Goal: Information Seeking & Learning: Find specific fact

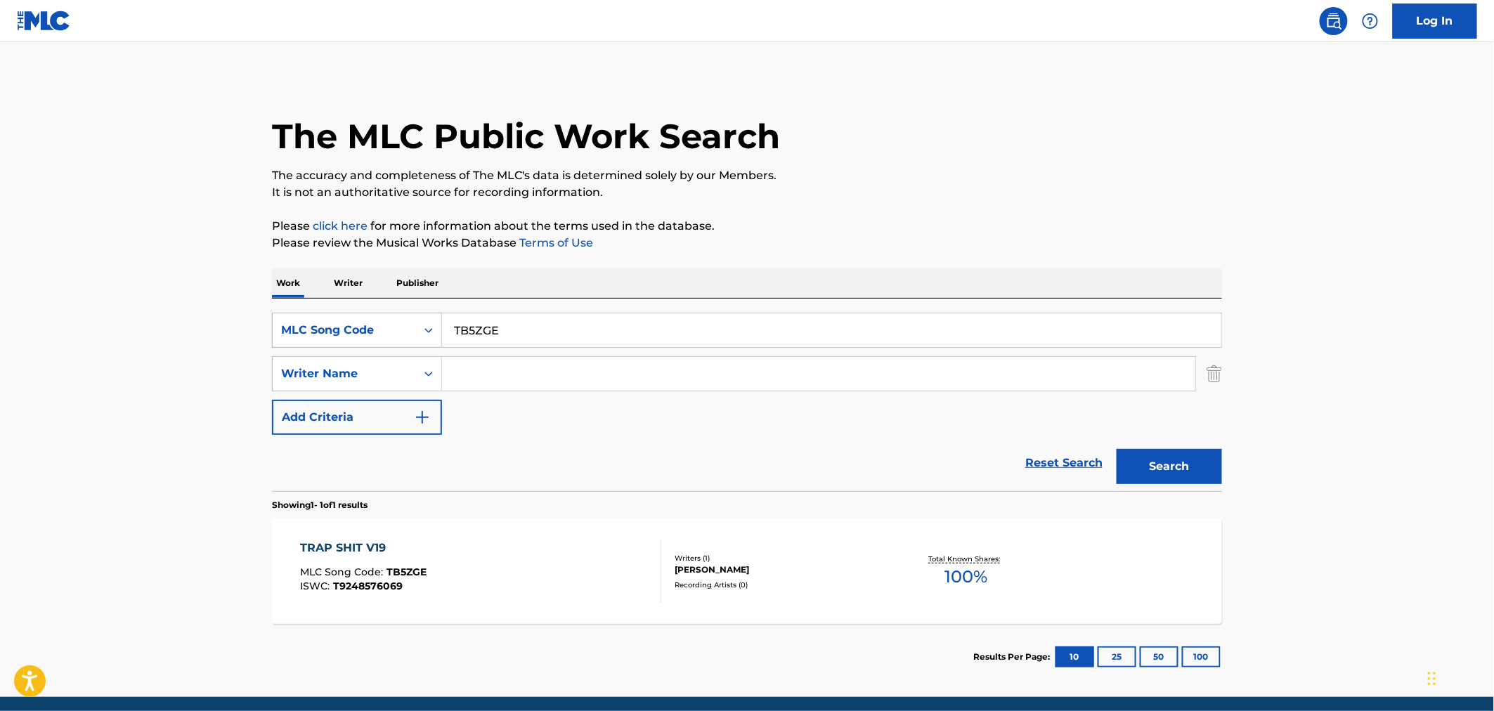
drag, startPoint x: 565, startPoint y: 332, endPoint x: 405, endPoint y: 314, distance: 160.6
click at [405, 314] on div "SearchWithCriteriaf3bdf427-a848-4dd7-926d-356fb83f77da MLC Song Code TB5ZGE" at bounding box center [747, 330] width 950 height 35
paste input "51HPQ"
type input "T51HPQ"
click at [1150, 469] on button "Search" at bounding box center [1169, 466] width 105 height 35
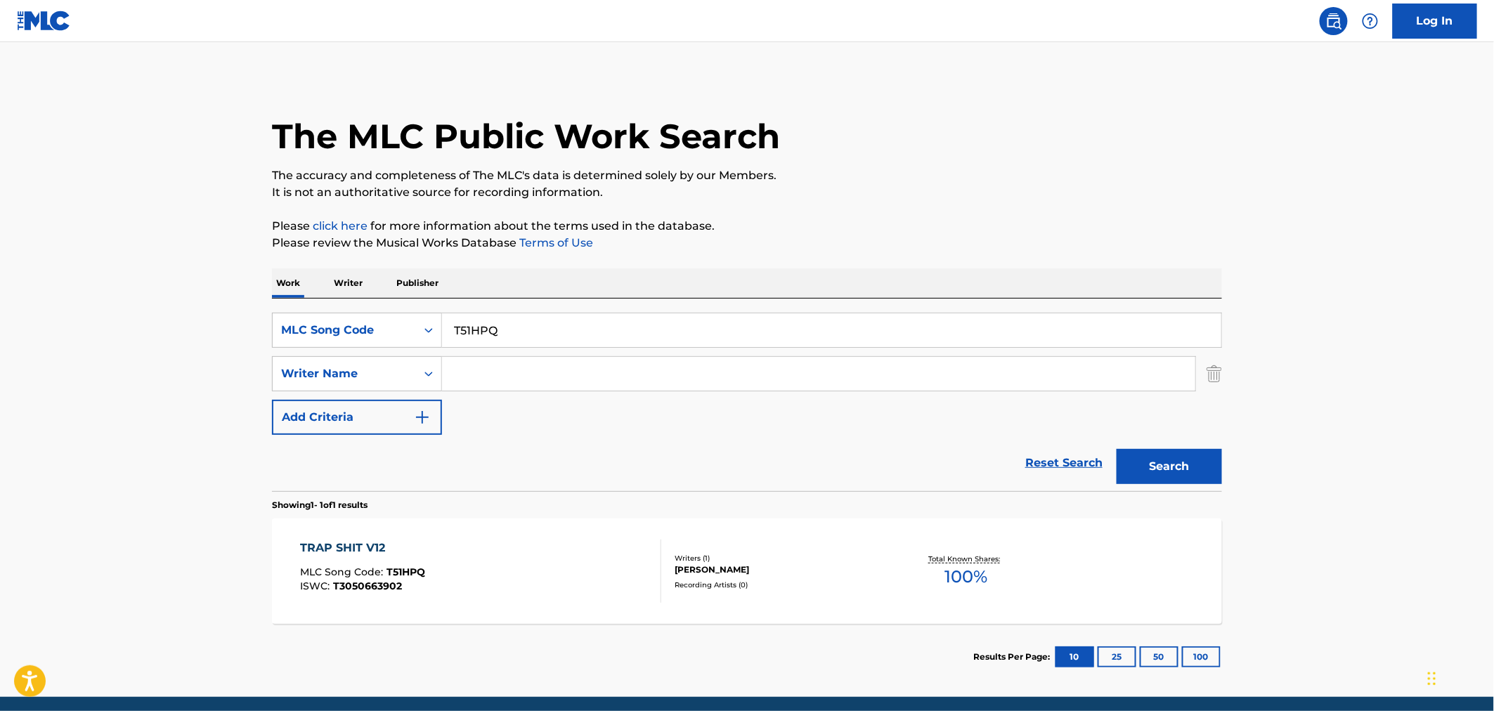
click at [508, 559] on div "TRAP SHIT V12 MLC Song Code : T51HPQ ISWC : T3050663902" at bounding box center [481, 571] width 361 height 63
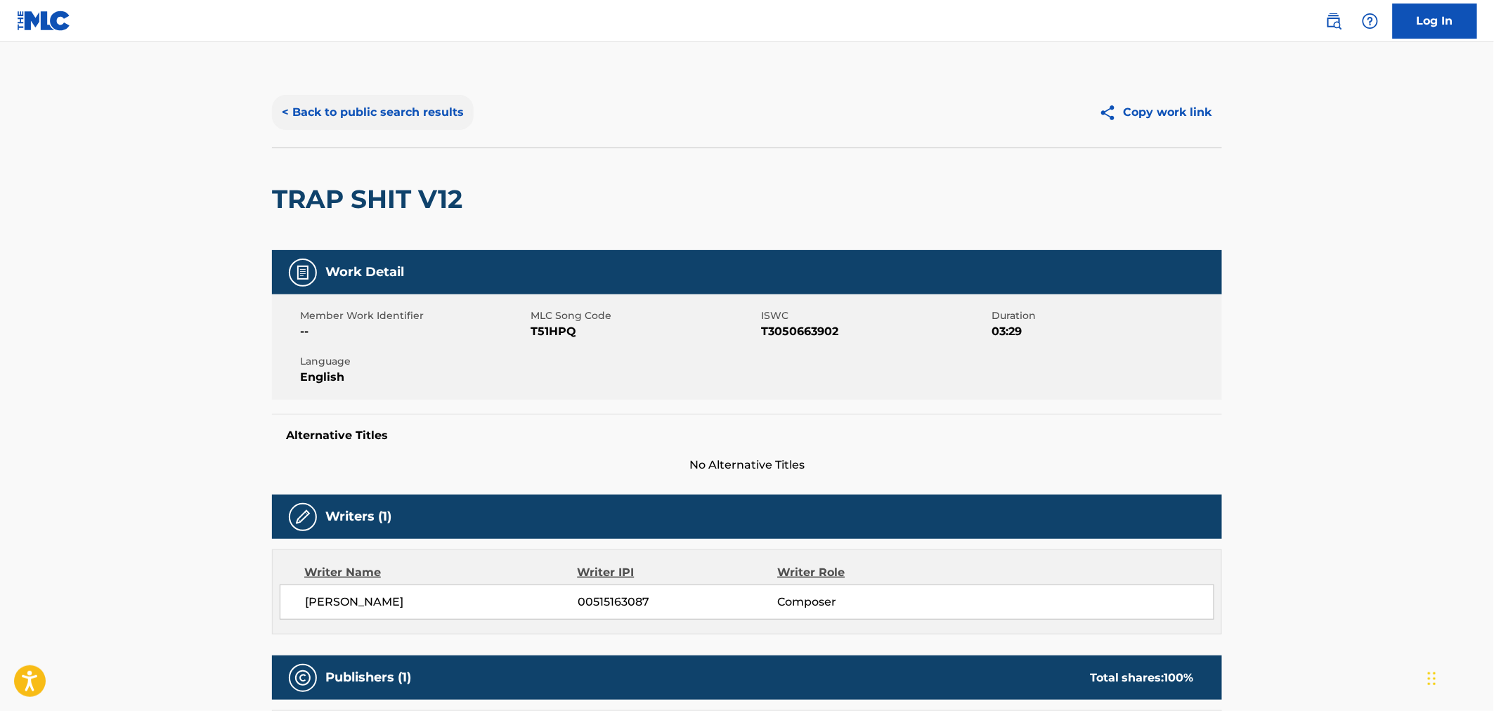
click at [327, 114] on button "< Back to public search results" at bounding box center [373, 112] width 202 height 35
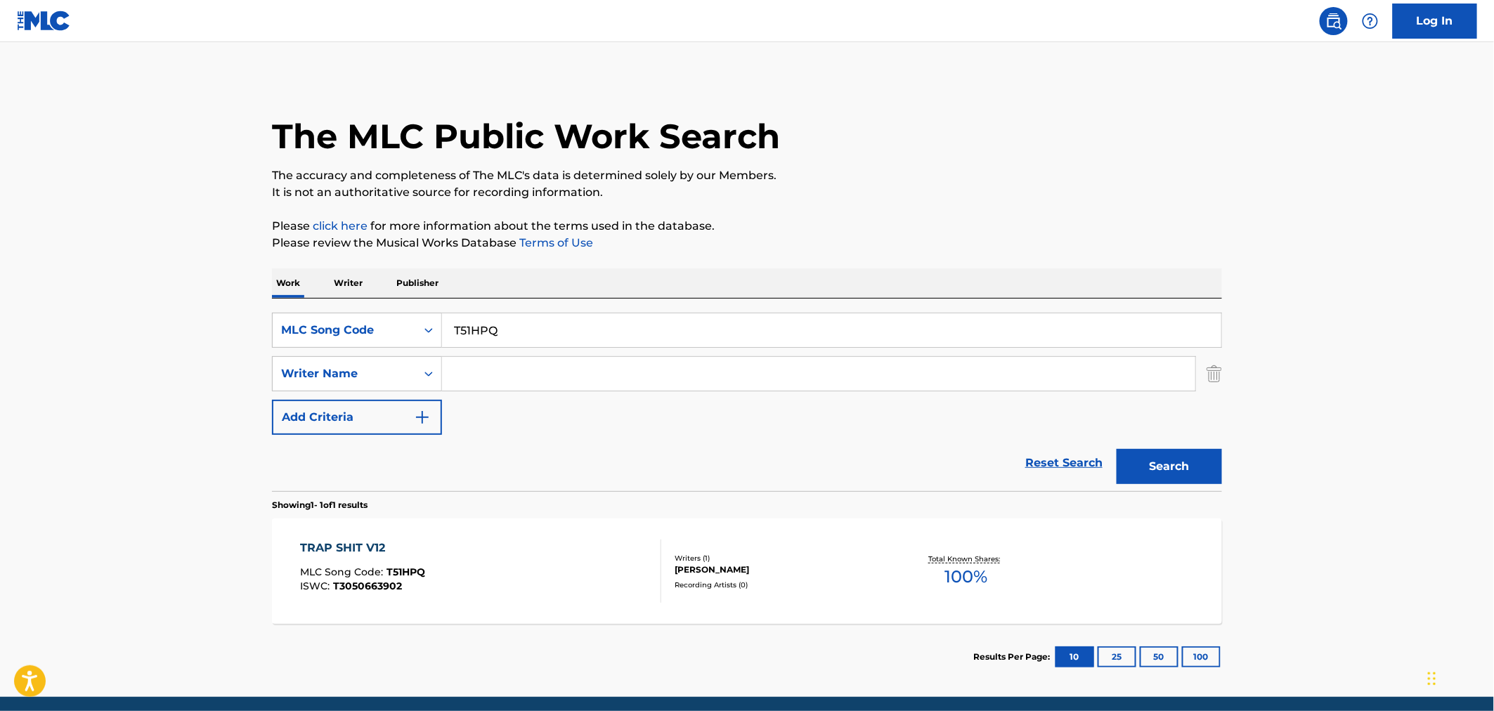
click at [392, 566] on div "TRAP SHIT V12 MLC Song Code : T51HPQ ISWC : T3050663902" at bounding box center [363, 571] width 125 height 63
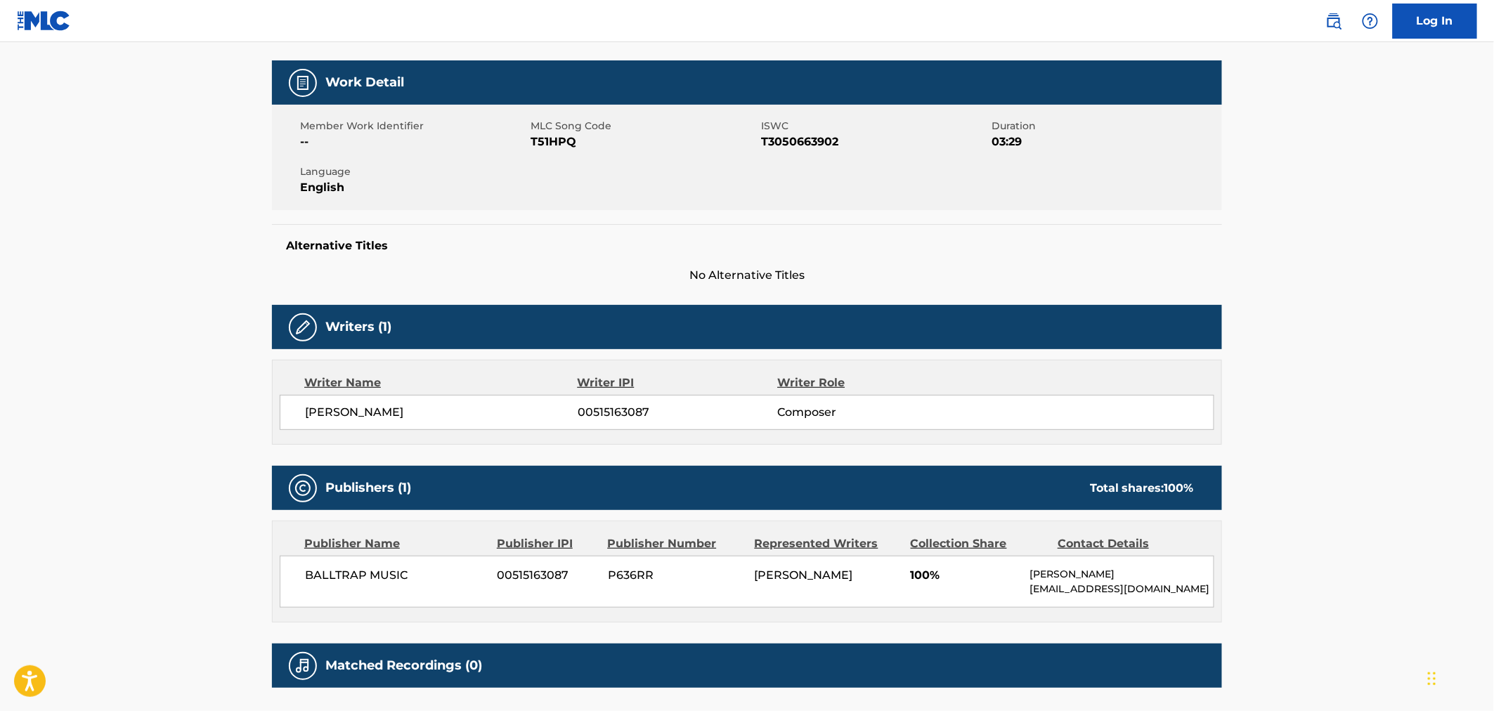
scroll to position [304, 0]
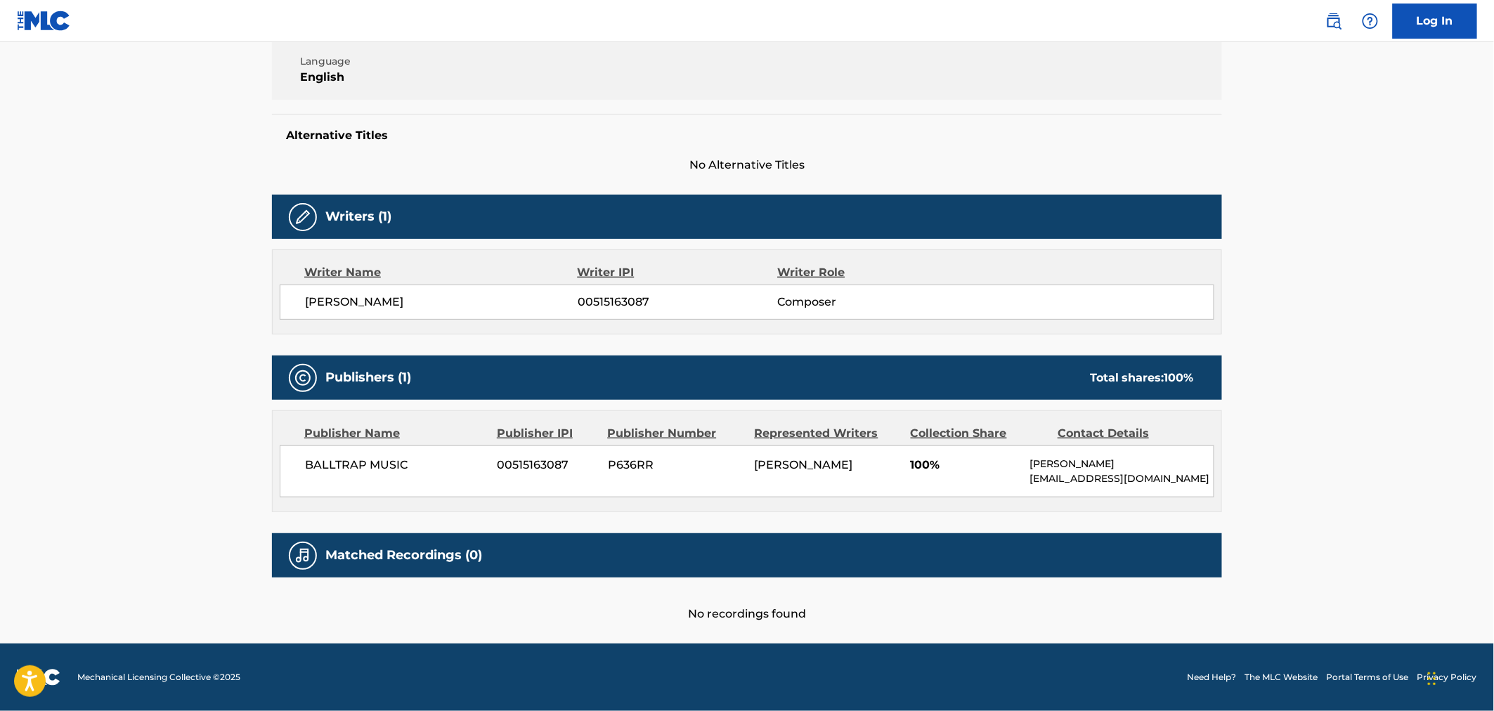
drag, startPoint x: 493, startPoint y: 300, endPoint x: 287, endPoint y: 289, distance: 206.2
click at [287, 289] on div "[PERSON_NAME]-[PERSON_NAME] 00515163087 Composer" at bounding box center [747, 302] width 935 height 35
click at [472, 303] on span "[PERSON_NAME]" at bounding box center [441, 302] width 273 height 17
click at [489, 298] on span "[PERSON_NAME]" at bounding box center [441, 302] width 273 height 17
drag, startPoint x: 490, startPoint y: 297, endPoint x: 441, endPoint y: 296, distance: 49.2
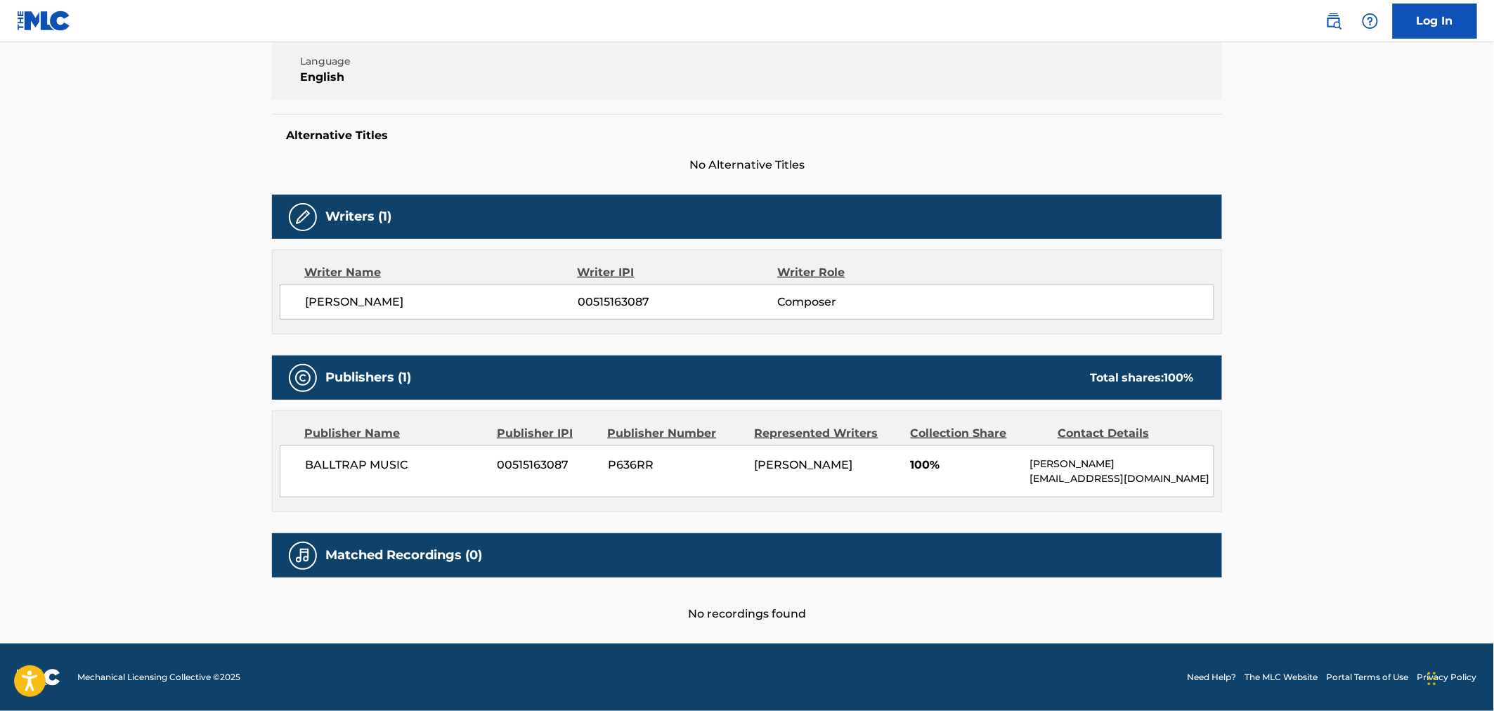
click at [441, 296] on span "[PERSON_NAME]" at bounding box center [441, 302] width 273 height 17
copy span "[PERSON_NAME]"
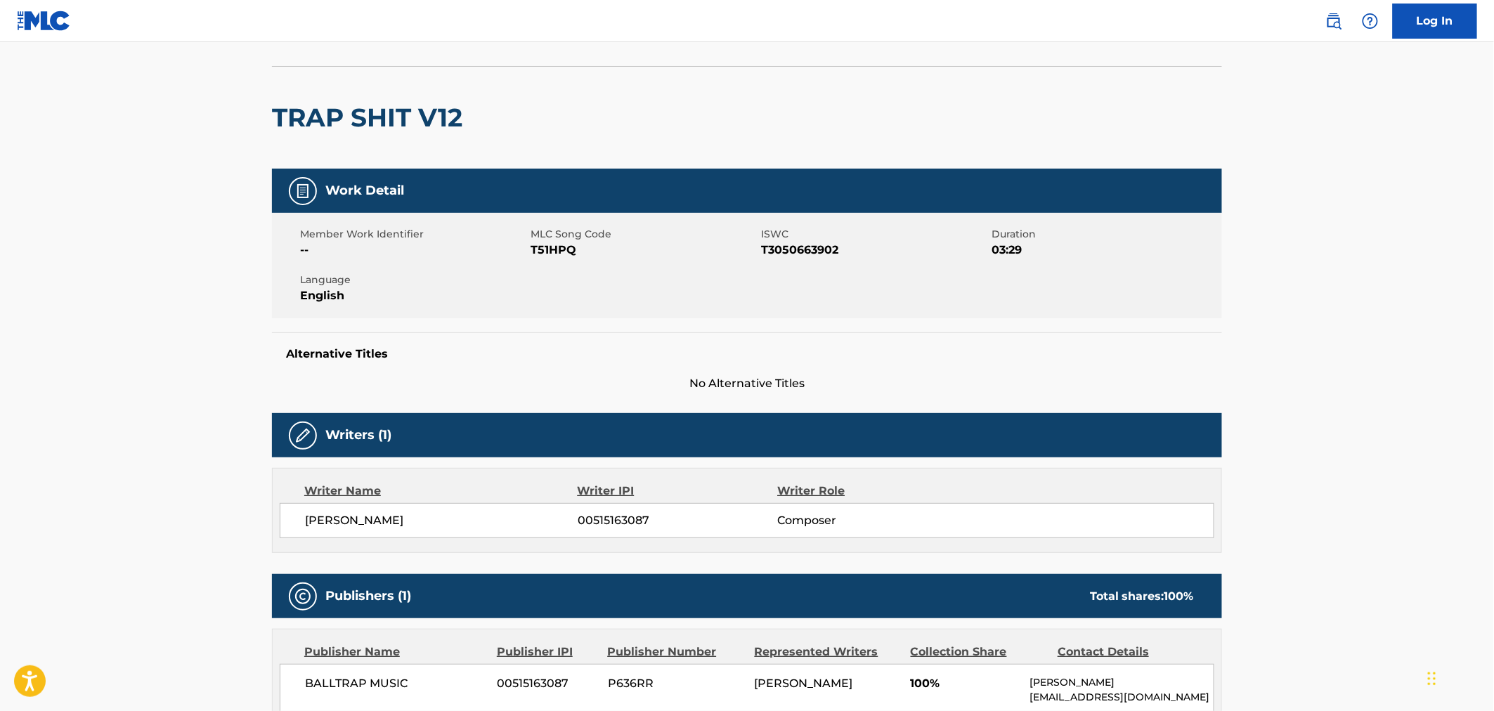
scroll to position [0, 0]
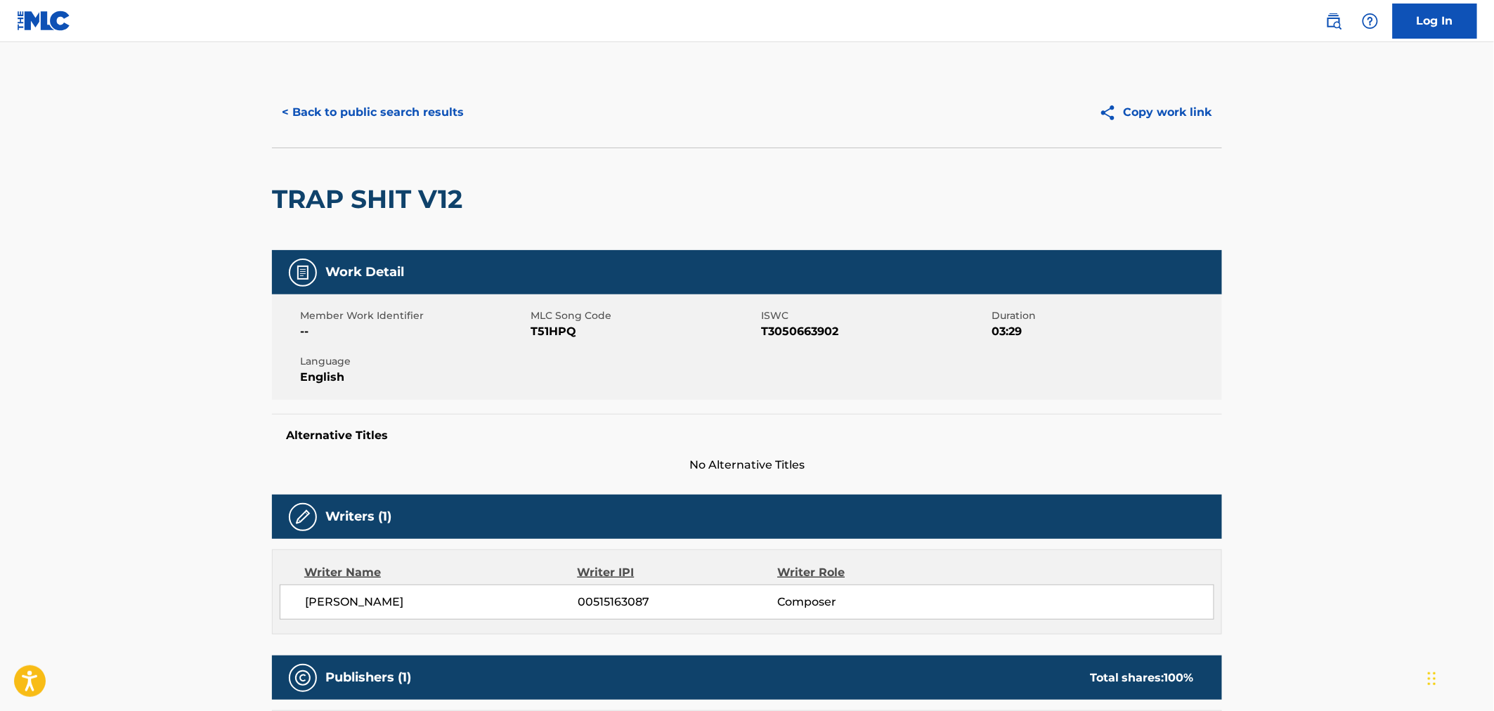
click at [371, 139] on div "< Back to public search results Copy work link" at bounding box center [747, 112] width 950 height 70
click at [376, 126] on button "< Back to public search results" at bounding box center [373, 112] width 202 height 35
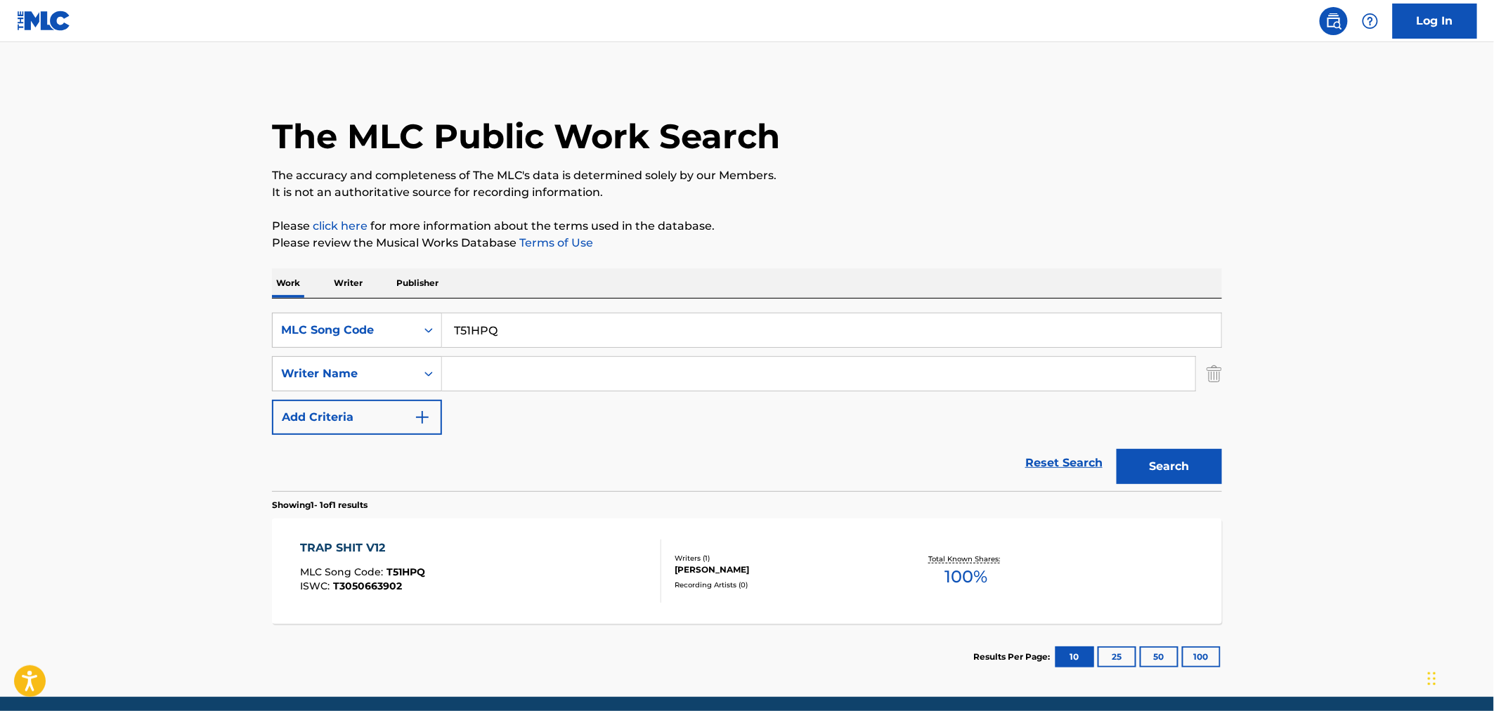
click at [519, 359] on input "Search Form" at bounding box center [818, 374] width 753 height 34
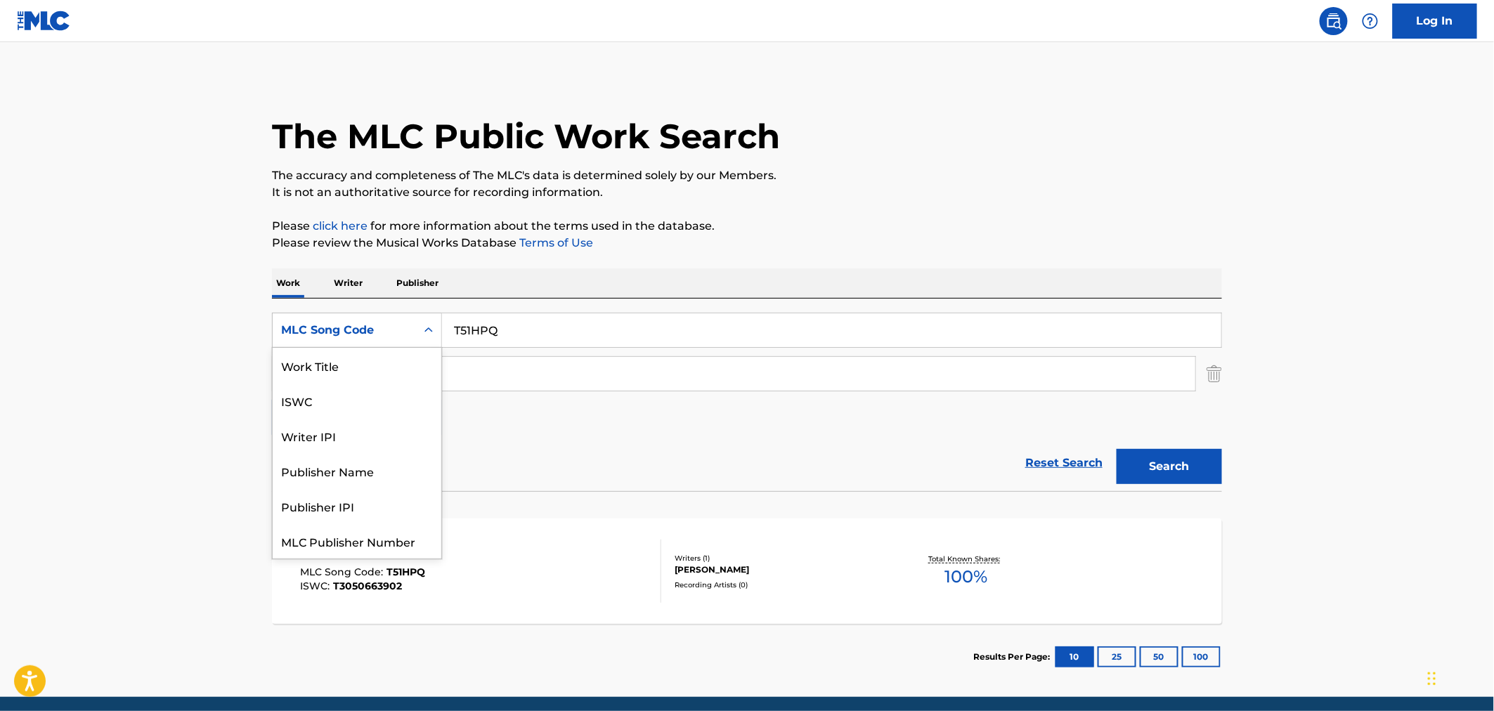
click at [392, 331] on div "MLC Song Code" at bounding box center [344, 330] width 126 height 17
click at [363, 370] on div "Work Title" at bounding box center [357, 365] width 169 height 35
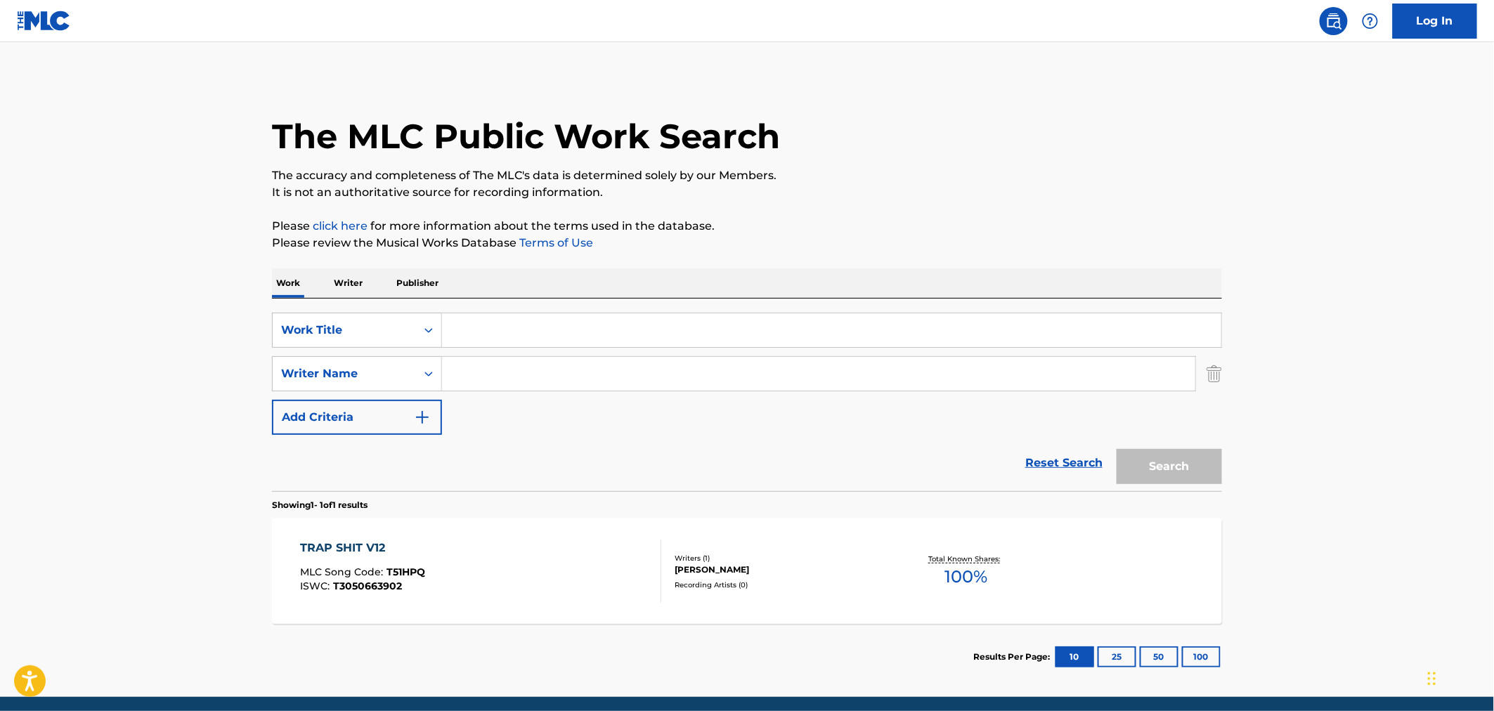
click at [493, 368] on input "Search Form" at bounding box center [818, 374] width 753 height 34
paste input "[PERSON_NAME]"
click at [446, 372] on input "[PERSON_NAME]" at bounding box center [818, 374] width 753 height 34
type input "[PERSON_NAME]"
click at [483, 339] on input "Search Form" at bounding box center [831, 330] width 779 height 34
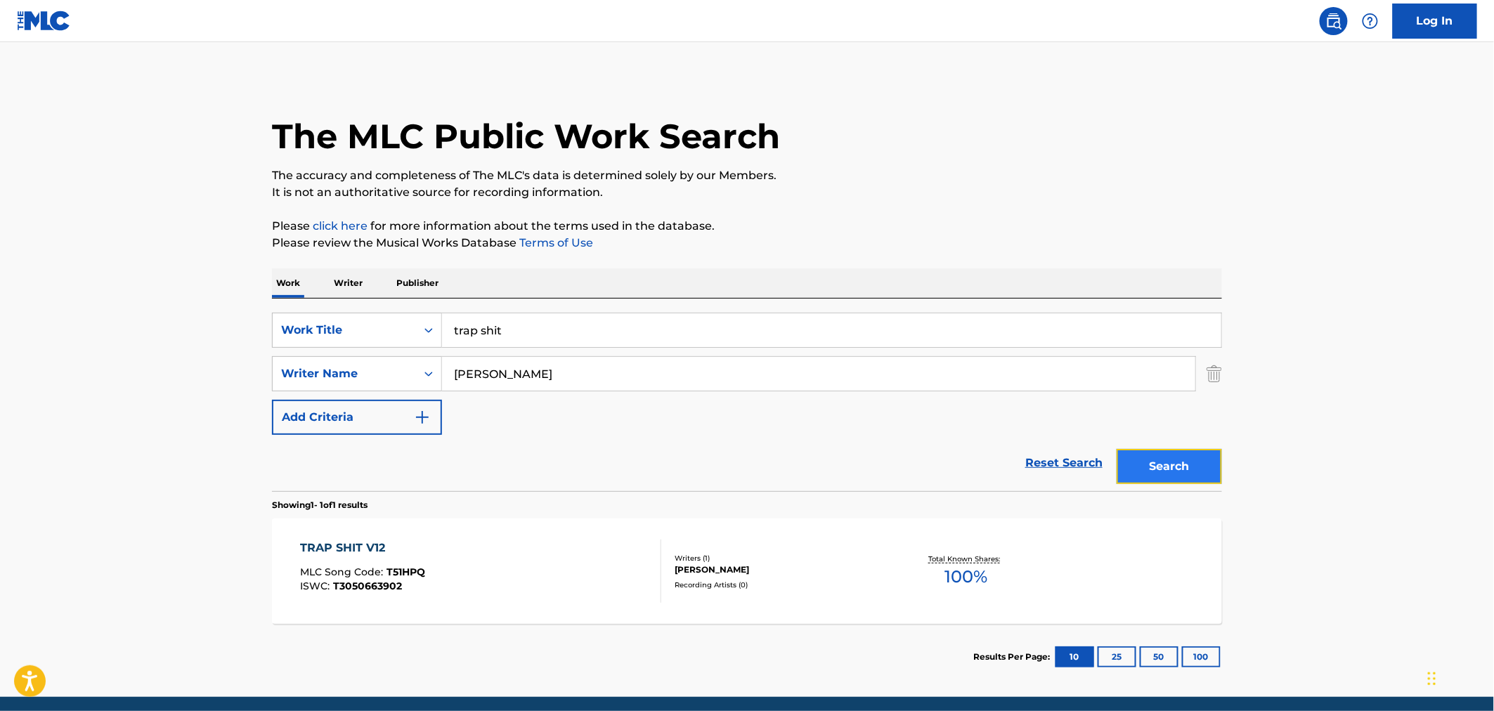
click at [1178, 472] on button "Search" at bounding box center [1169, 466] width 105 height 35
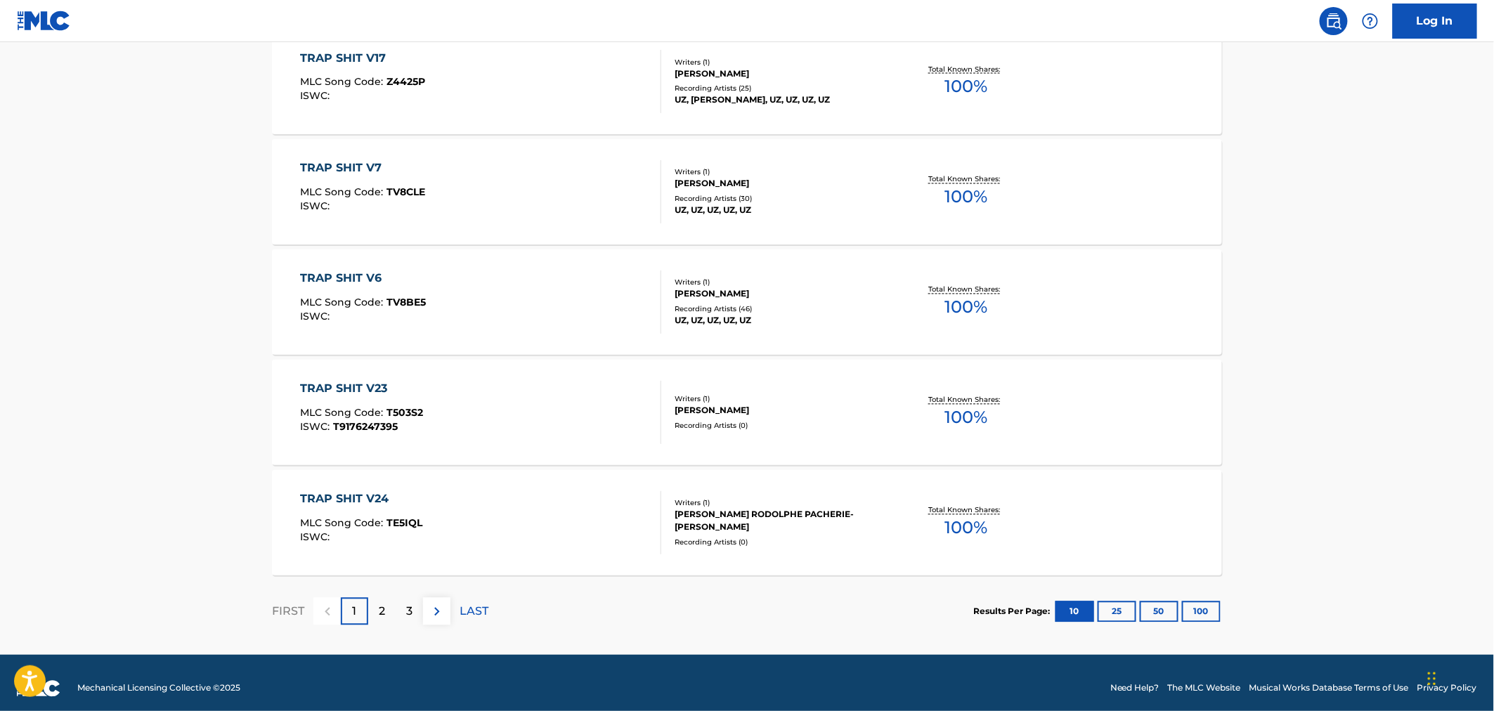
scroll to position [1052, 0]
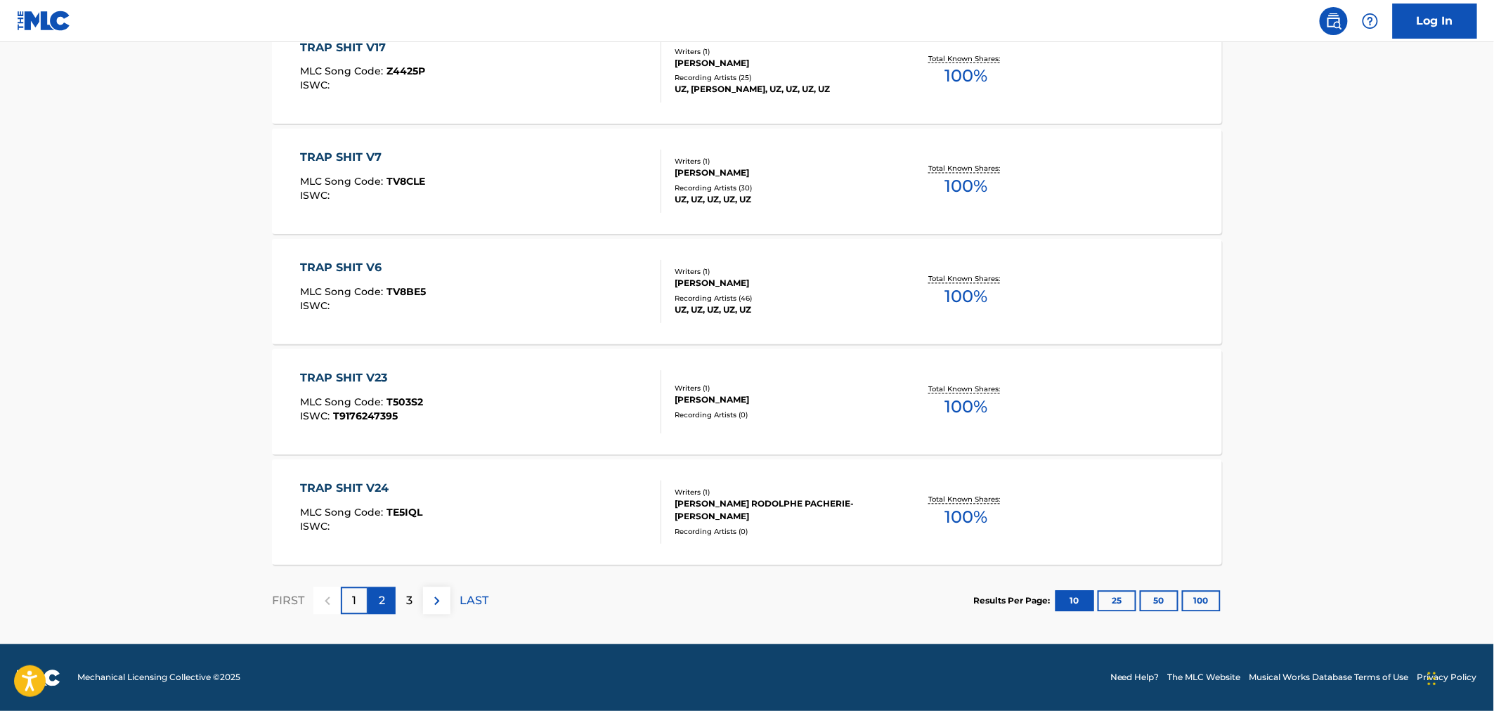
click at [375, 593] on div "2" at bounding box center [381, 600] width 27 height 27
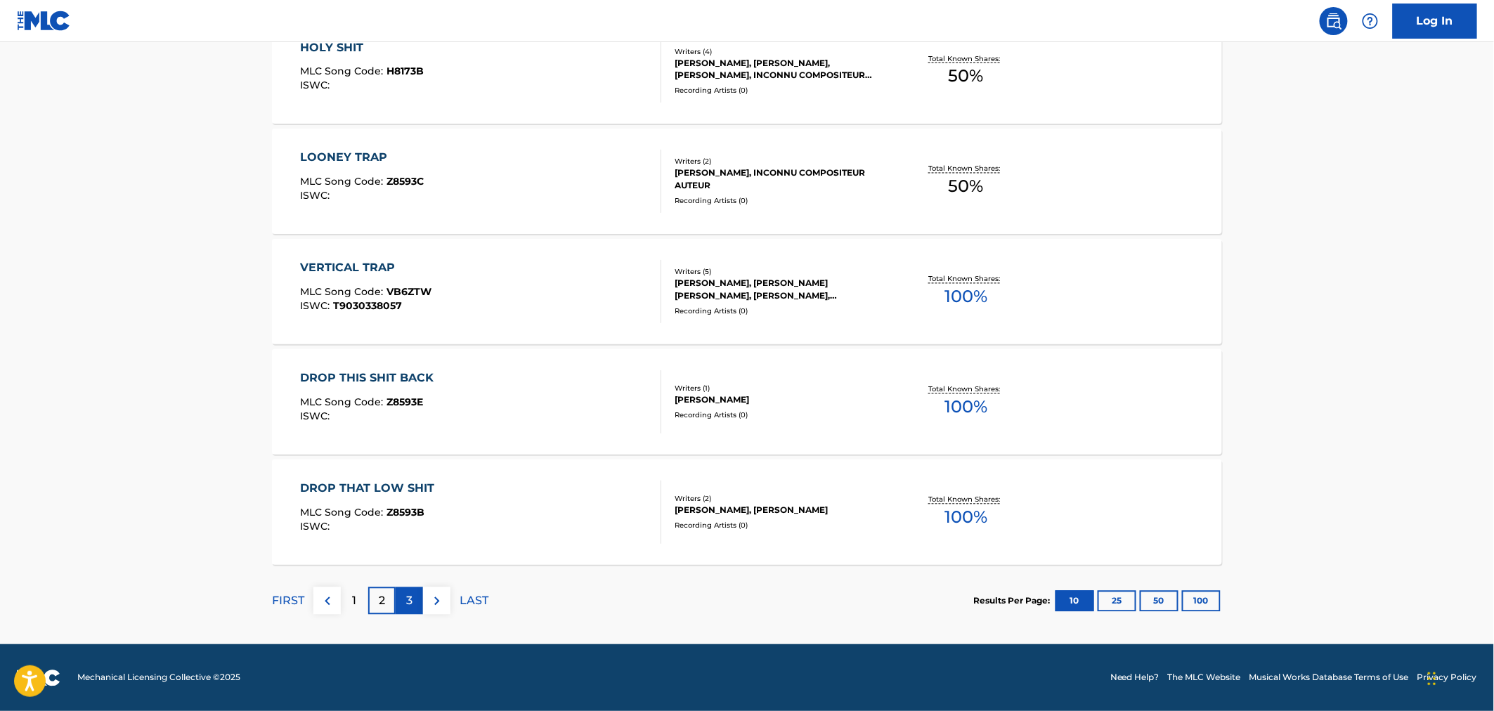
click at [411, 608] on p "3" at bounding box center [409, 601] width 6 height 17
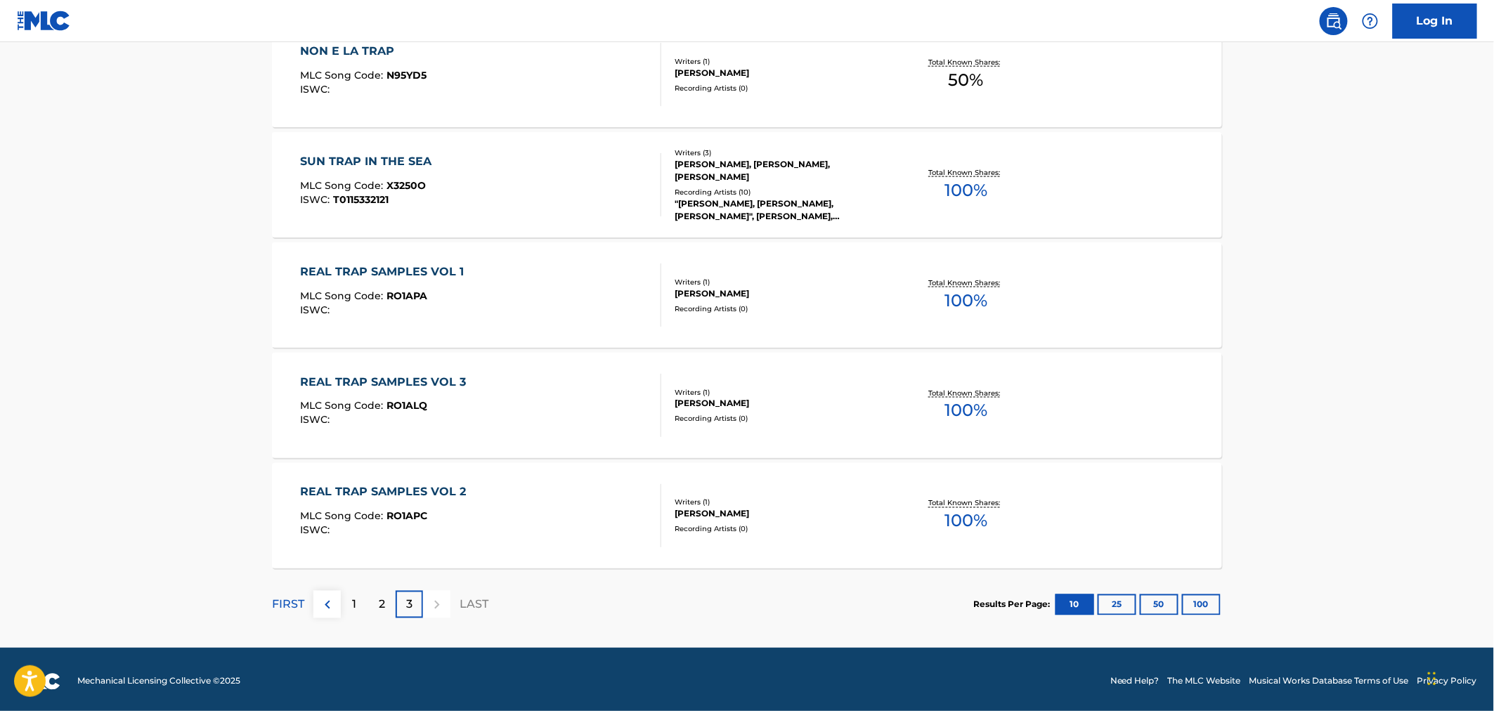
scroll to position [721, 0]
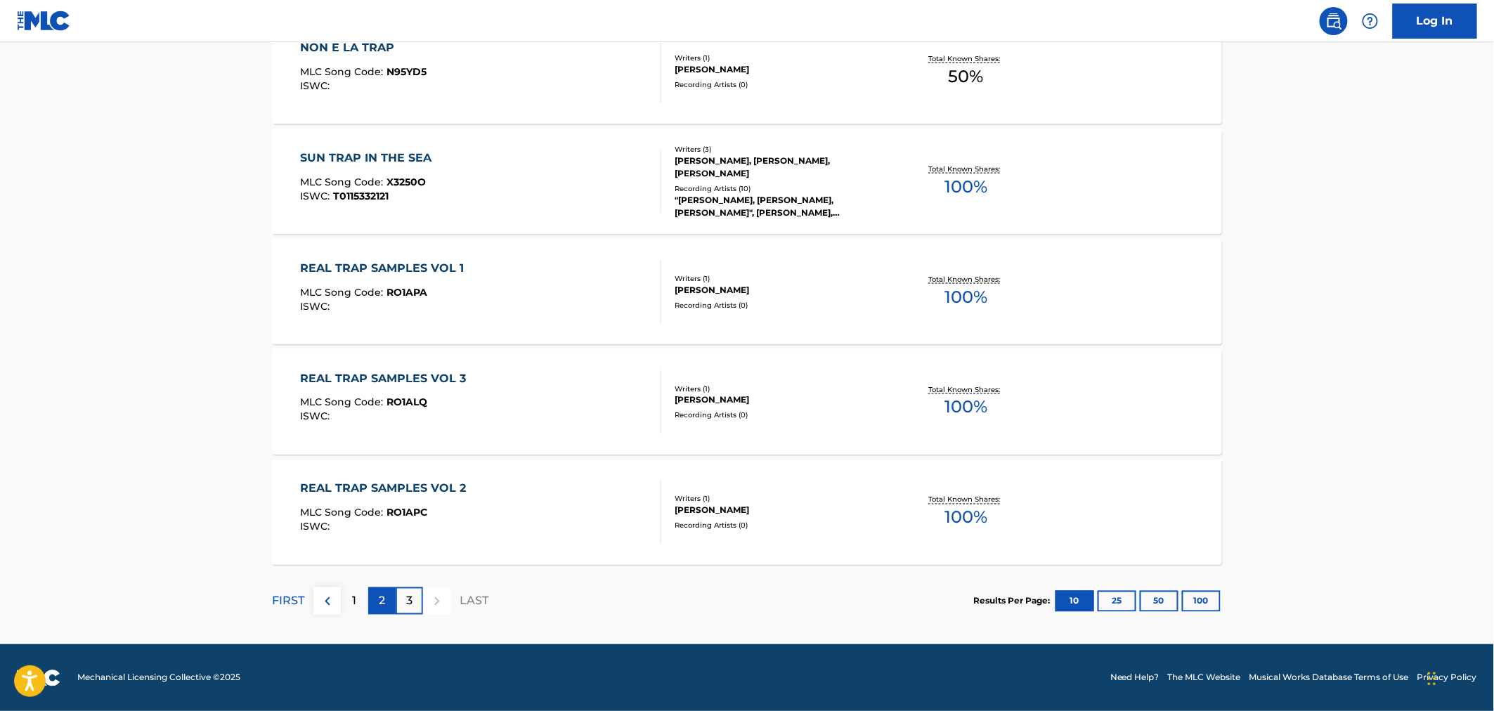
click at [384, 591] on div "2" at bounding box center [381, 600] width 27 height 27
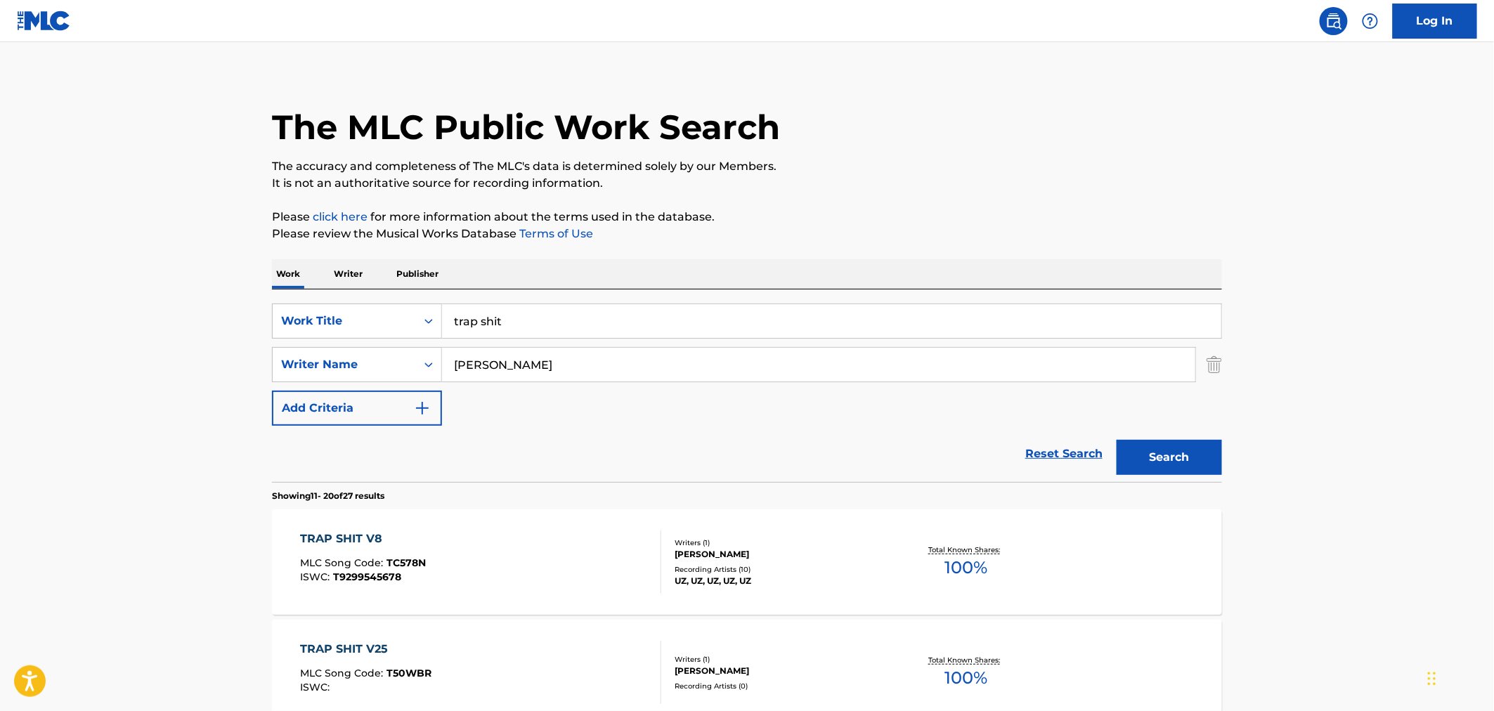
scroll to position [0, 0]
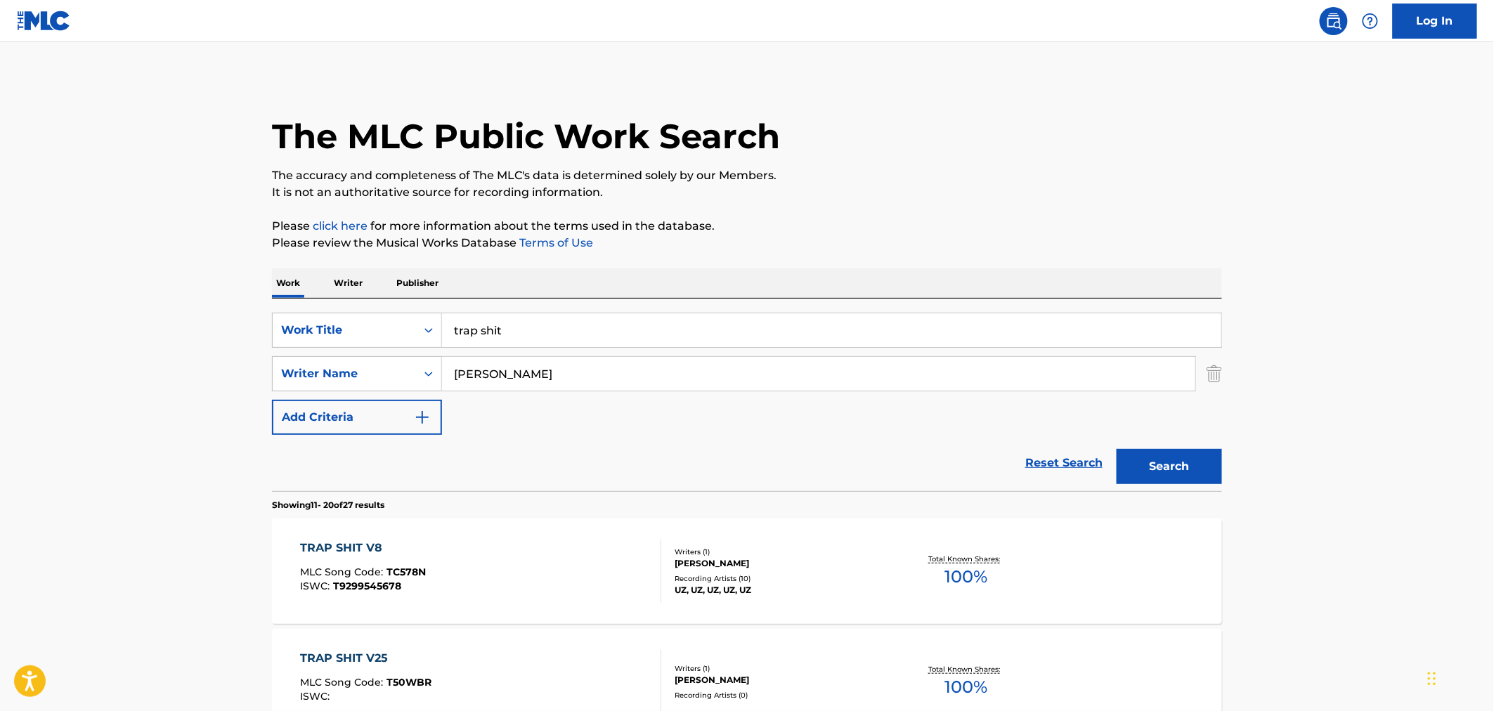
click at [528, 335] on input "trap shit" at bounding box center [831, 330] width 779 height 34
click at [1117, 449] on button "Search" at bounding box center [1169, 466] width 105 height 35
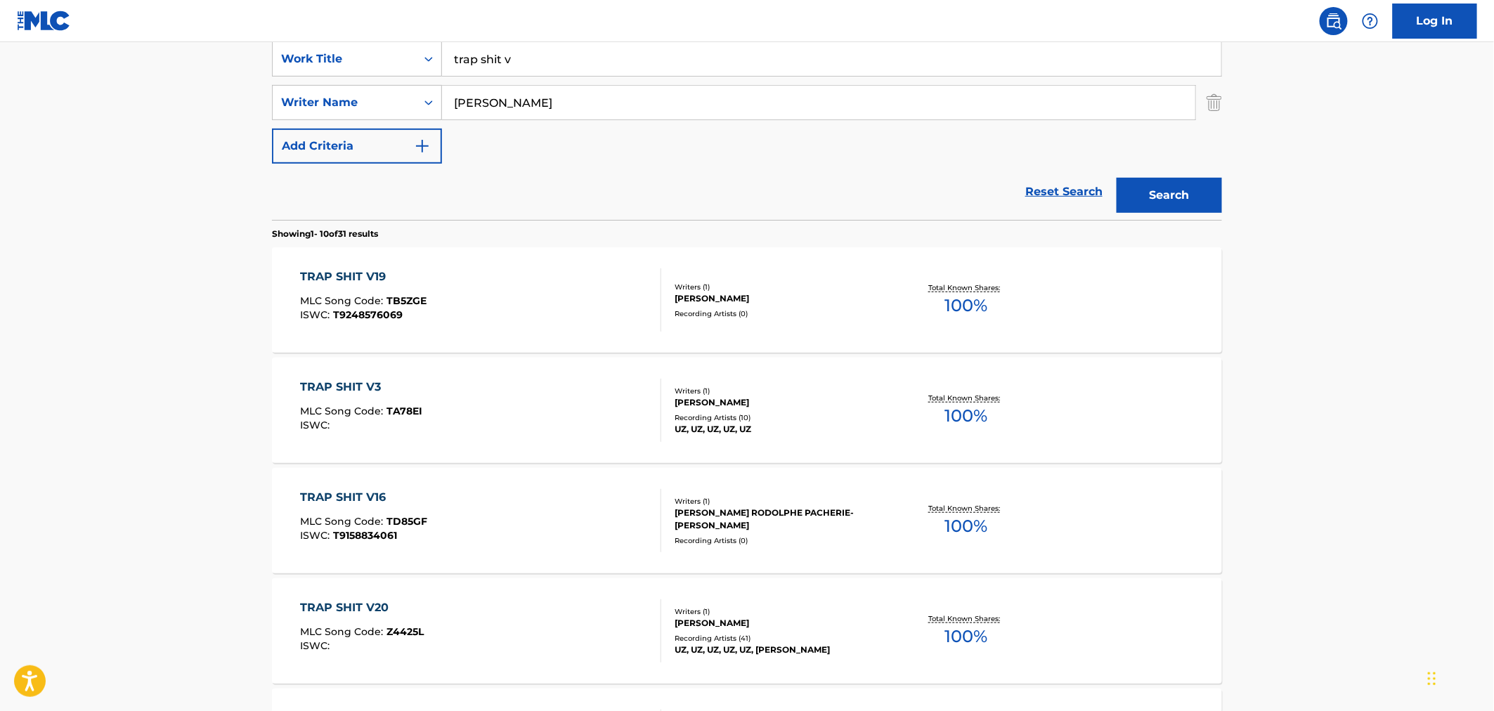
scroll to position [115, 0]
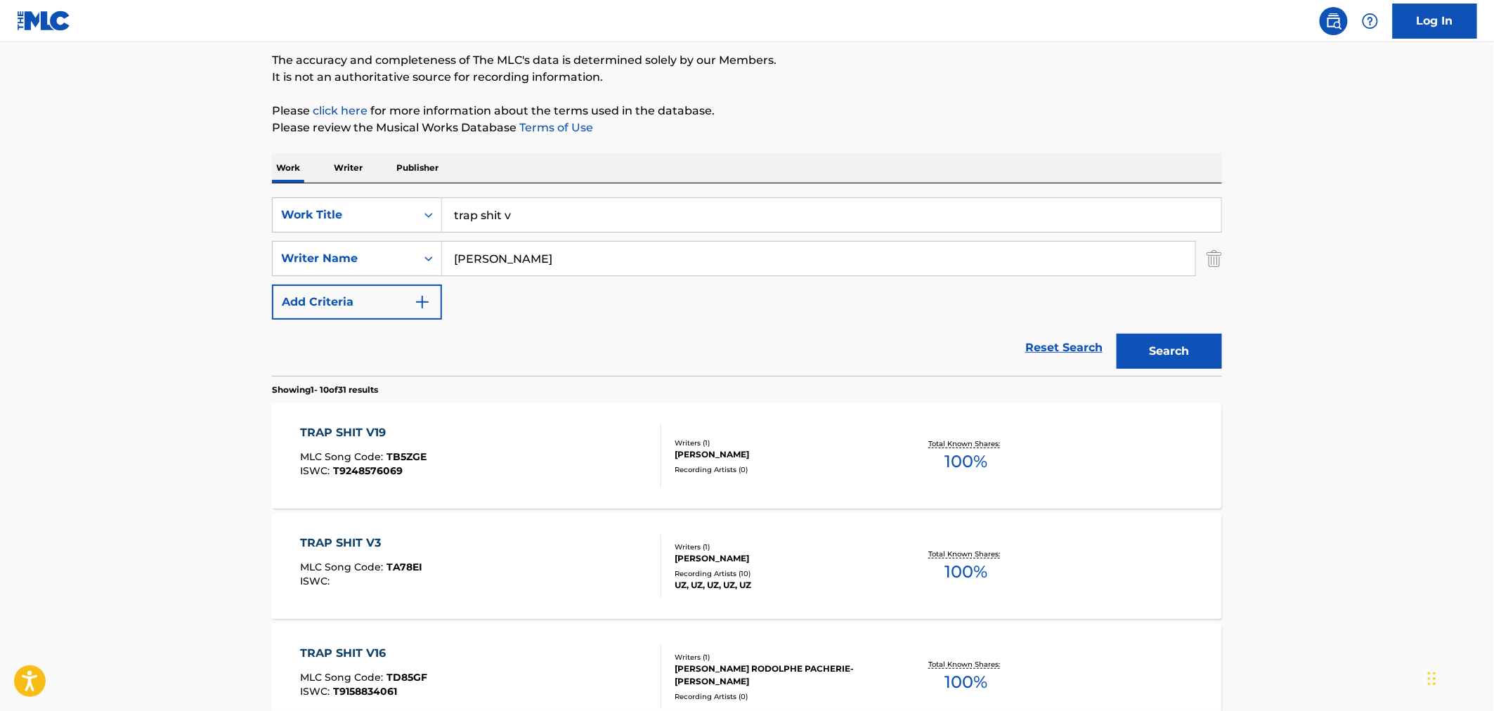
click at [510, 215] on input "trap shit v" at bounding box center [831, 215] width 779 height 34
click at [1117, 334] on button "Search" at bounding box center [1169, 351] width 105 height 35
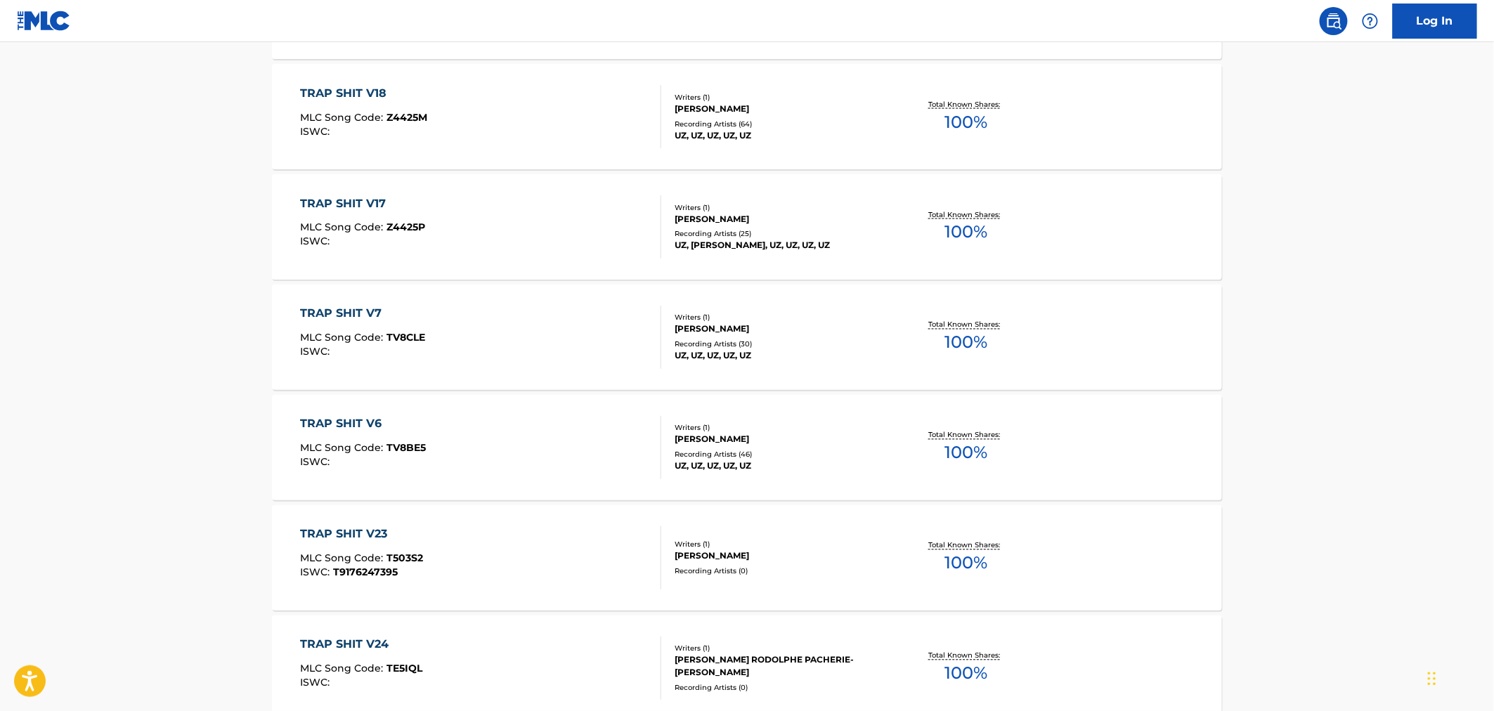
scroll to position [1052, 0]
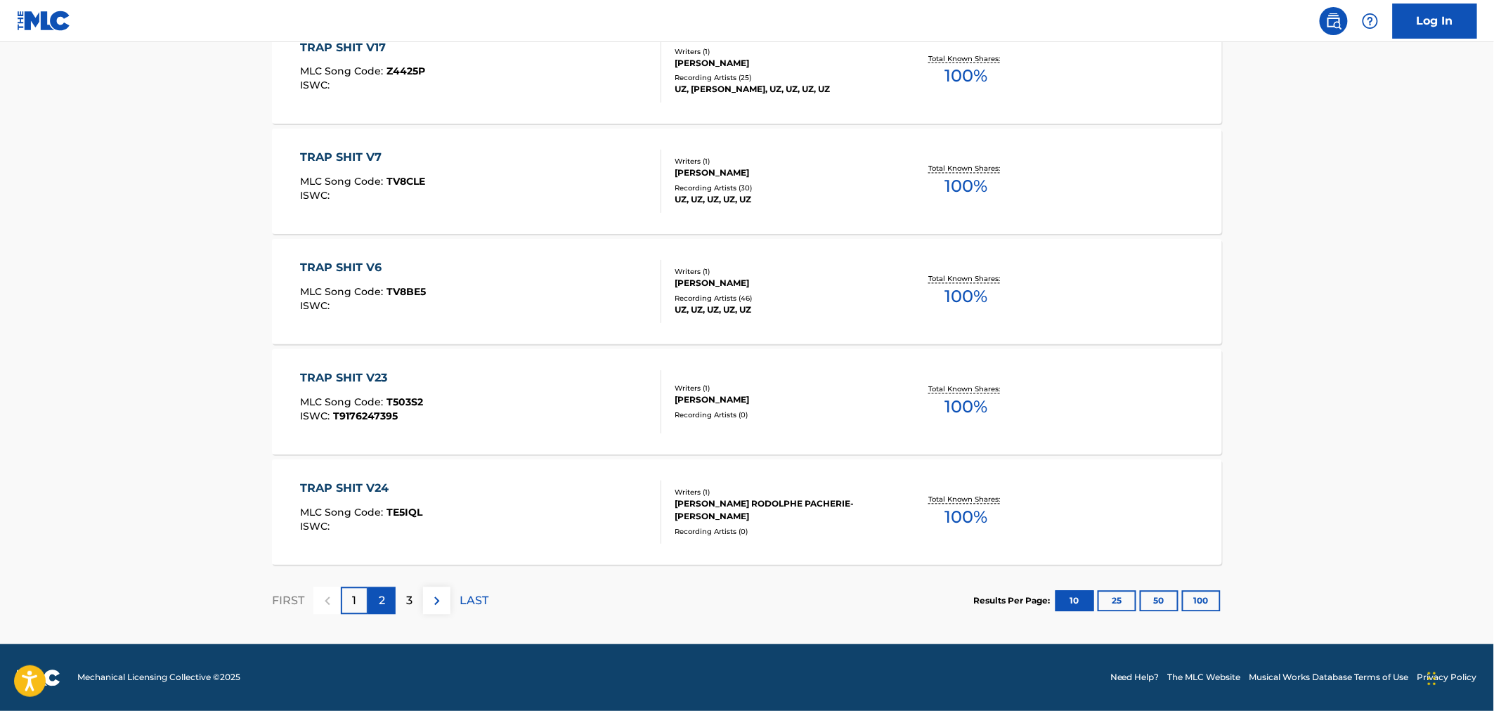
click at [389, 605] on div "2" at bounding box center [381, 600] width 27 height 27
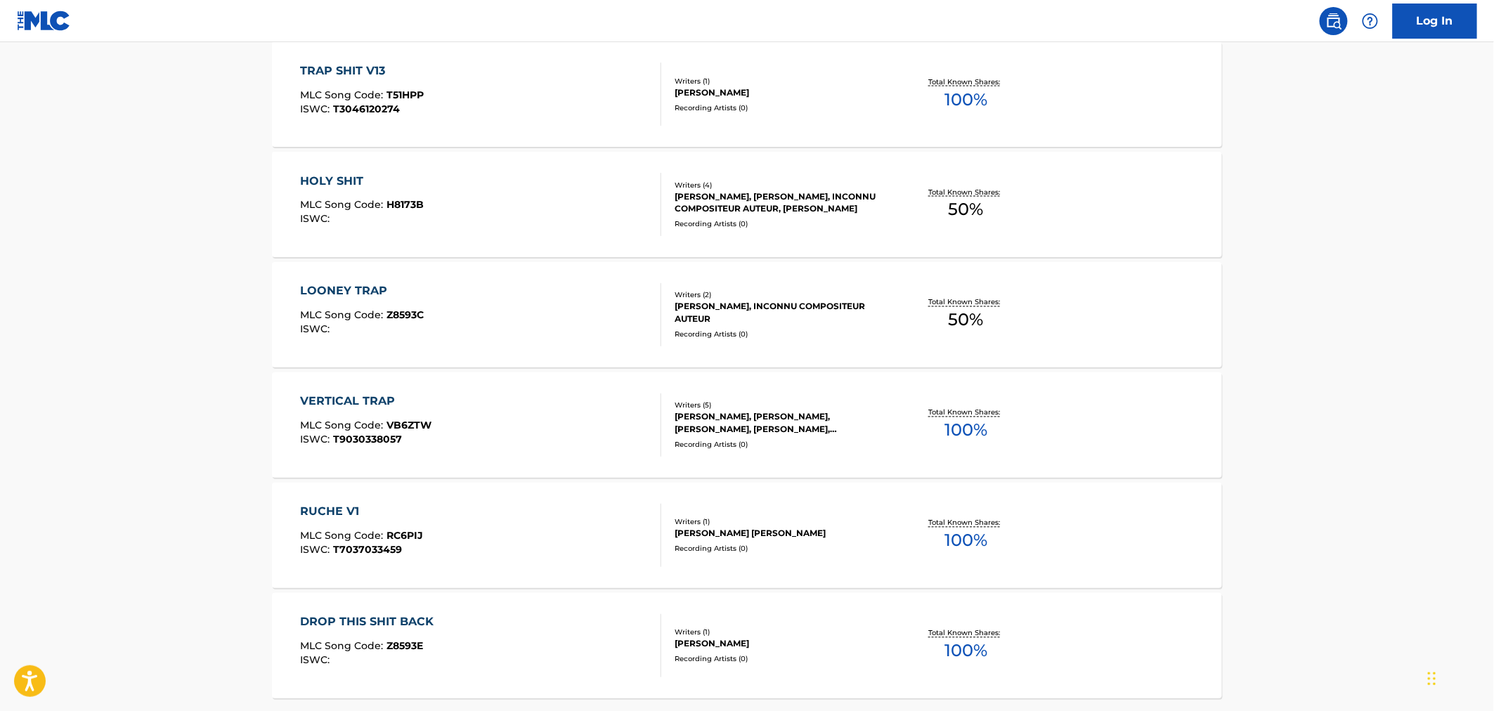
scroll to position [1015, 0]
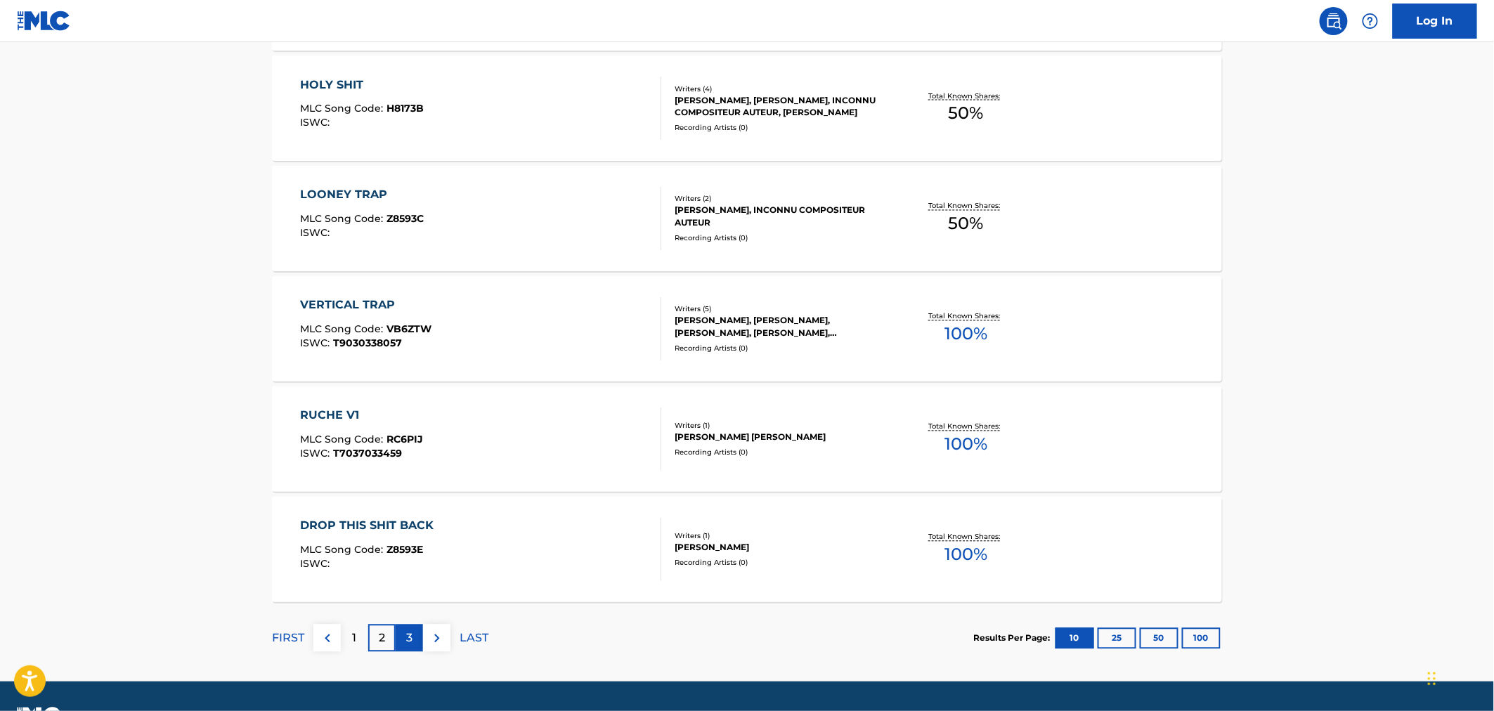
click at [413, 637] on div "3" at bounding box center [409, 638] width 27 height 27
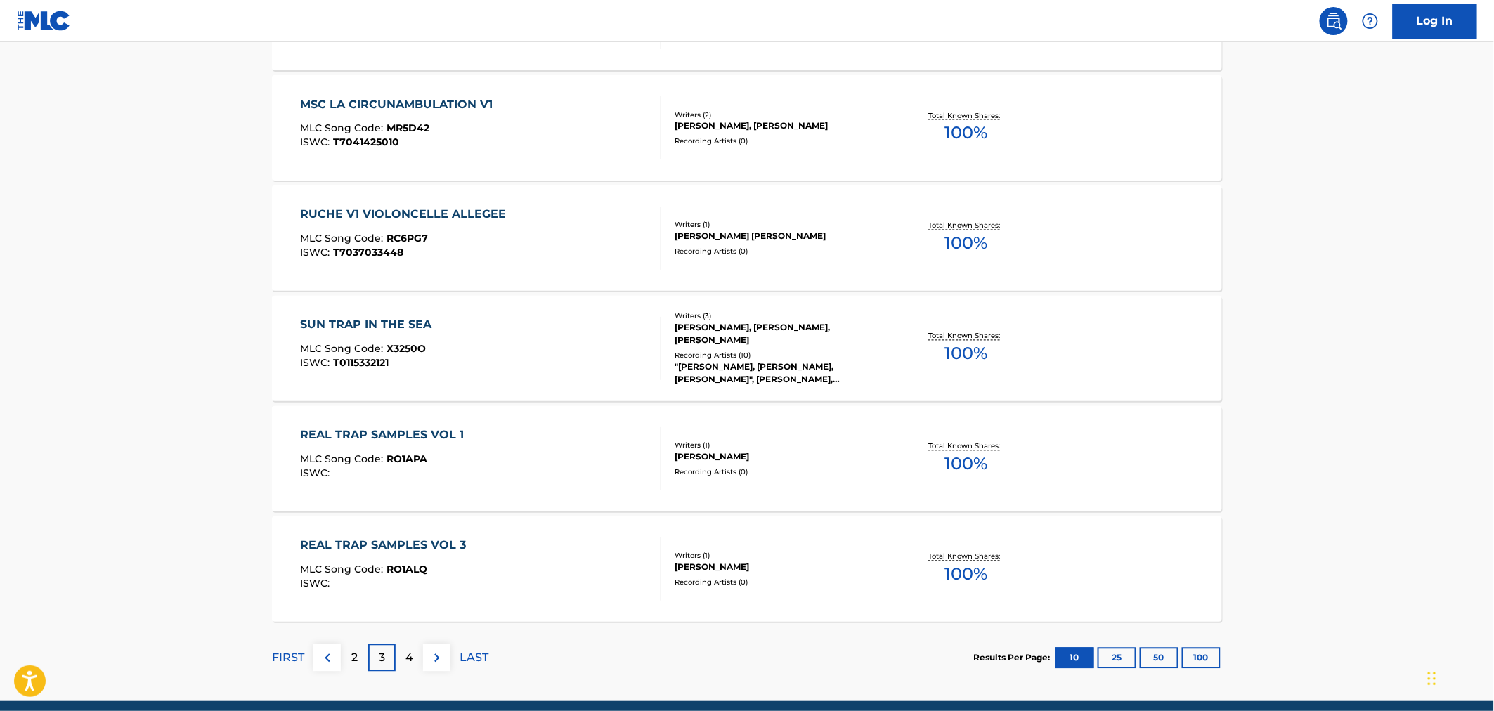
scroll to position [1052, 0]
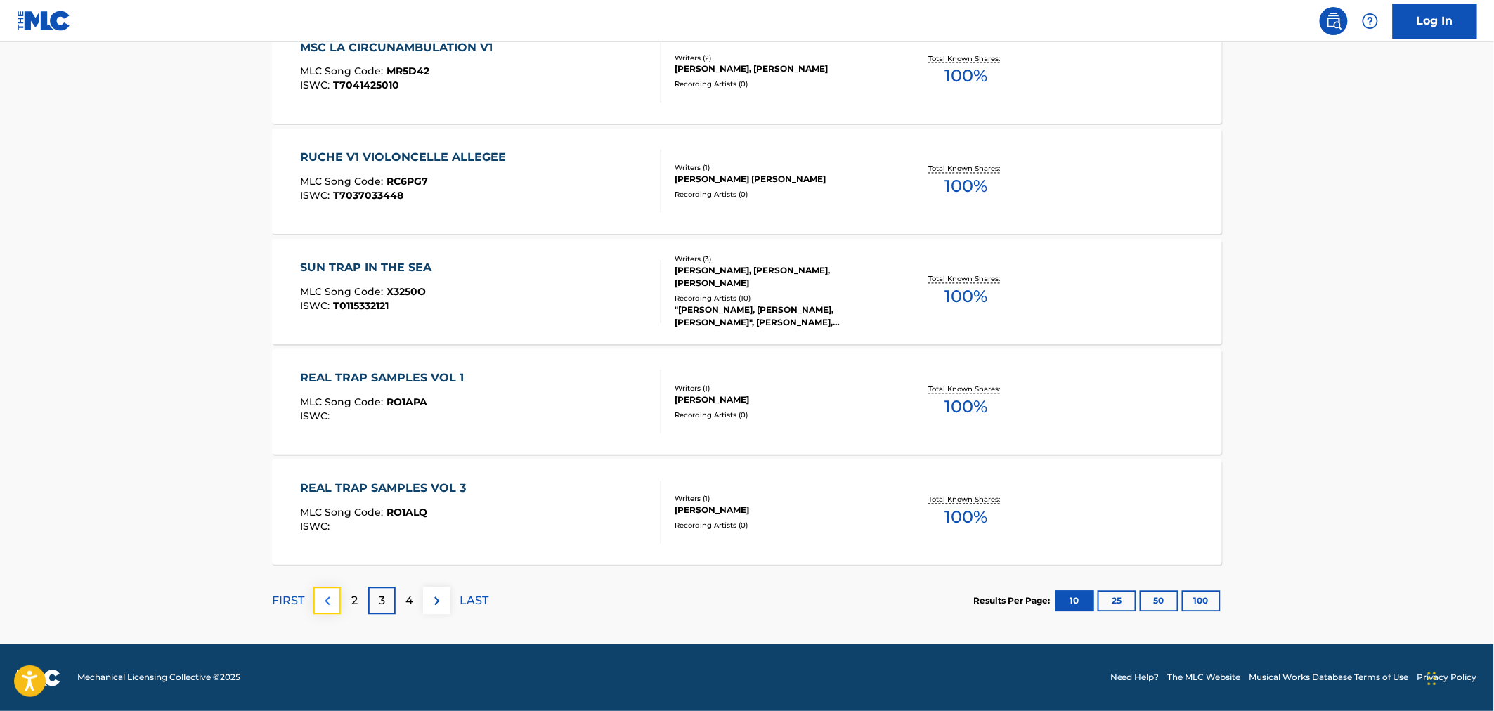
click at [320, 606] on img at bounding box center [327, 601] width 17 height 17
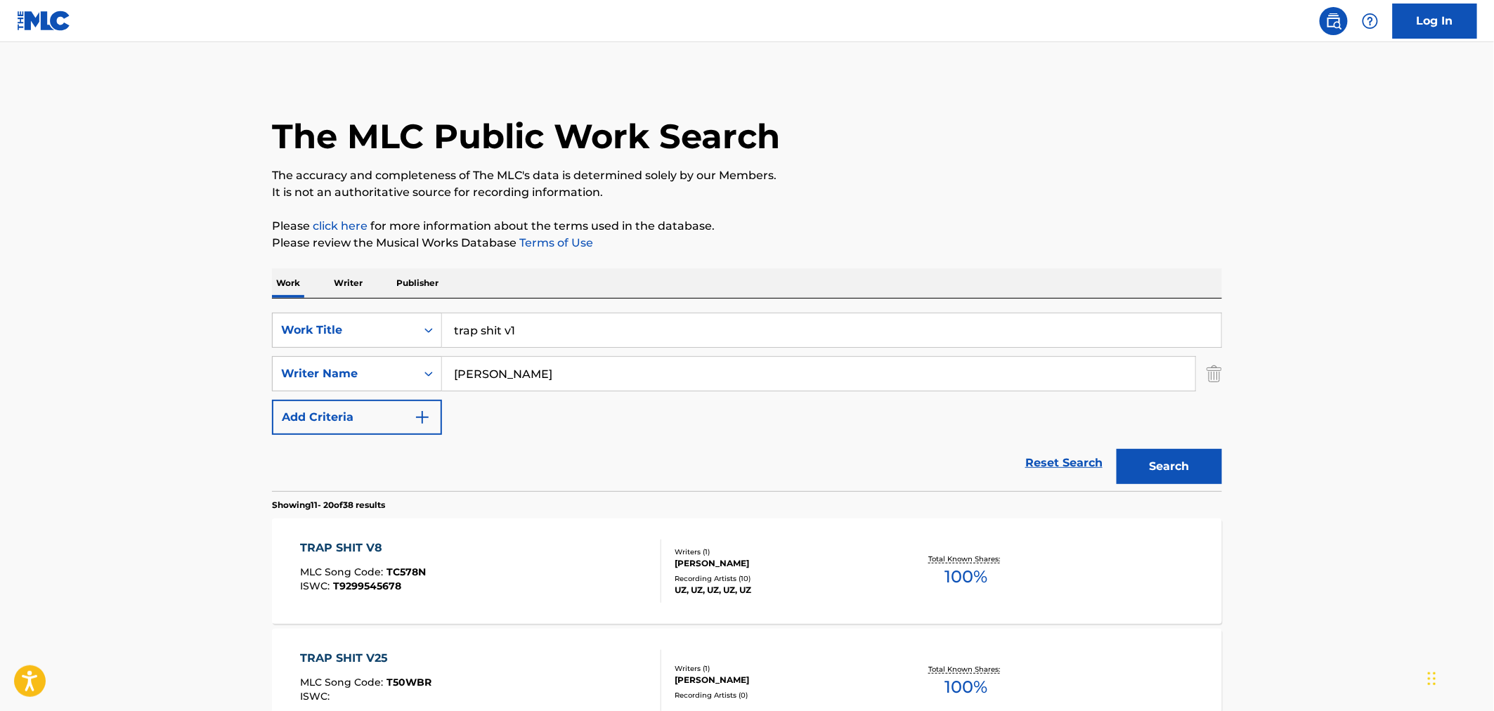
click at [552, 335] on input "trap shit v1" at bounding box center [831, 330] width 779 height 34
type input "trap shit v2"
click at [1117, 449] on button "Search" at bounding box center [1169, 466] width 105 height 35
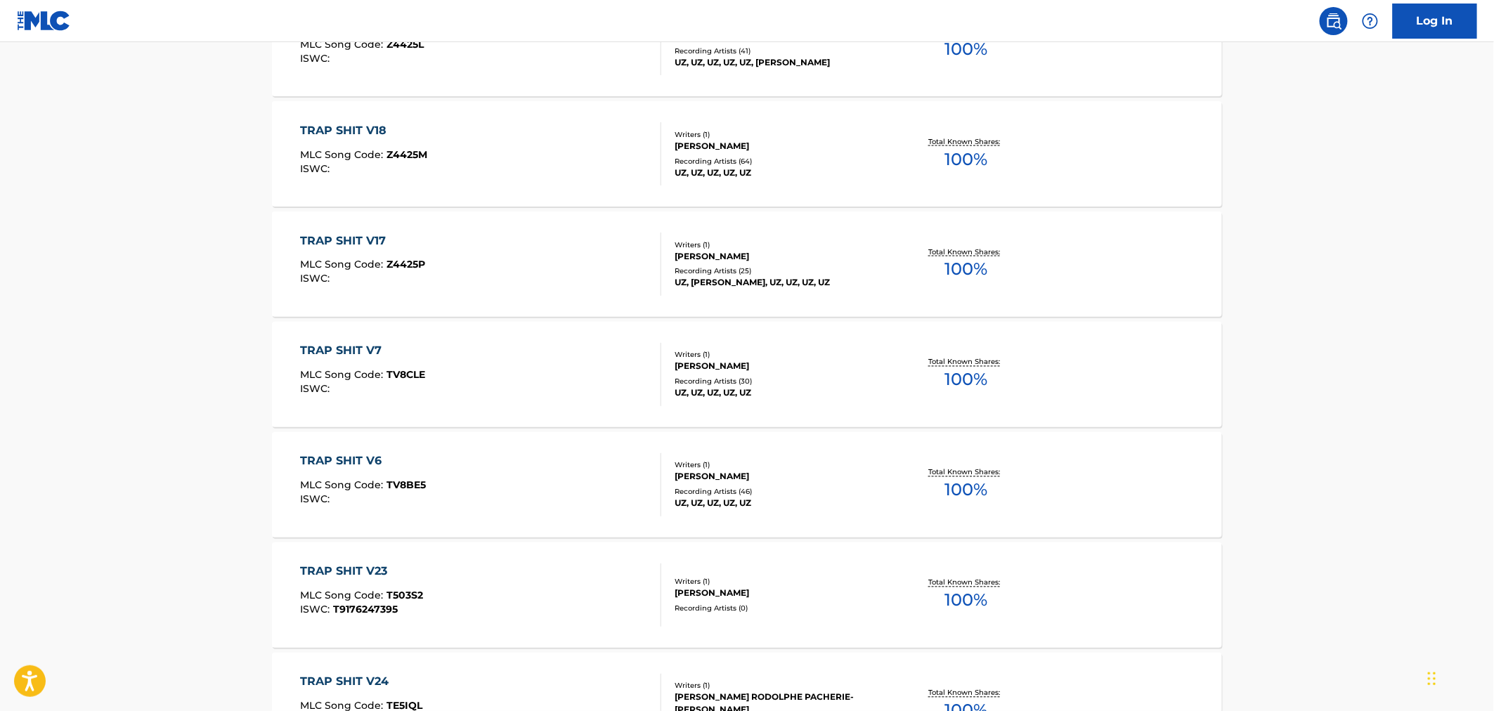
scroll to position [1052, 0]
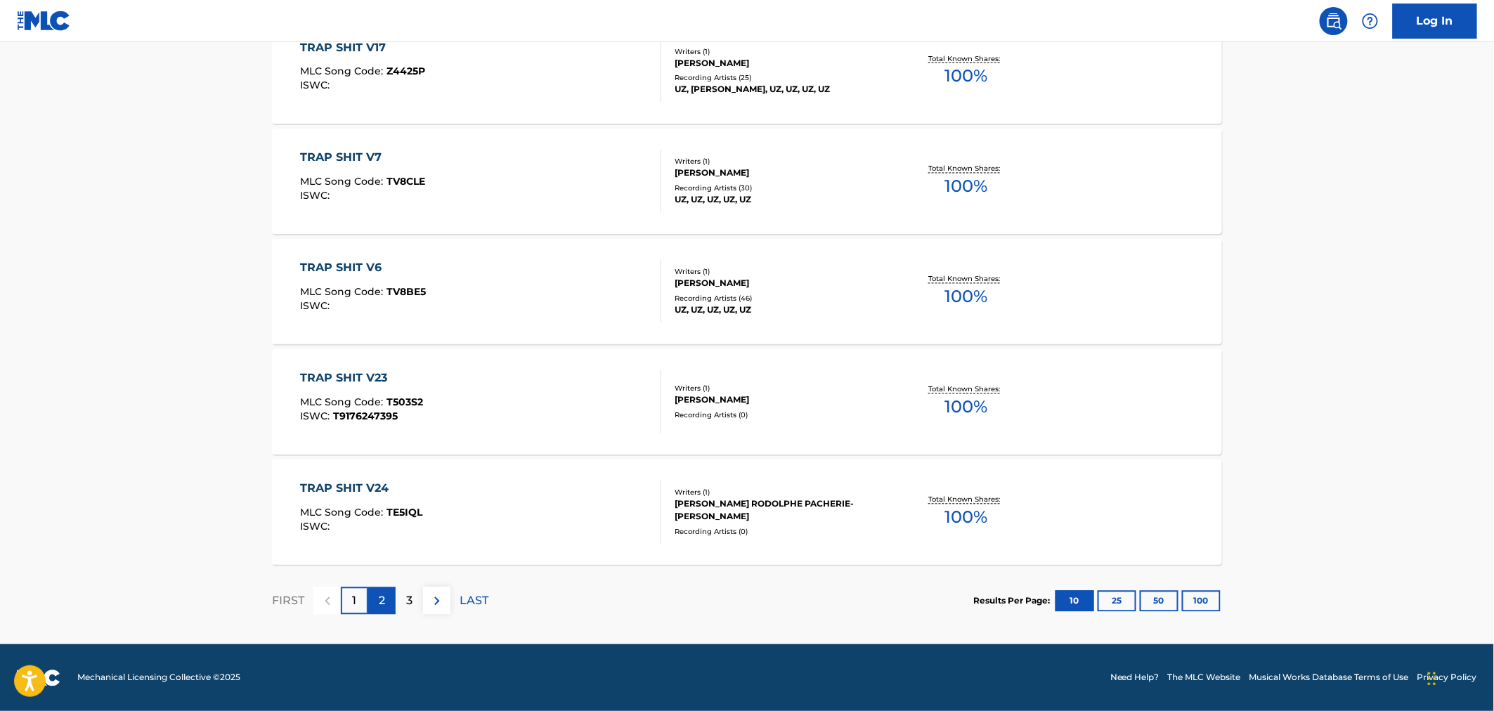
click at [383, 597] on p "2" at bounding box center [382, 601] width 6 height 17
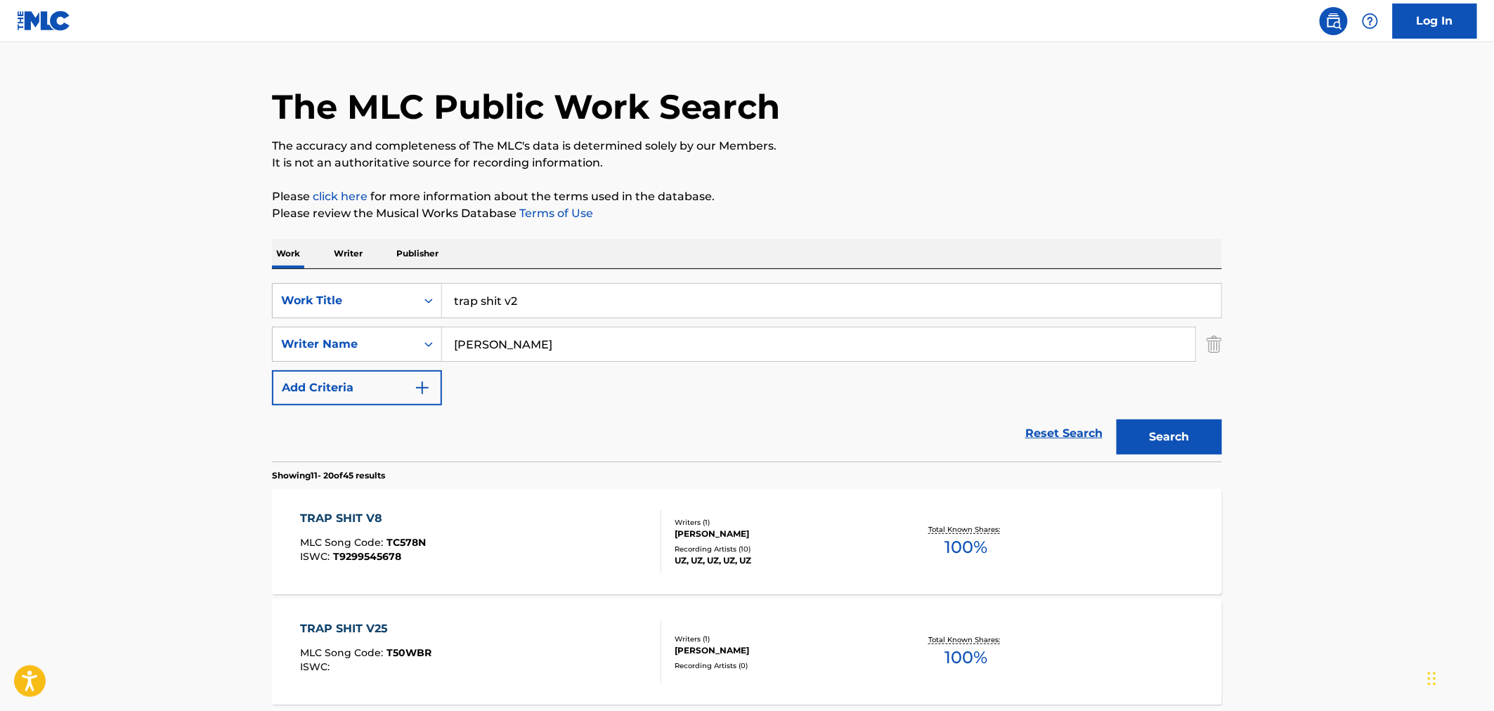
scroll to position [0, 0]
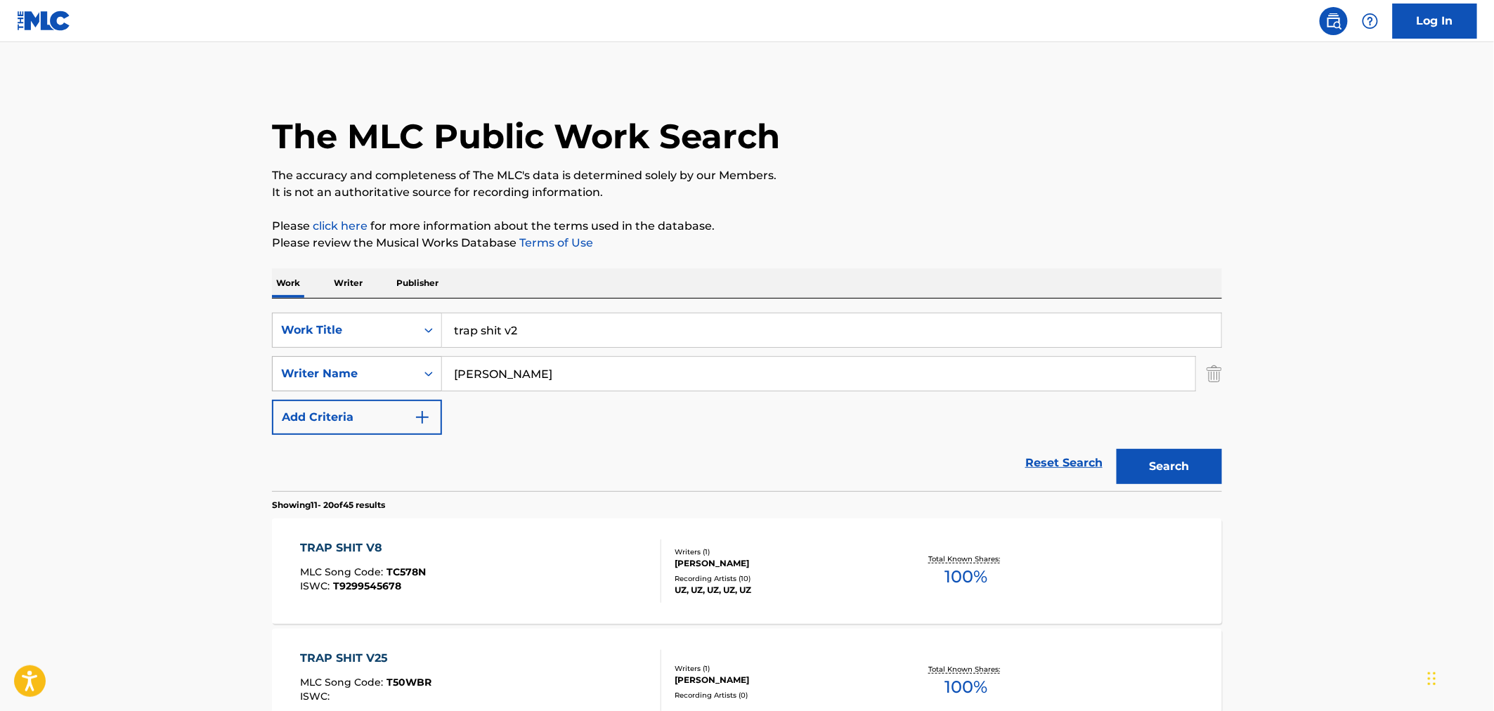
drag, startPoint x: 443, startPoint y: 379, endPoint x: 383, endPoint y: 375, distance: 59.9
click at [394, 378] on div "SearchWithCriteria047fe5b4-b91d-4c13-96bf-2fdfaada6171 Writer Name [PERSON_NAME]" at bounding box center [747, 373] width 950 height 35
click at [1117, 449] on button "Search" at bounding box center [1169, 466] width 105 height 35
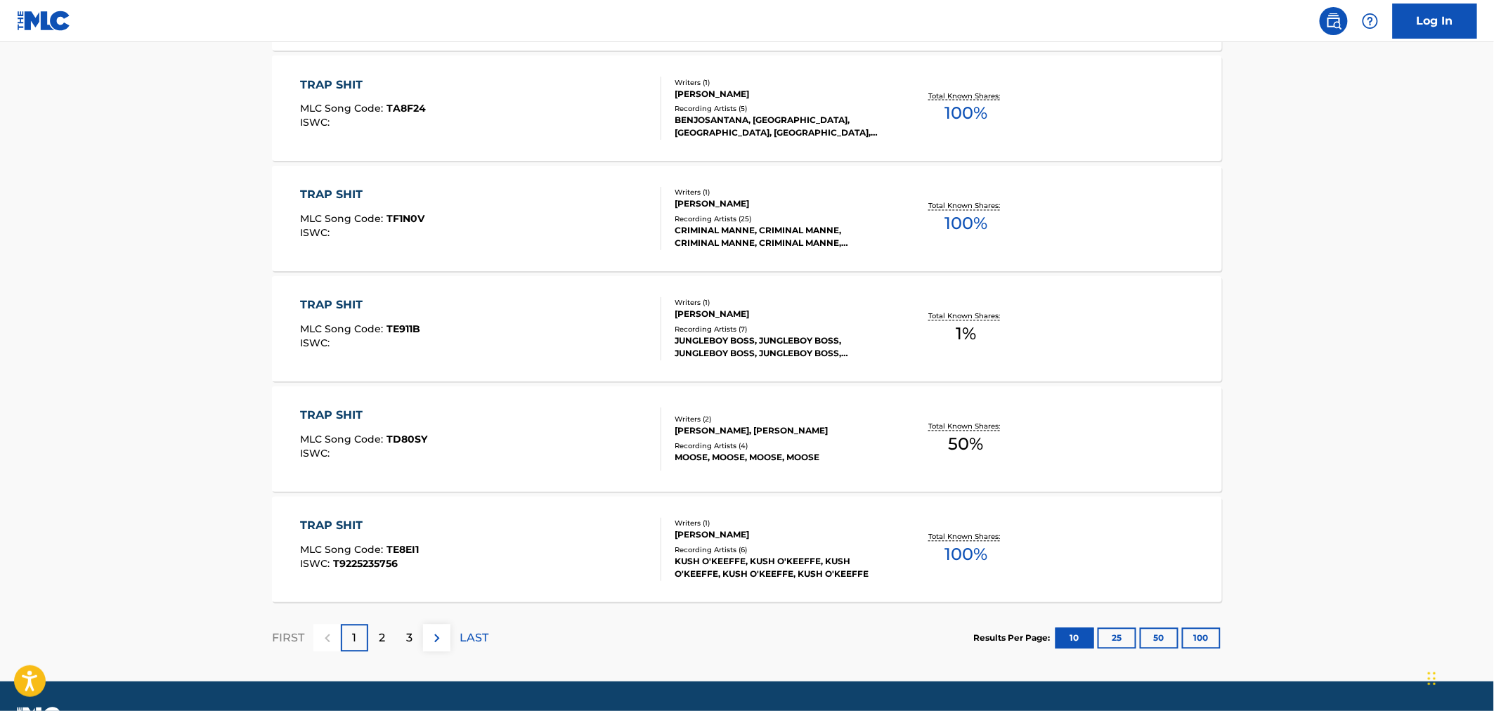
scroll to position [1052, 0]
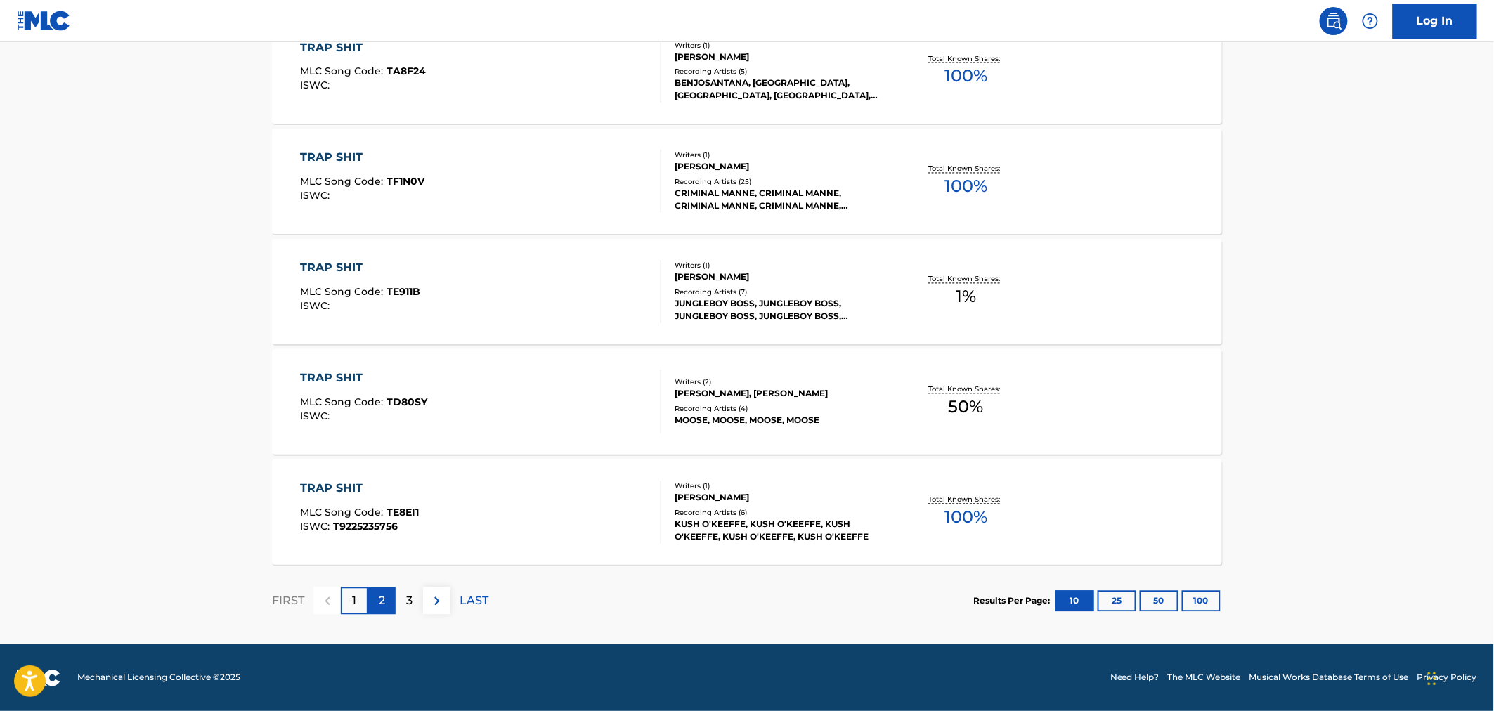
click at [392, 596] on div "2" at bounding box center [381, 600] width 27 height 27
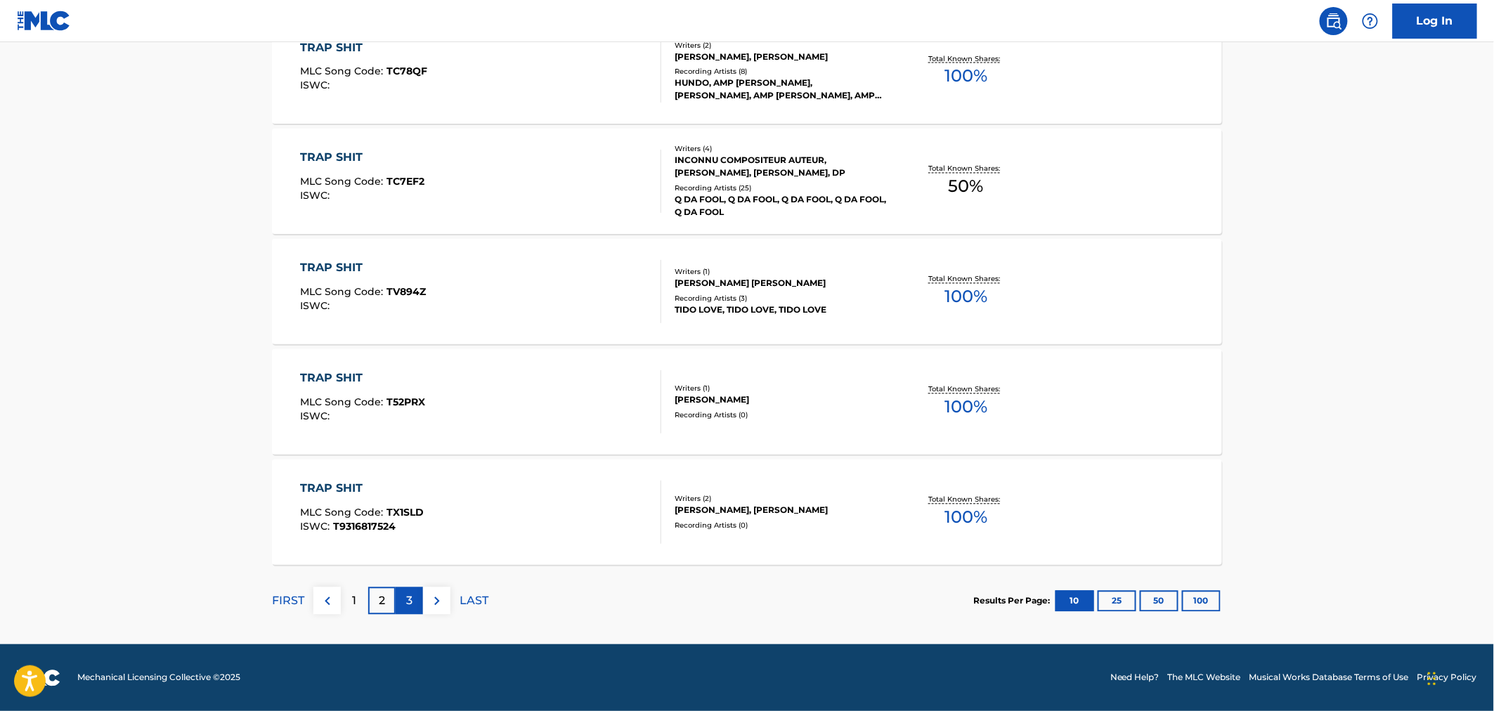
click at [408, 596] on p "3" at bounding box center [409, 601] width 6 height 17
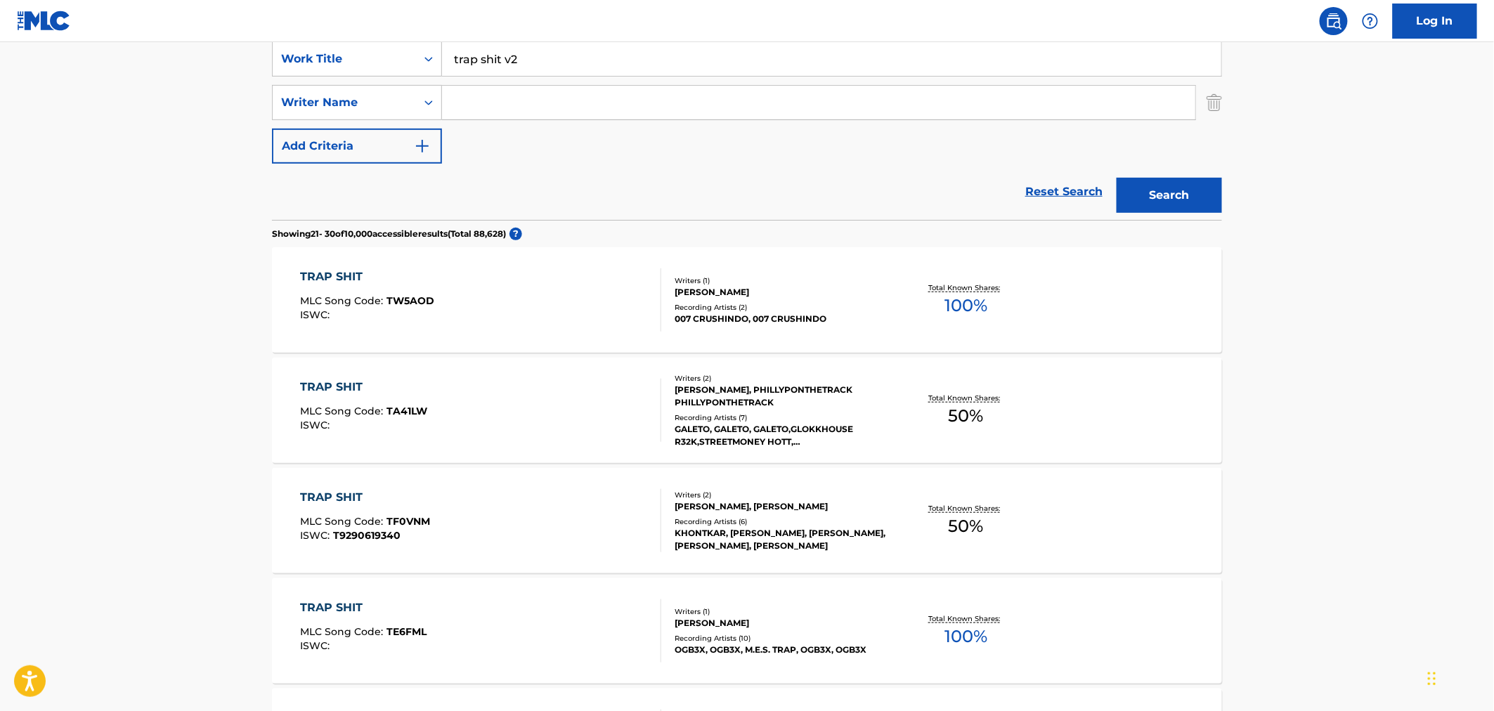
scroll to position [0, 0]
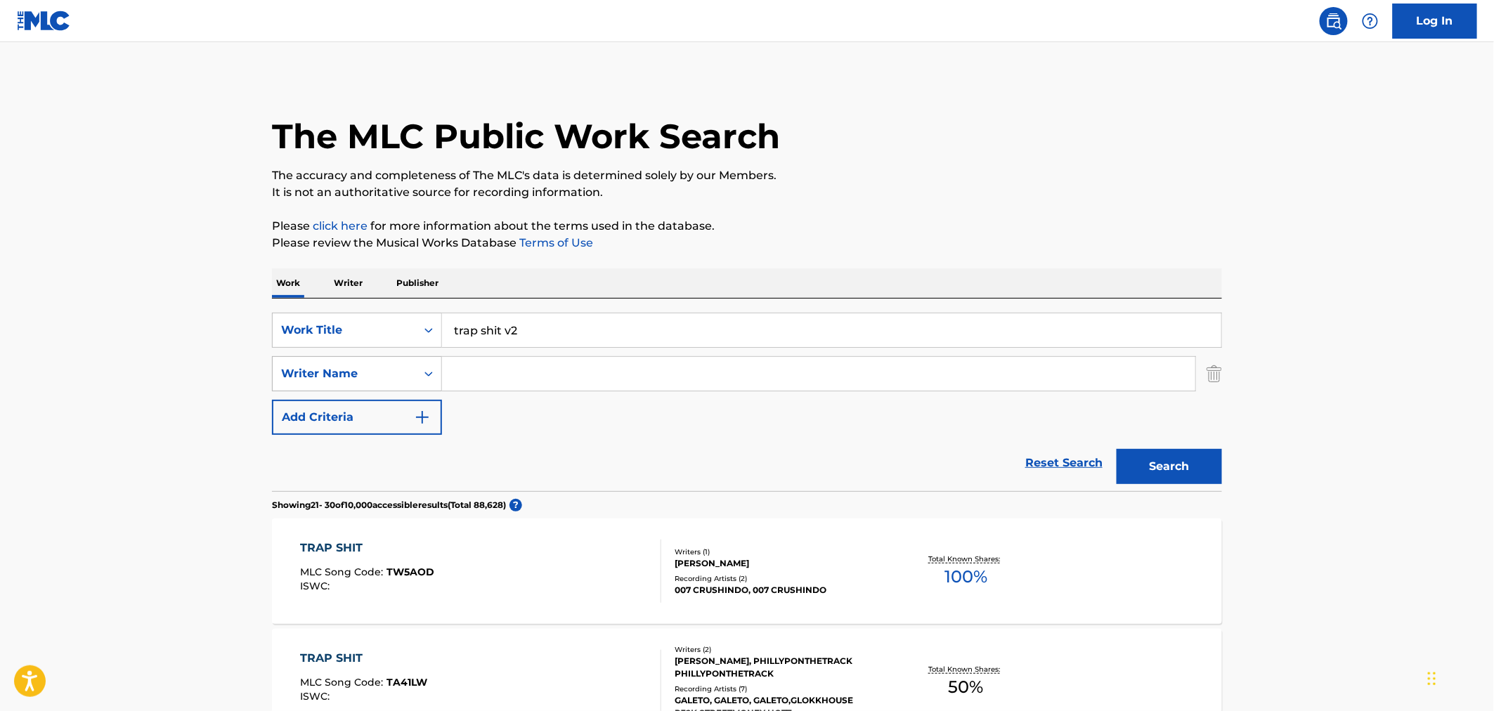
click at [411, 361] on div "Writer Name" at bounding box center [344, 374] width 143 height 27
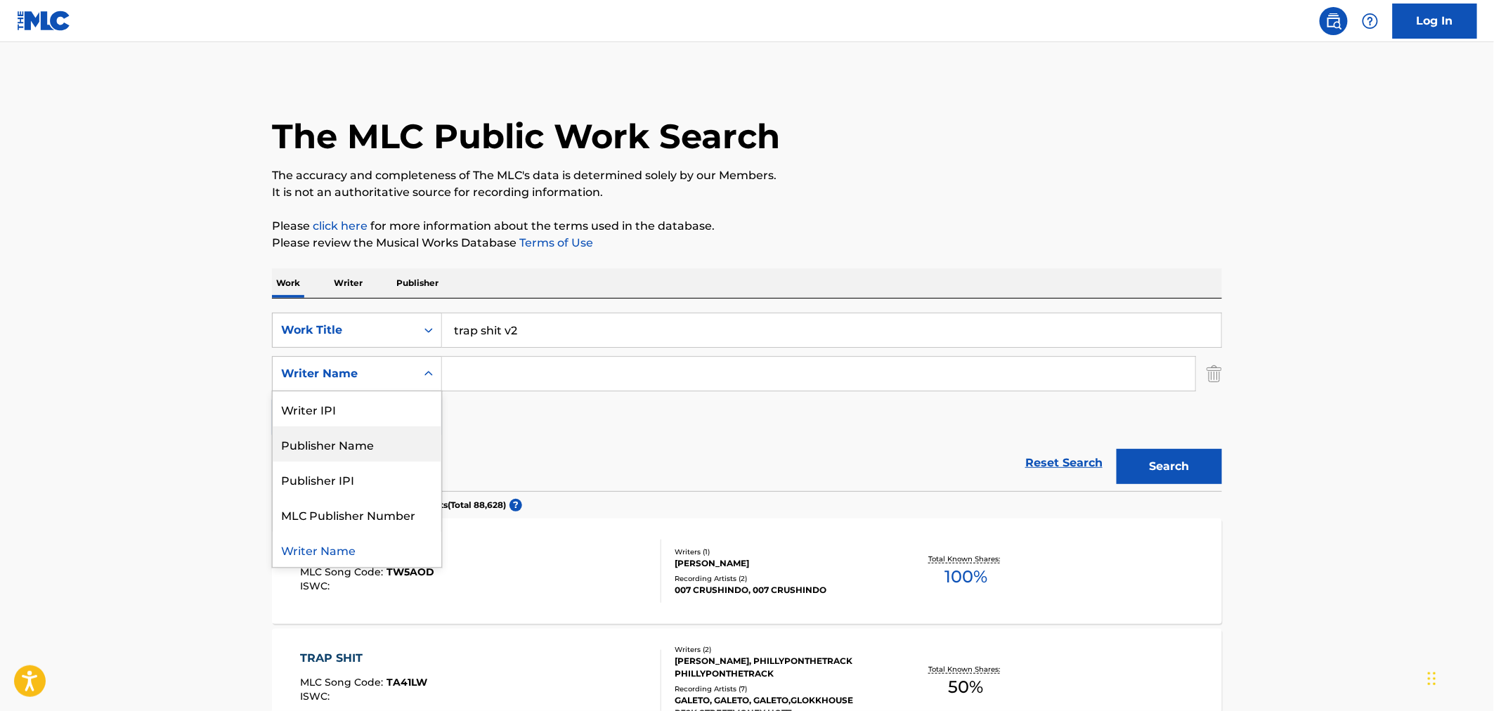
click at [387, 453] on div "Publisher Name" at bounding box center [357, 444] width 169 height 35
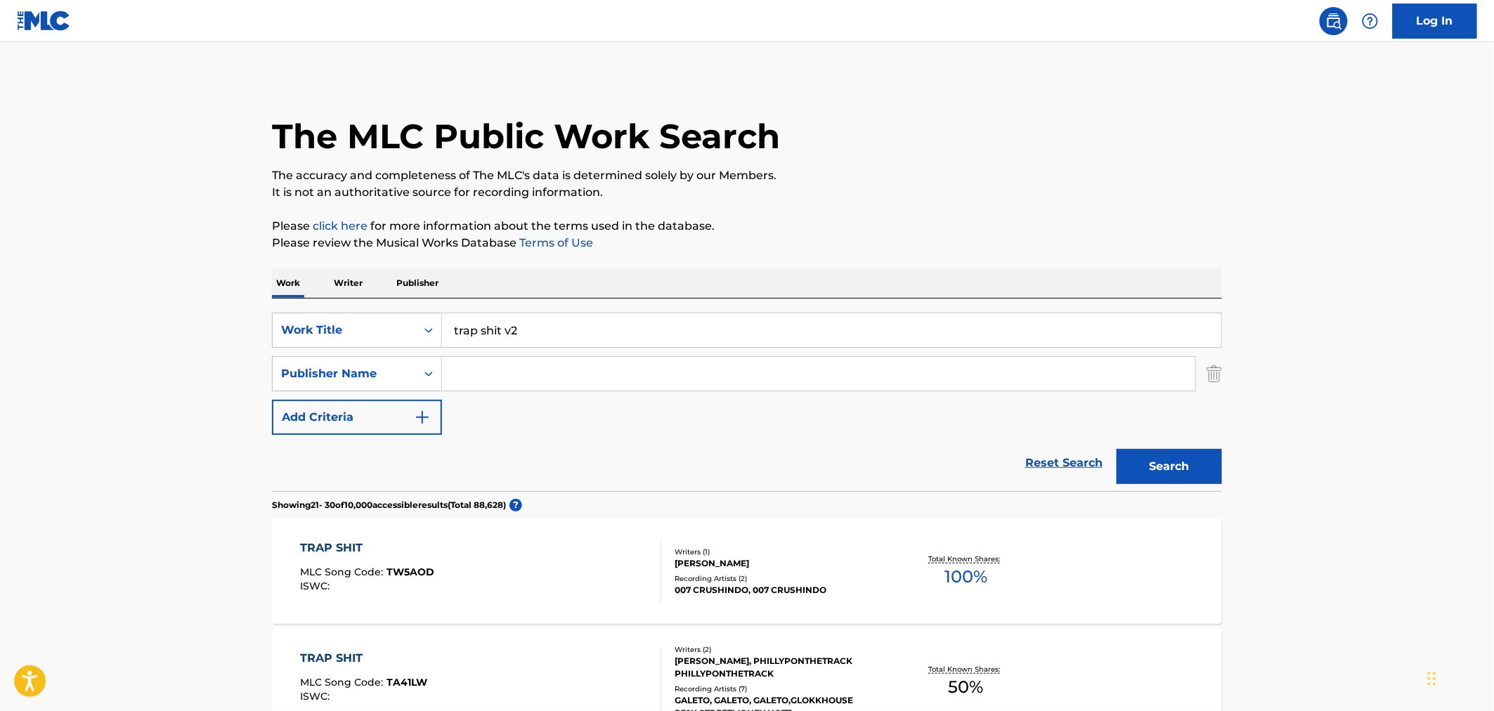
click at [466, 351] on div "SearchWithCriteriaeb8342c4-6ac0-4214-bd61-9cb5c1a2b9dc Work Title trap shit v2 …" at bounding box center [747, 374] width 950 height 122
click at [483, 378] on input "Search Form" at bounding box center [818, 374] width 753 height 34
type input "kompass"
click at [1117, 449] on button "Search" at bounding box center [1169, 466] width 105 height 35
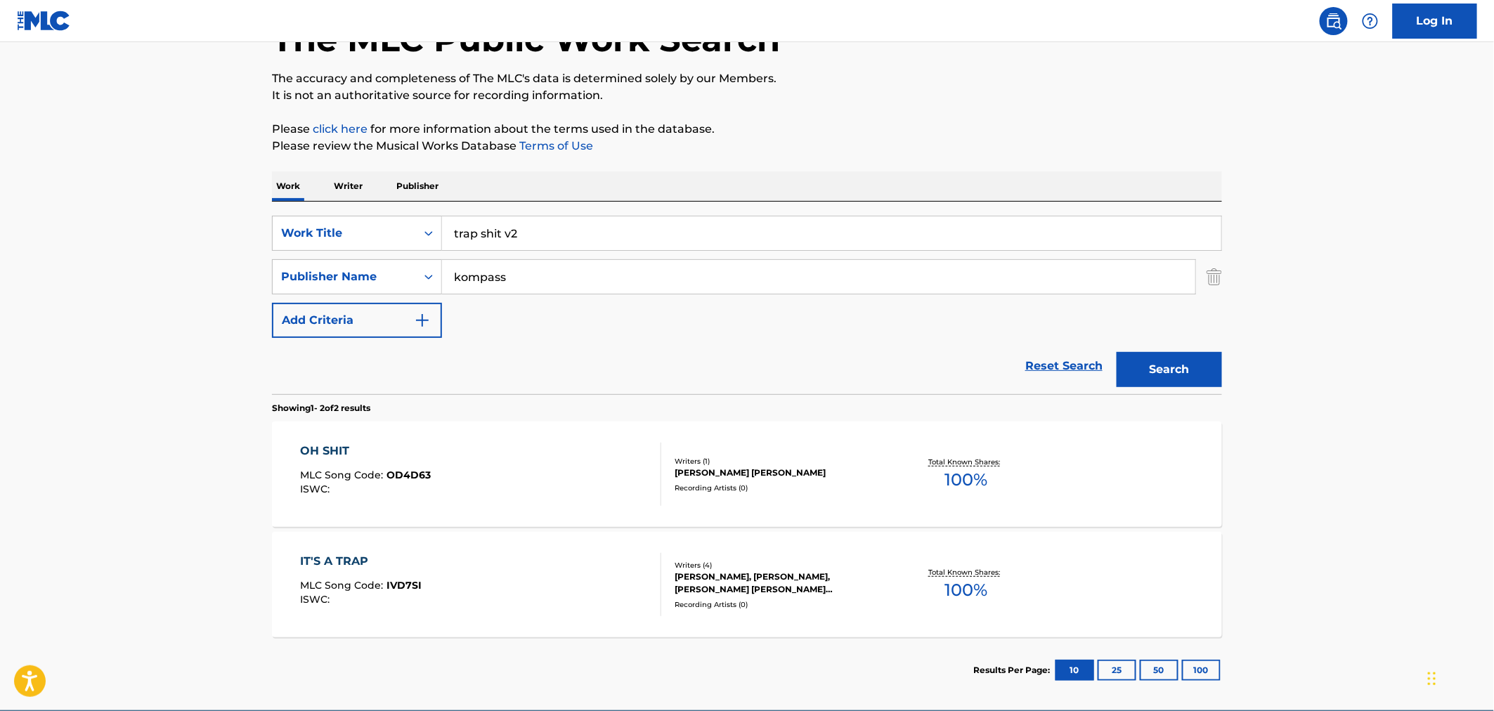
scroll to position [164, 0]
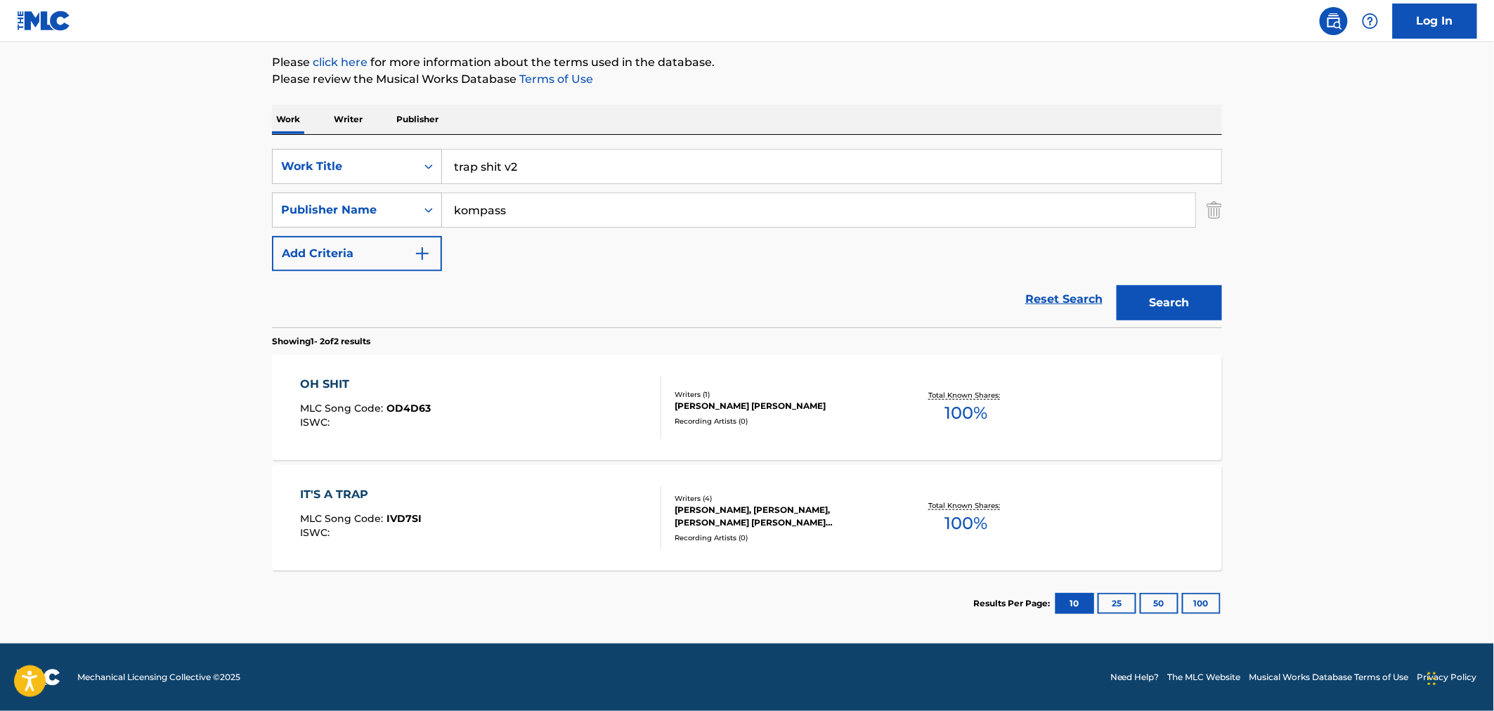
drag, startPoint x: 474, startPoint y: 195, endPoint x: 417, endPoint y: 185, distance: 57.8
click at [441, 188] on div "SearchWithCriteriaeb8342c4-6ac0-4214-bd61-9cb5c1a2b9dc Work Title trap shit v2 …" at bounding box center [747, 210] width 950 height 122
click at [552, 165] on input "trap shit v2" at bounding box center [831, 167] width 779 height 34
type input "trap shit v3"
click at [1117, 285] on button "Search" at bounding box center [1169, 302] width 105 height 35
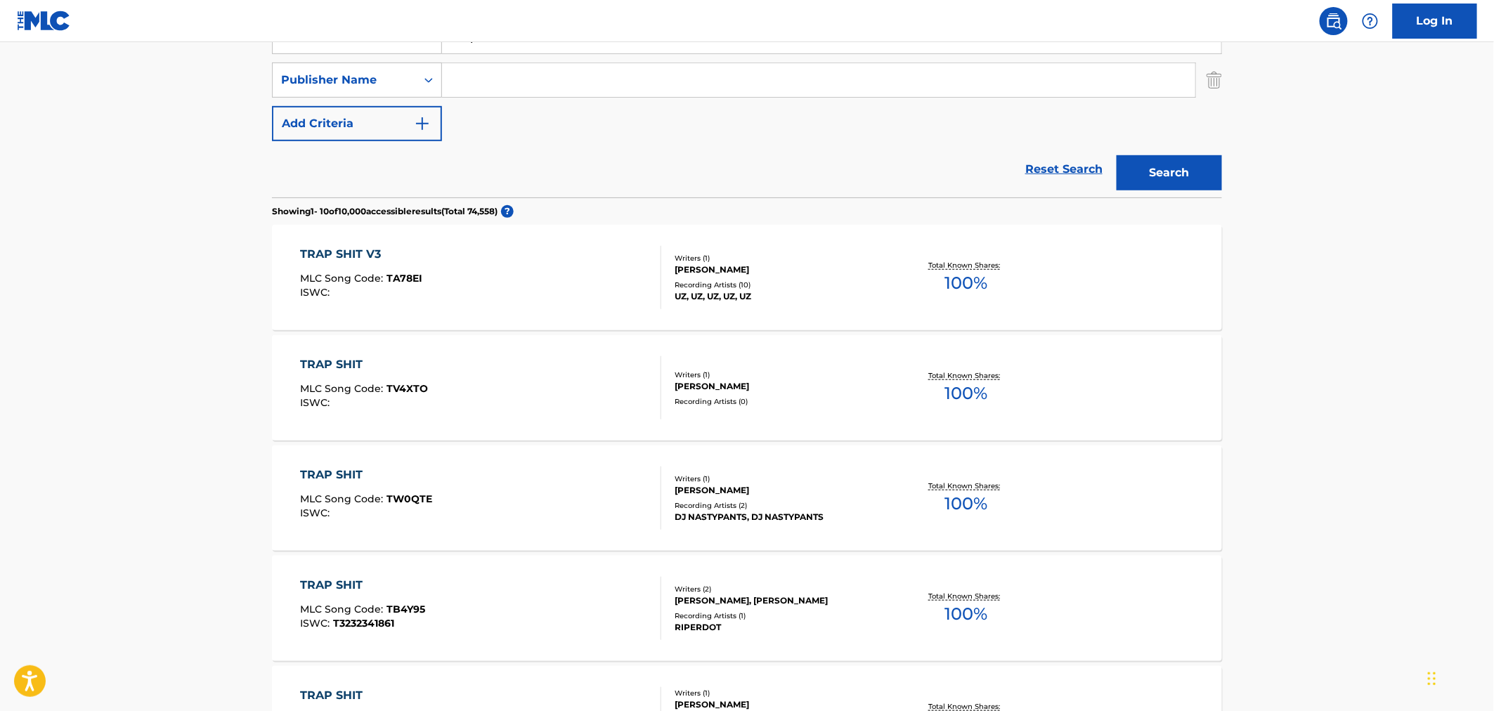
scroll to position [312, 0]
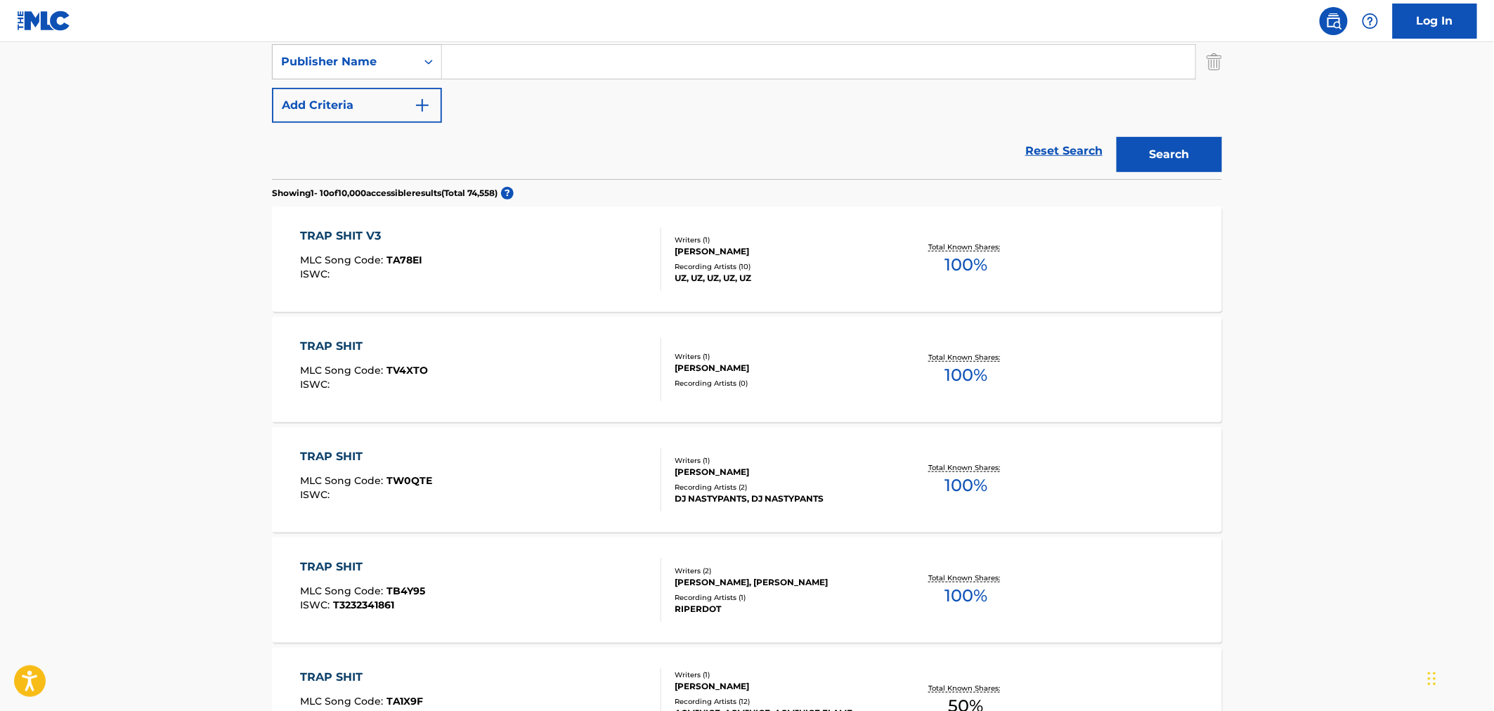
click at [468, 65] on input "Search Form" at bounding box center [818, 62] width 753 height 34
click at [1117, 137] on button "Search" at bounding box center [1169, 154] width 105 height 35
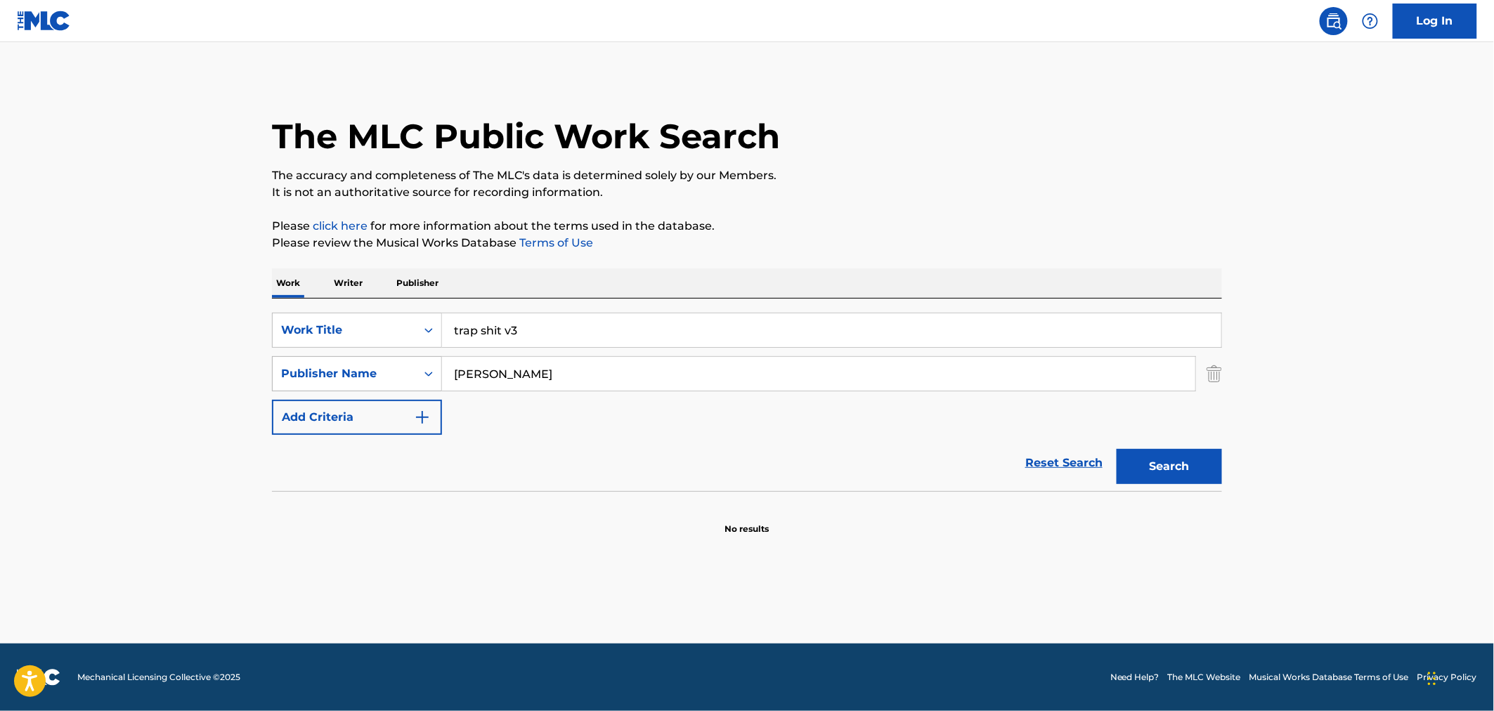
drag, startPoint x: 585, startPoint y: 375, endPoint x: 436, endPoint y: 368, distance: 148.4
click at [439, 368] on div "SearchWithCriteriaa3deb5cf-0be1-424e-a4ee-0d0306e56bd7 Publisher Name [PERSON_N…" at bounding box center [747, 373] width 950 height 35
type input "barbie"
click at [1117, 449] on button "Search" at bounding box center [1169, 466] width 105 height 35
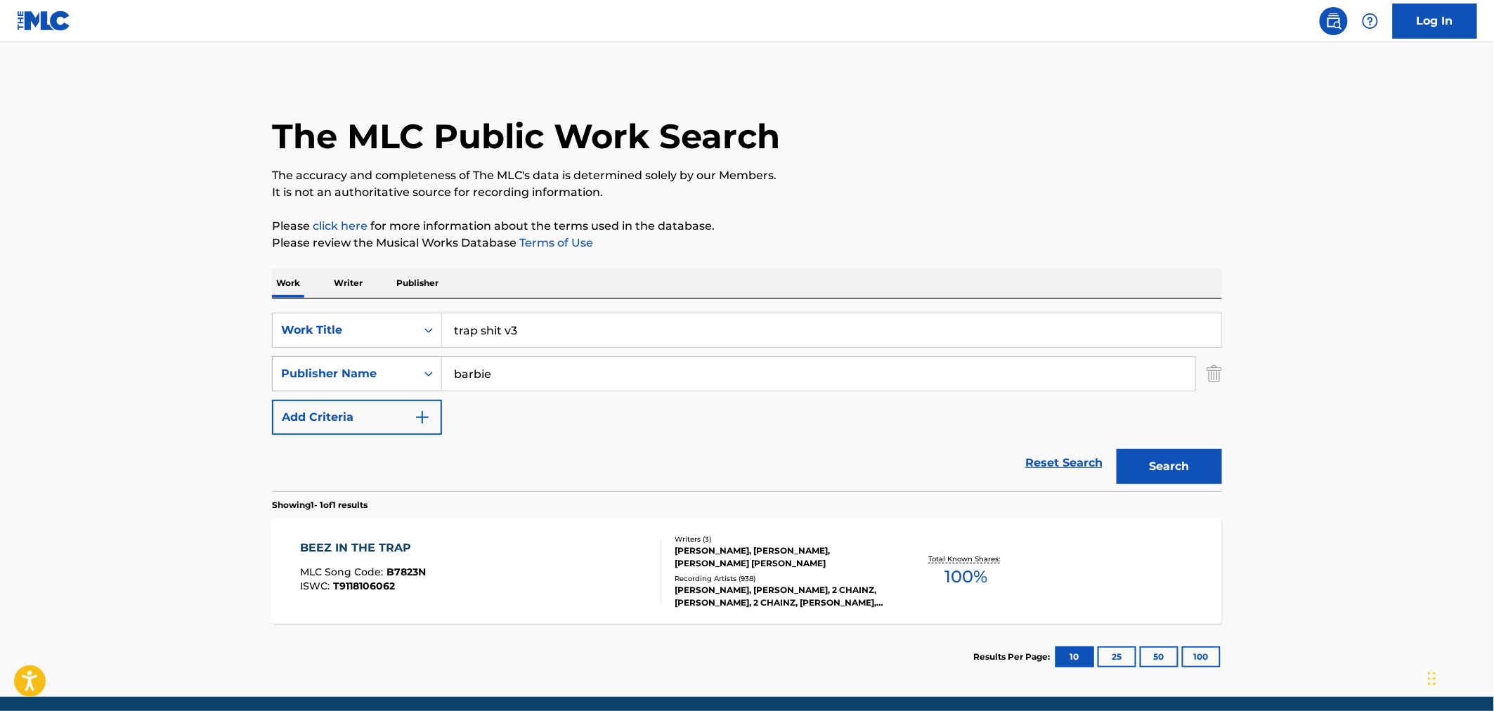
drag, startPoint x: 461, startPoint y: 362, endPoint x: 387, endPoint y: 358, distance: 73.9
click at [397, 358] on div "SearchWithCriteriaa3deb5cf-0be1-424e-a4ee-0d0306e56bd7 Publisher Name barbie" at bounding box center [747, 373] width 950 height 35
click at [1117, 449] on button "Search" at bounding box center [1169, 466] width 105 height 35
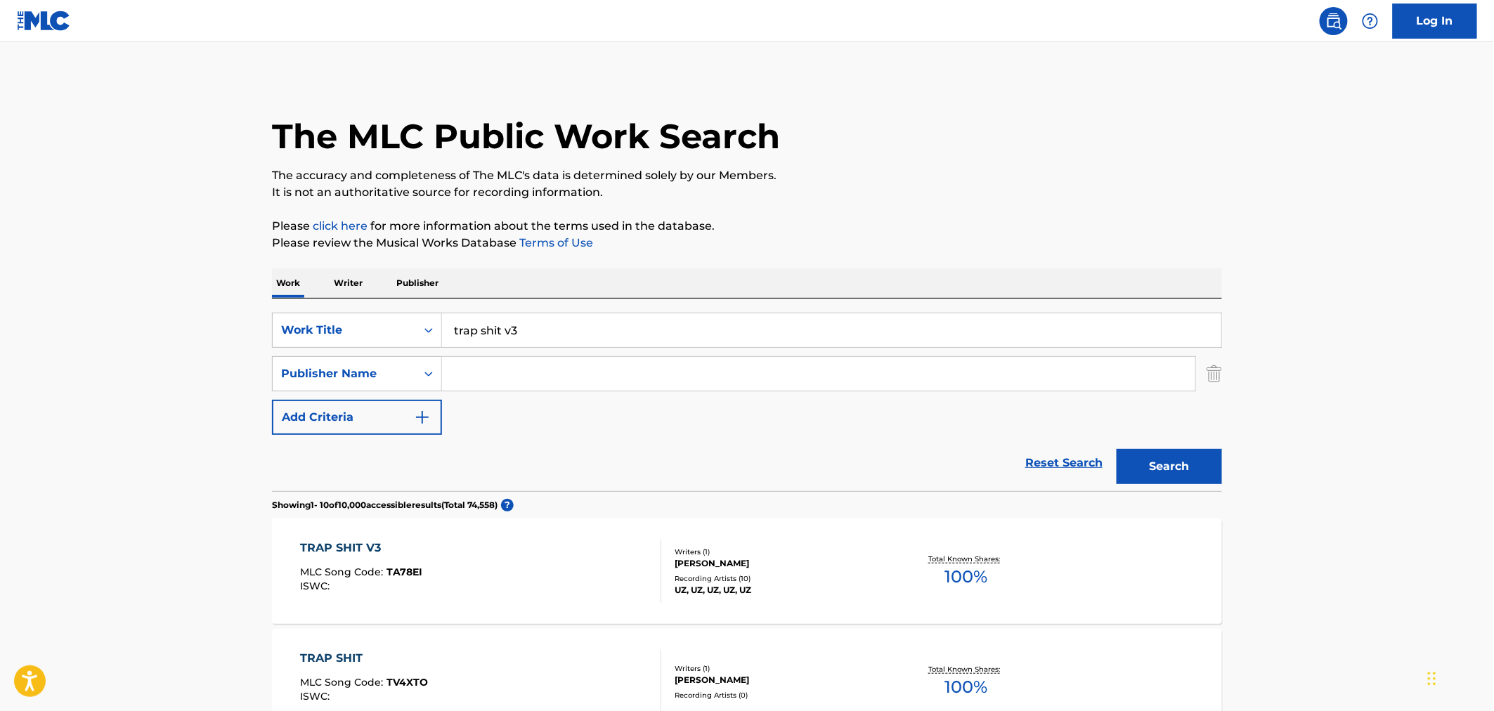
click at [759, 559] on div "[PERSON_NAME]" at bounding box center [781, 563] width 212 height 13
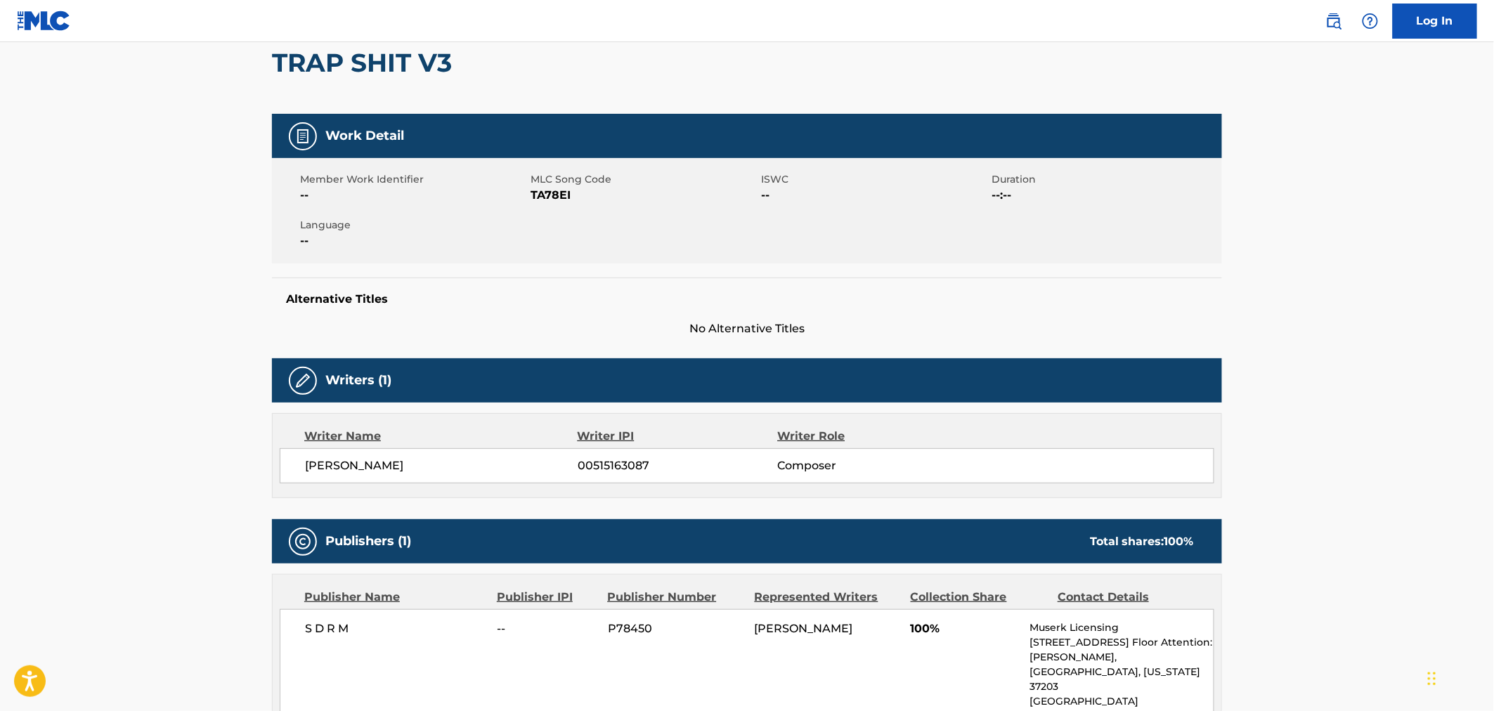
scroll to position [234, 0]
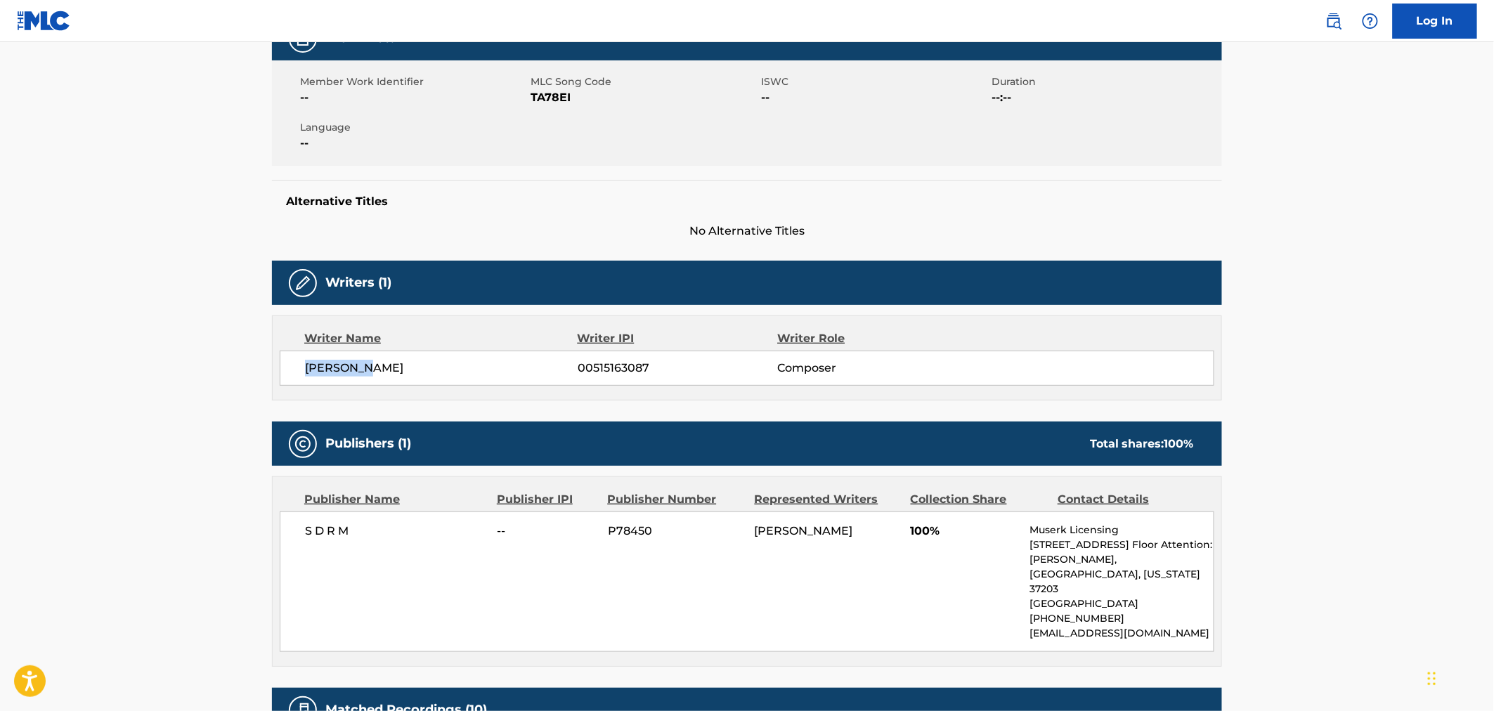
drag, startPoint x: 375, startPoint y: 370, endPoint x: 305, endPoint y: 363, distance: 70.7
click at [305, 363] on span "[PERSON_NAME]" at bounding box center [441, 368] width 273 height 17
copy span "[PERSON_NAME]"
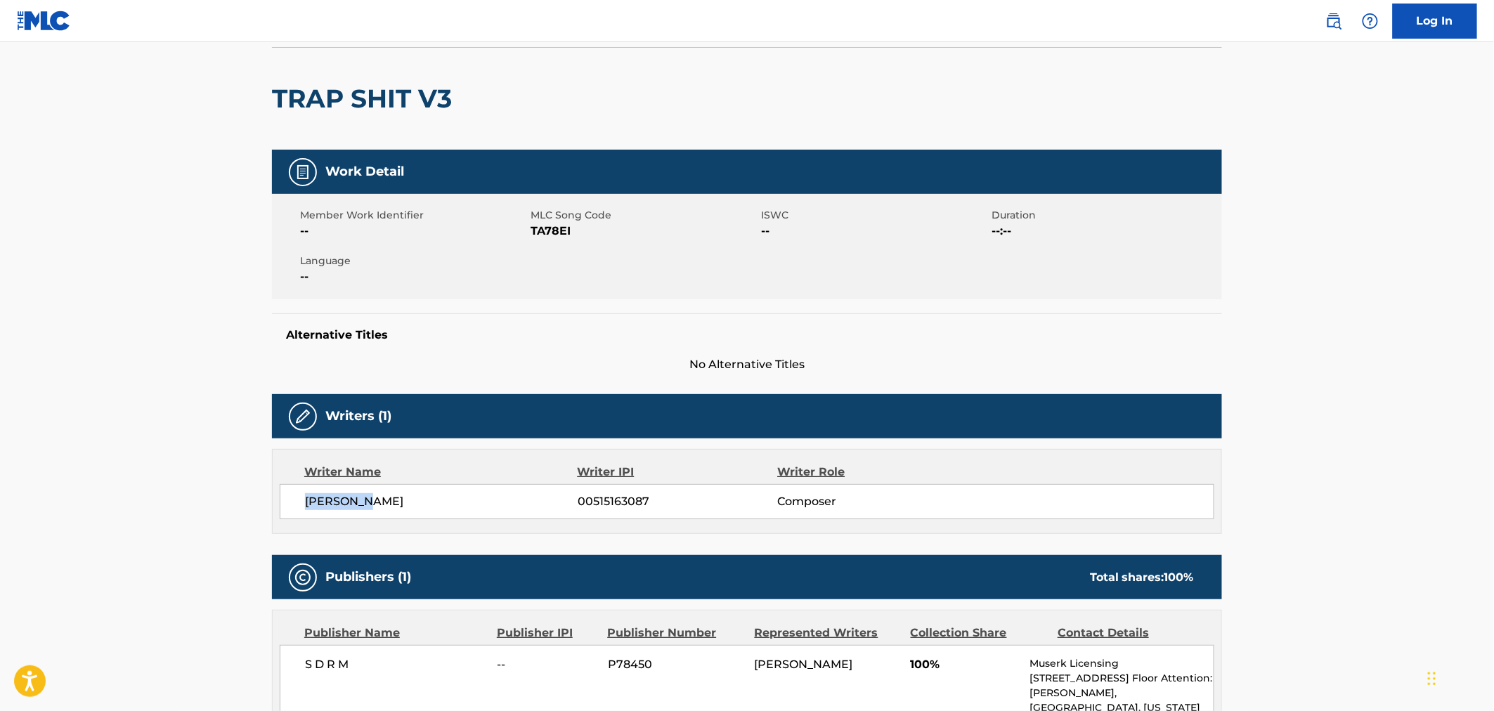
scroll to position [0, 0]
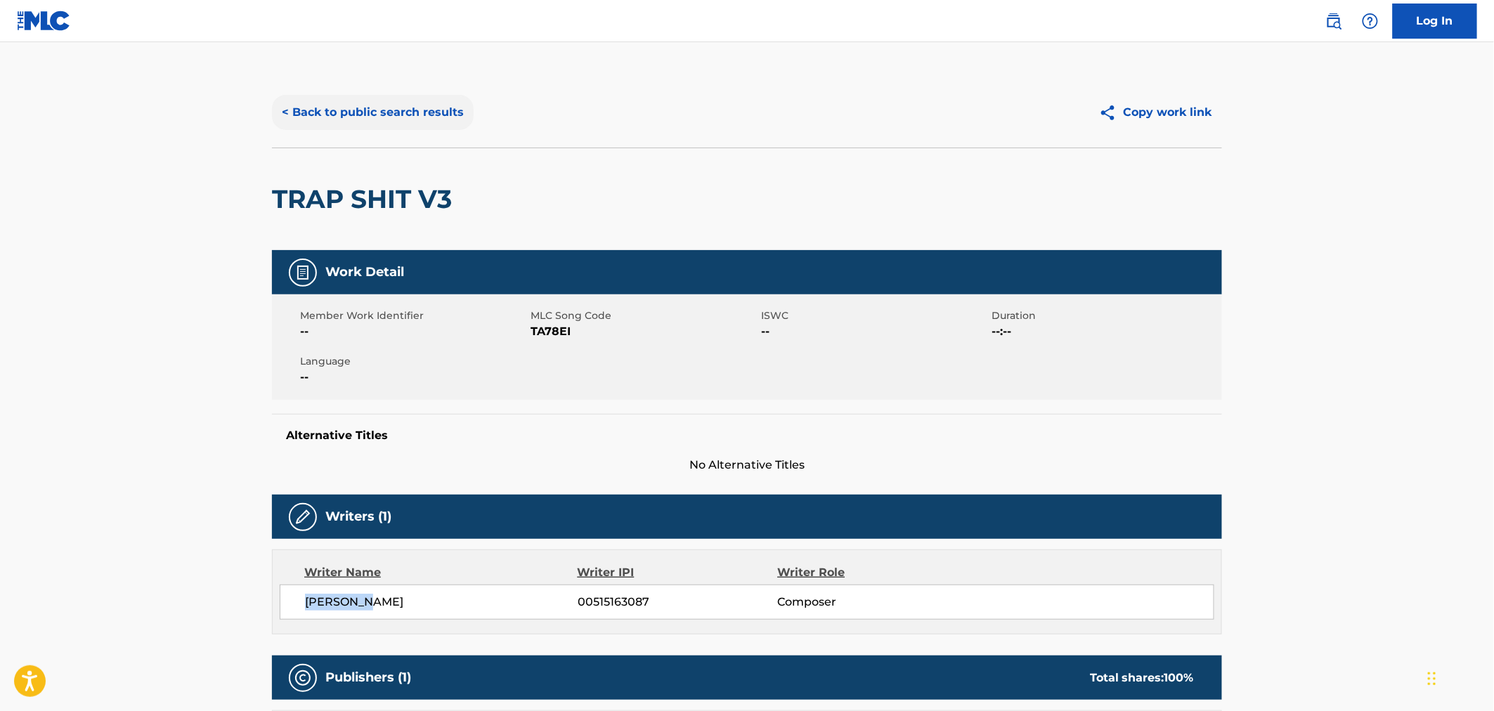
click at [345, 101] on button "< Back to public search results" at bounding box center [373, 112] width 202 height 35
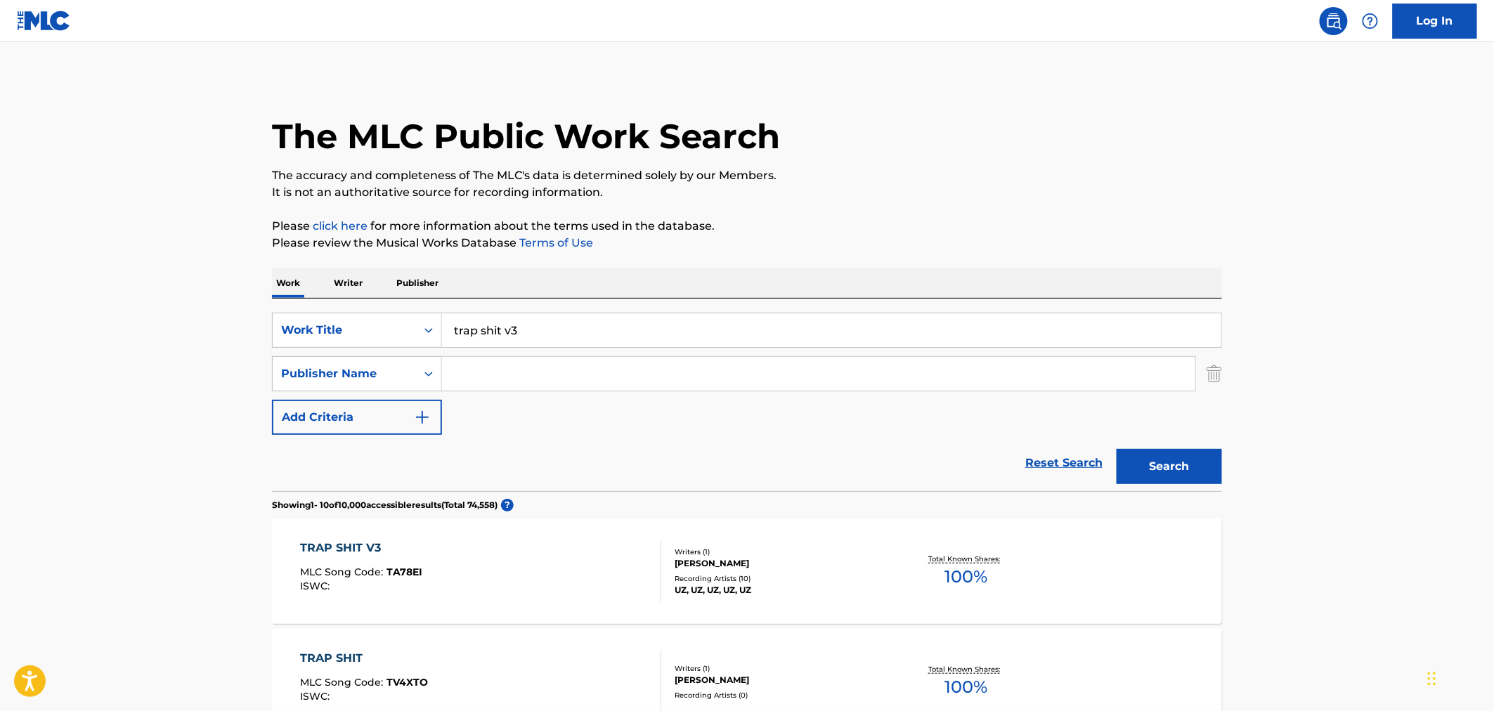
click at [510, 367] on input "Search Form" at bounding box center [818, 374] width 753 height 34
paste input "[PERSON_NAME]"
type input "[PERSON_NAME]"
click at [1186, 474] on button "Search" at bounding box center [1169, 466] width 105 height 35
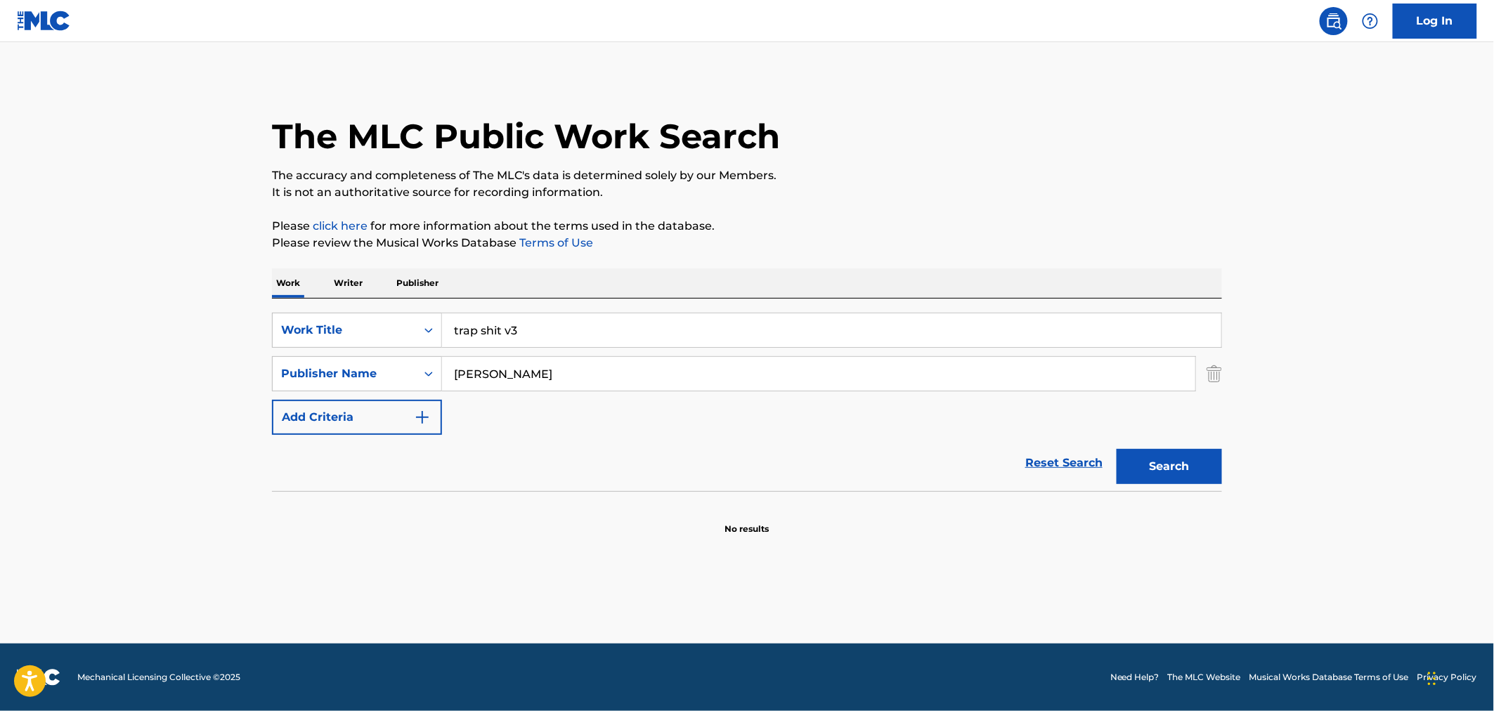
click at [398, 354] on div "SearchWithCriteriaeb8342c4-6ac0-4214-bd61-9cb5c1a2b9dc Work Title trap shit v3 …" at bounding box center [747, 374] width 950 height 122
click at [396, 375] on div "Publisher Name" at bounding box center [344, 373] width 126 height 17
click at [338, 412] on div "Writer Name" at bounding box center [357, 408] width 169 height 35
click at [679, 360] on input "Search Form" at bounding box center [818, 374] width 753 height 34
paste input "[PERSON_NAME]"
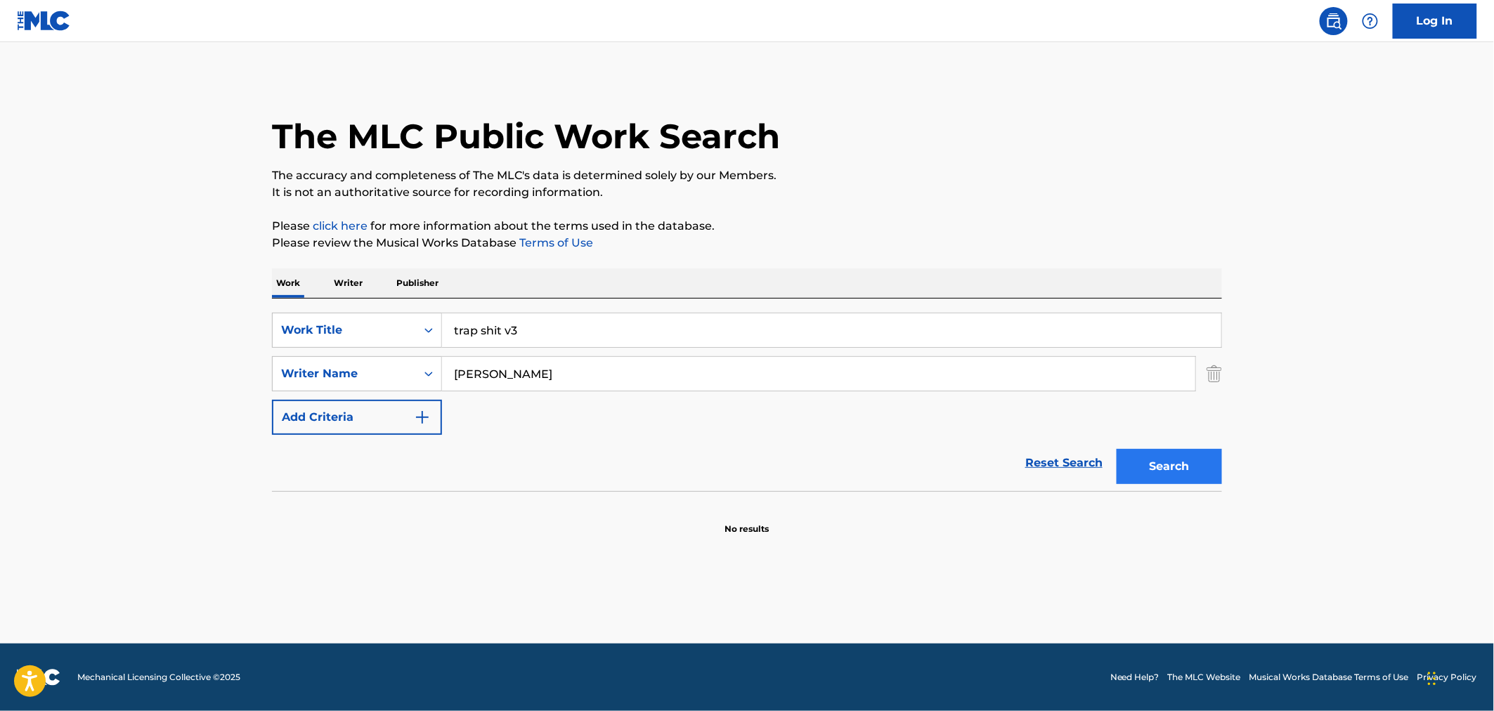
type input "[PERSON_NAME]"
click at [1134, 460] on button "Search" at bounding box center [1169, 466] width 105 height 35
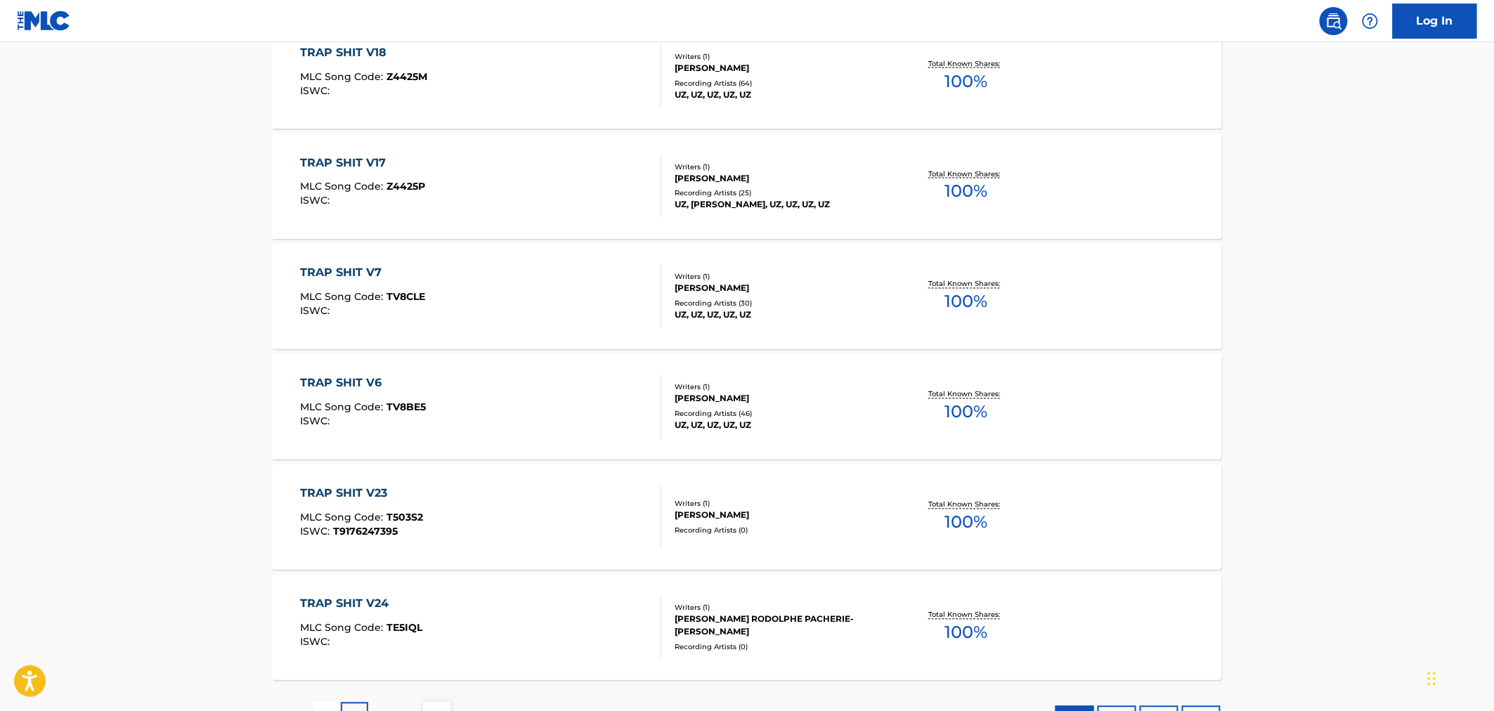
scroll to position [1015, 0]
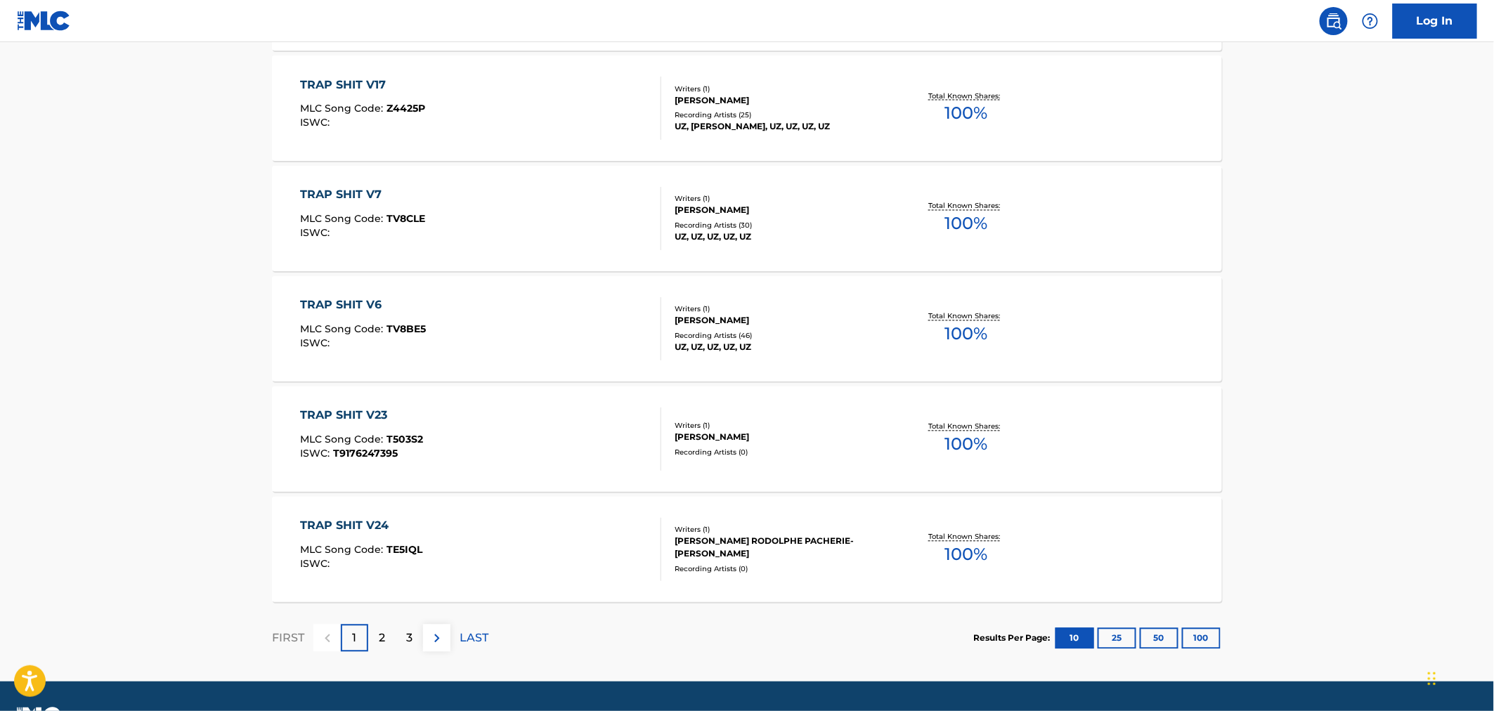
click at [480, 540] on div "TRAP SHIT V24 MLC Song Code : TE5IQL ISWC :" at bounding box center [481, 549] width 361 height 63
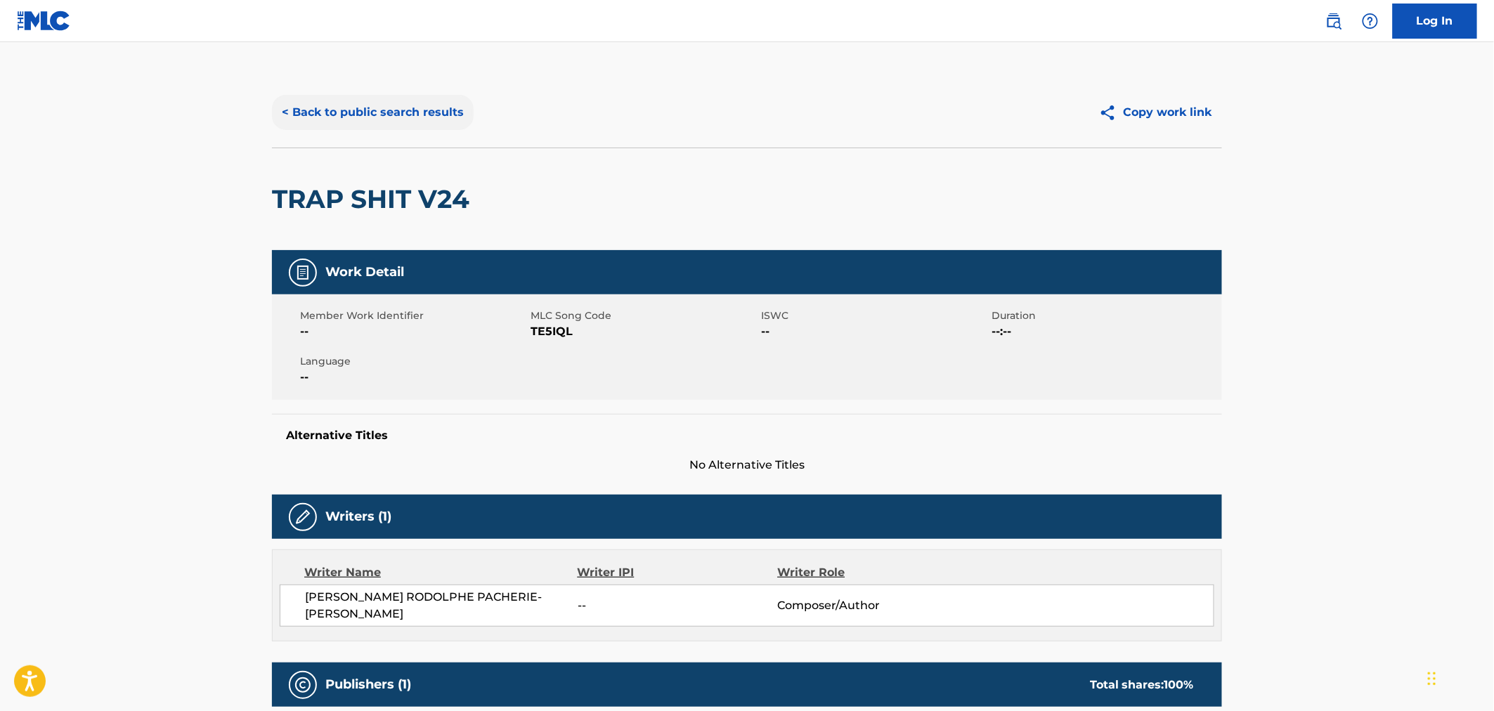
click at [325, 115] on button "< Back to public search results" at bounding box center [373, 112] width 202 height 35
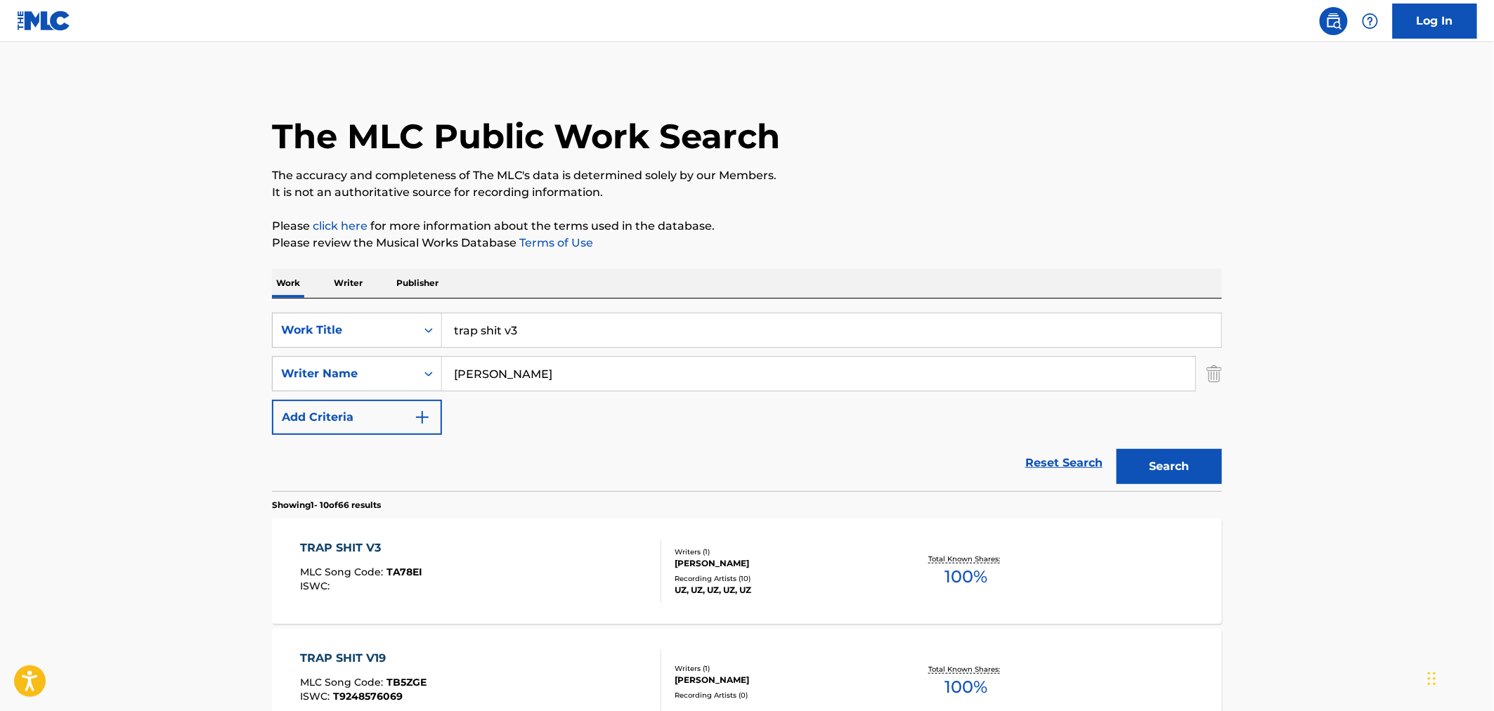
click at [526, 333] on input "trap shit v3" at bounding box center [831, 330] width 779 height 34
type input "trap shit v22"
click at [1117, 449] on button "Search" at bounding box center [1169, 466] width 105 height 35
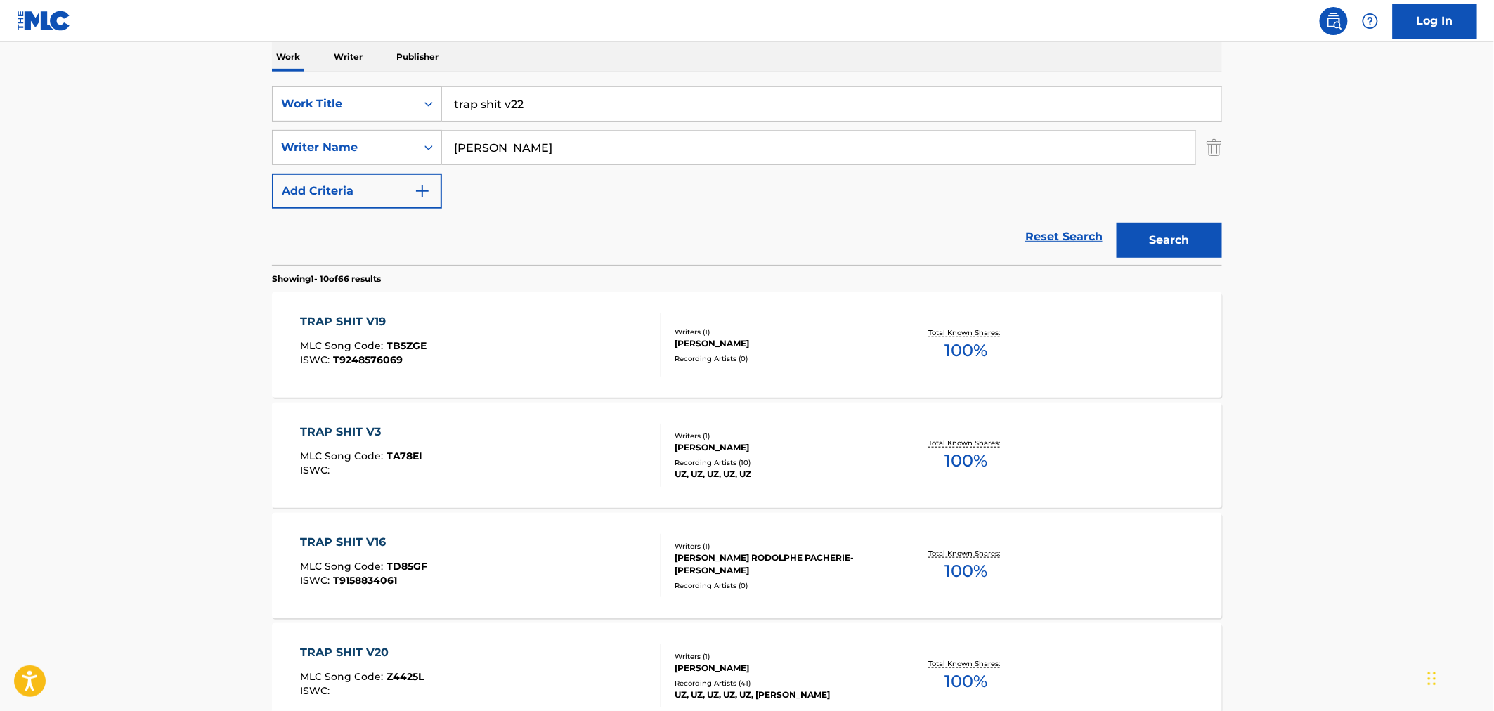
scroll to position [78, 0]
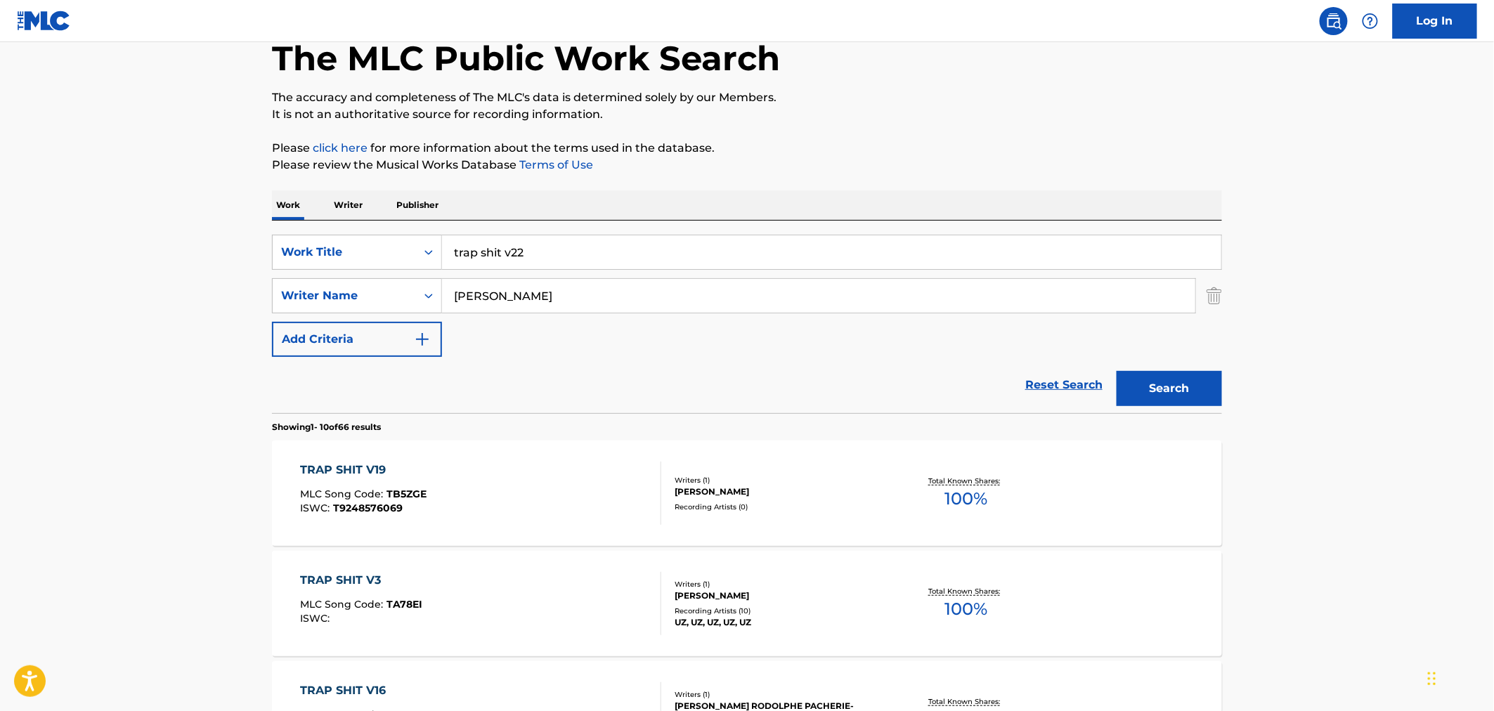
drag, startPoint x: 557, startPoint y: 256, endPoint x: 344, endPoint y: 225, distance: 214.6
click at [344, 225] on div "SearchWithCriteriaeb8342c4-6ac0-4214-bd61-9cb5c1a2b9dc Work Title trap shit v22…" at bounding box center [747, 317] width 950 height 193
click at [493, 254] on input "trap shit v22" at bounding box center [831, 252] width 779 height 34
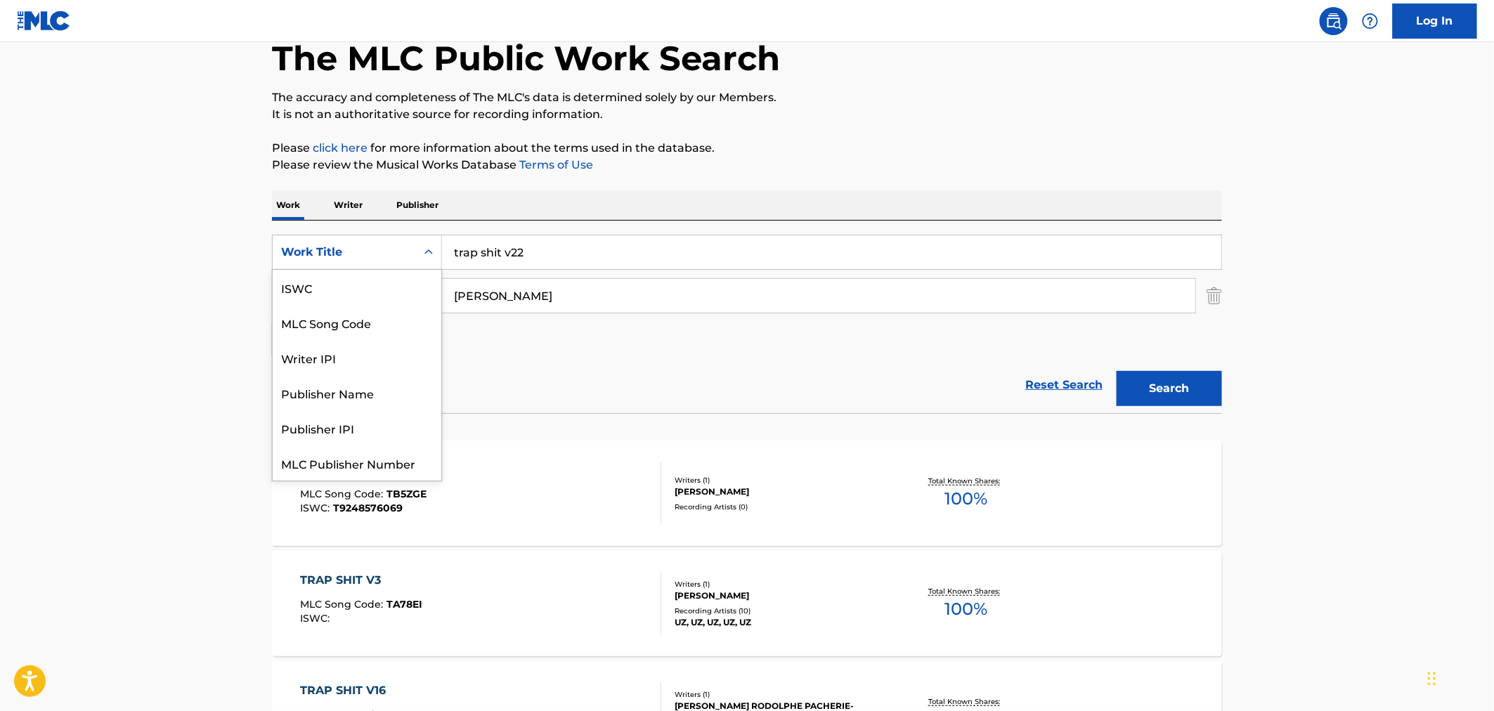
click at [405, 256] on div "Work Title" at bounding box center [344, 252] width 126 height 17
click at [402, 290] on div "MLC Song Code" at bounding box center [357, 287] width 169 height 35
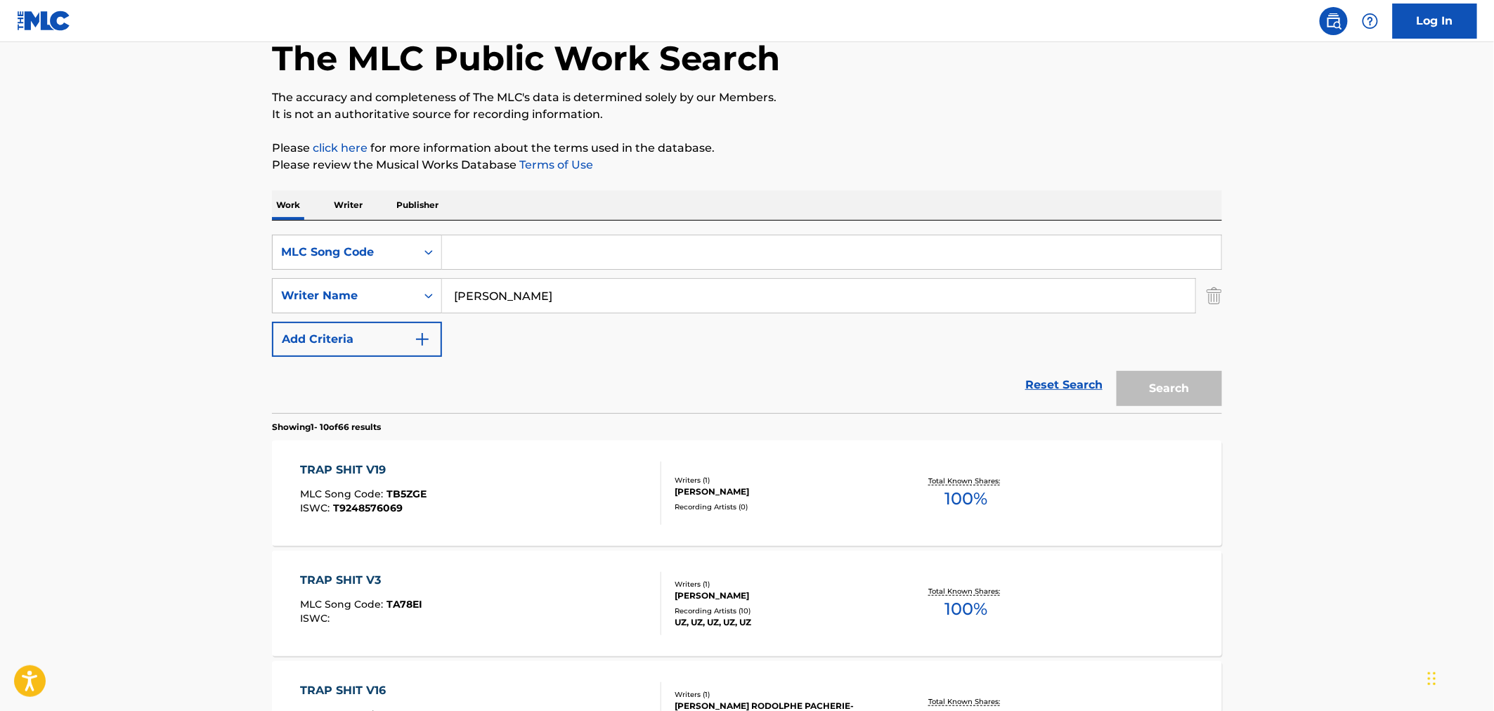
click at [533, 249] on input "Search Form" at bounding box center [831, 252] width 779 height 34
paste input "TA78EI"
type input "TA78EI"
click at [327, 260] on div "SearchWithCriteriaeb98a730-ec7c-4301-9996-921f107c469e MLC Song Code TA78EI Sea…" at bounding box center [747, 296] width 950 height 122
click at [1157, 376] on button "Search" at bounding box center [1169, 388] width 105 height 35
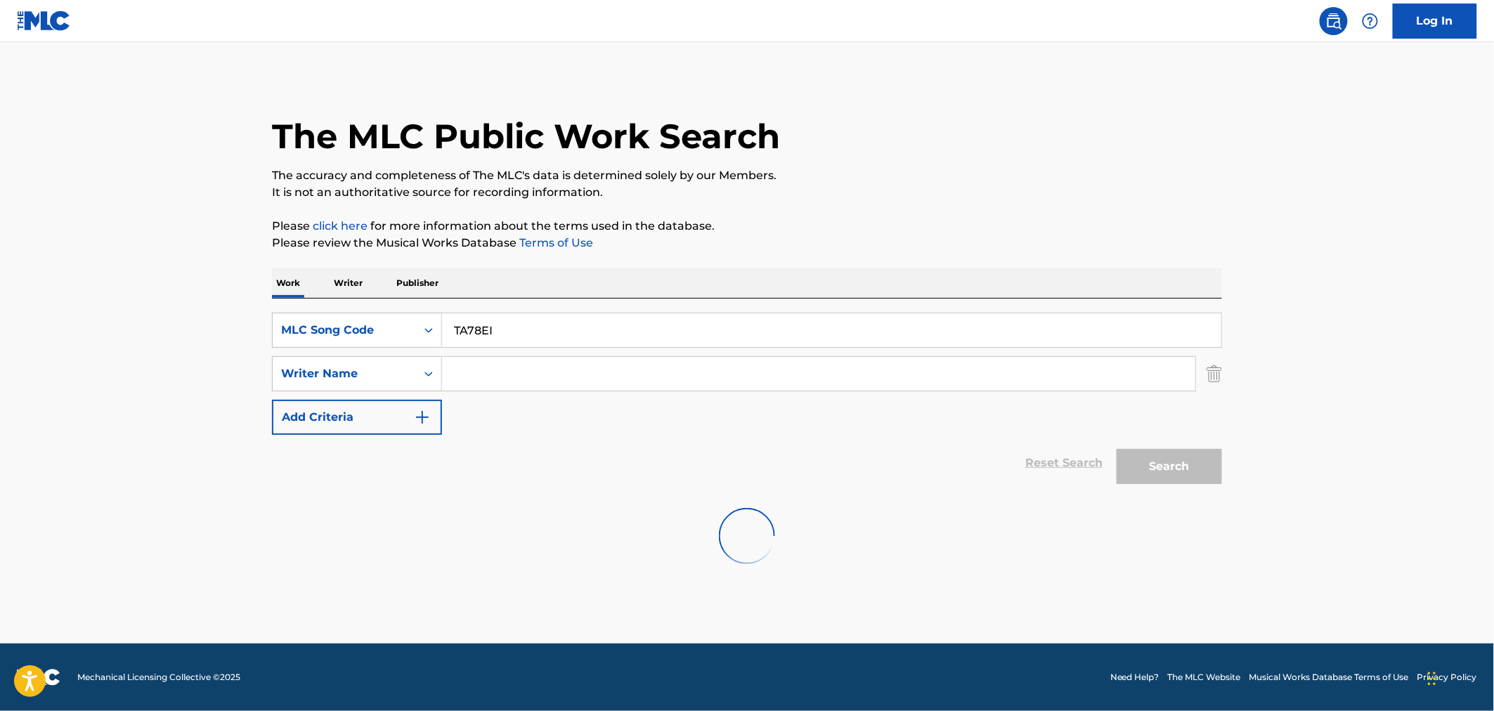
scroll to position [0, 0]
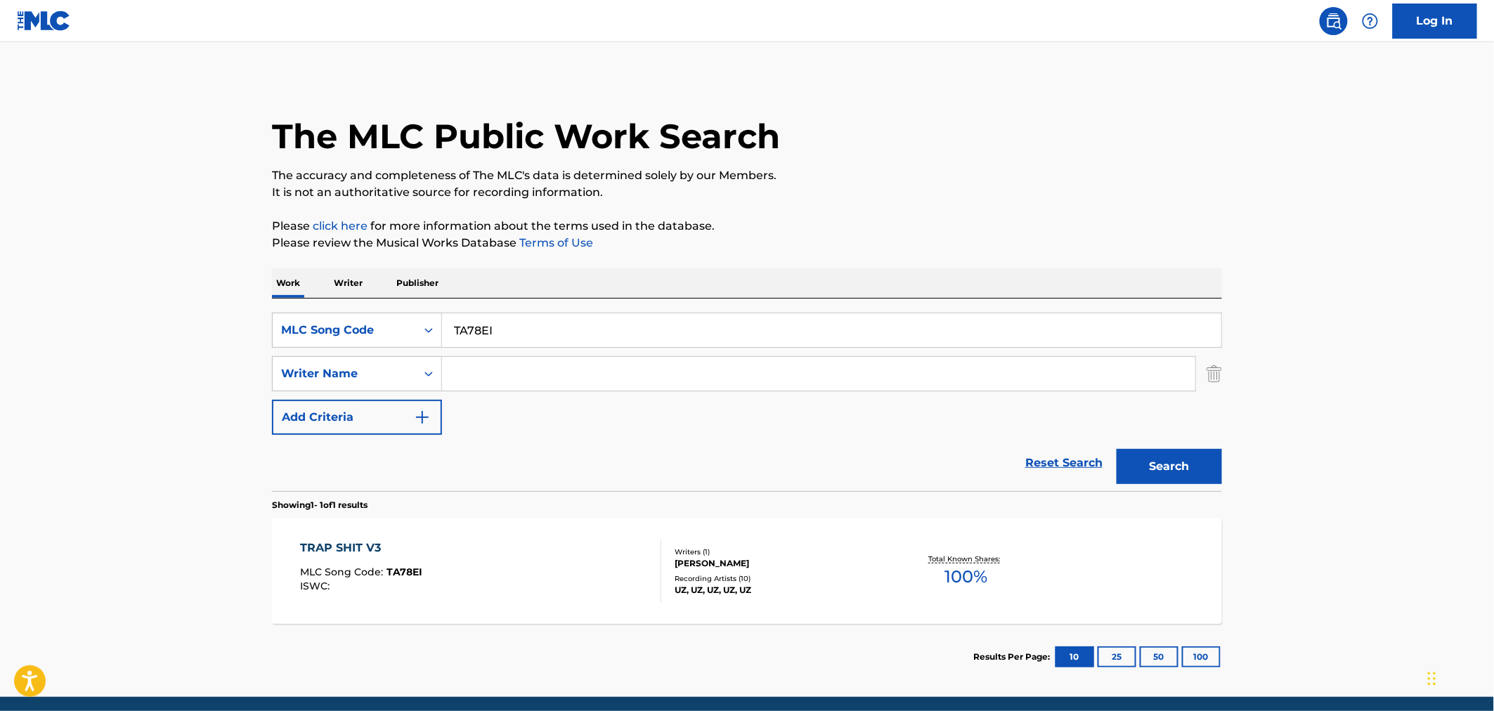
click at [458, 557] on div "TRAP SHIT V3 MLC Song Code : TA78EI ISWC :" at bounding box center [481, 571] width 361 height 63
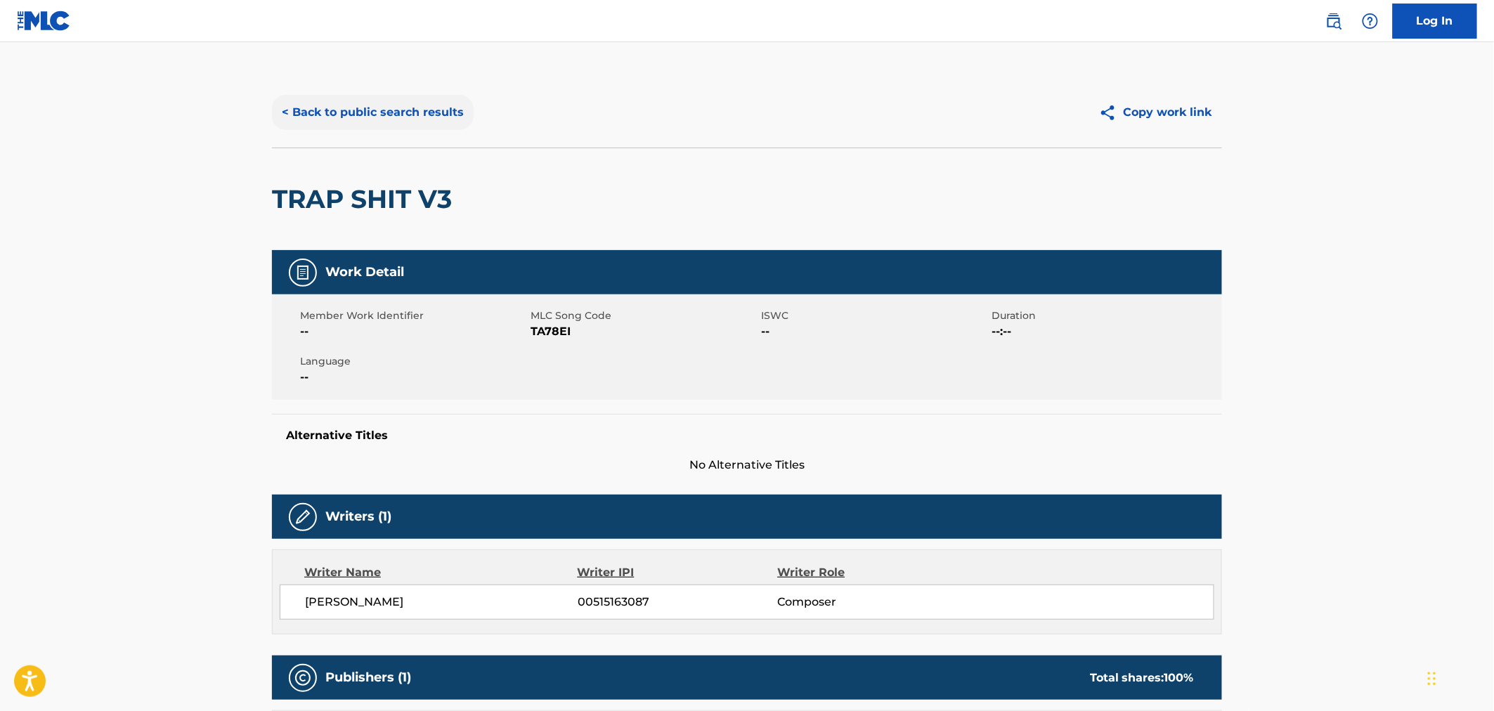
click at [340, 106] on button "< Back to public search results" at bounding box center [373, 112] width 202 height 35
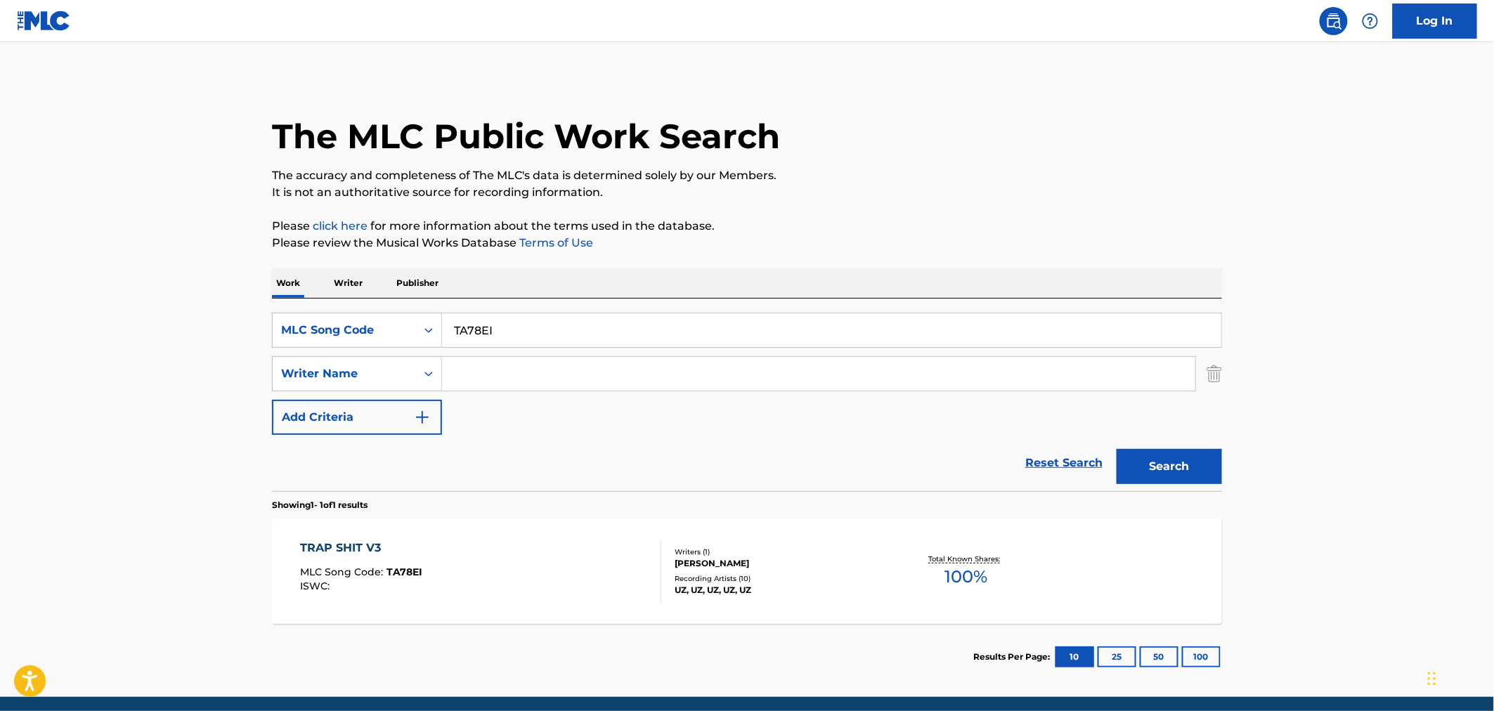
drag, startPoint x: 521, startPoint y: 322, endPoint x: 397, endPoint y: 309, distance: 125.0
click at [397, 309] on div "SearchWithCriteriaeb98a730-ec7c-4301-9996-921f107c469e MLC Song Code TA78EI Sea…" at bounding box center [747, 395] width 950 height 193
paste input "51HPQ"
click at [1200, 462] on button "Search" at bounding box center [1169, 466] width 105 height 35
click at [349, 299] on div "SearchWithCriteriaeb98a730-ec7c-4301-9996-921f107c469e MLC Song Code T51HPQ Sea…" at bounding box center [747, 395] width 950 height 193
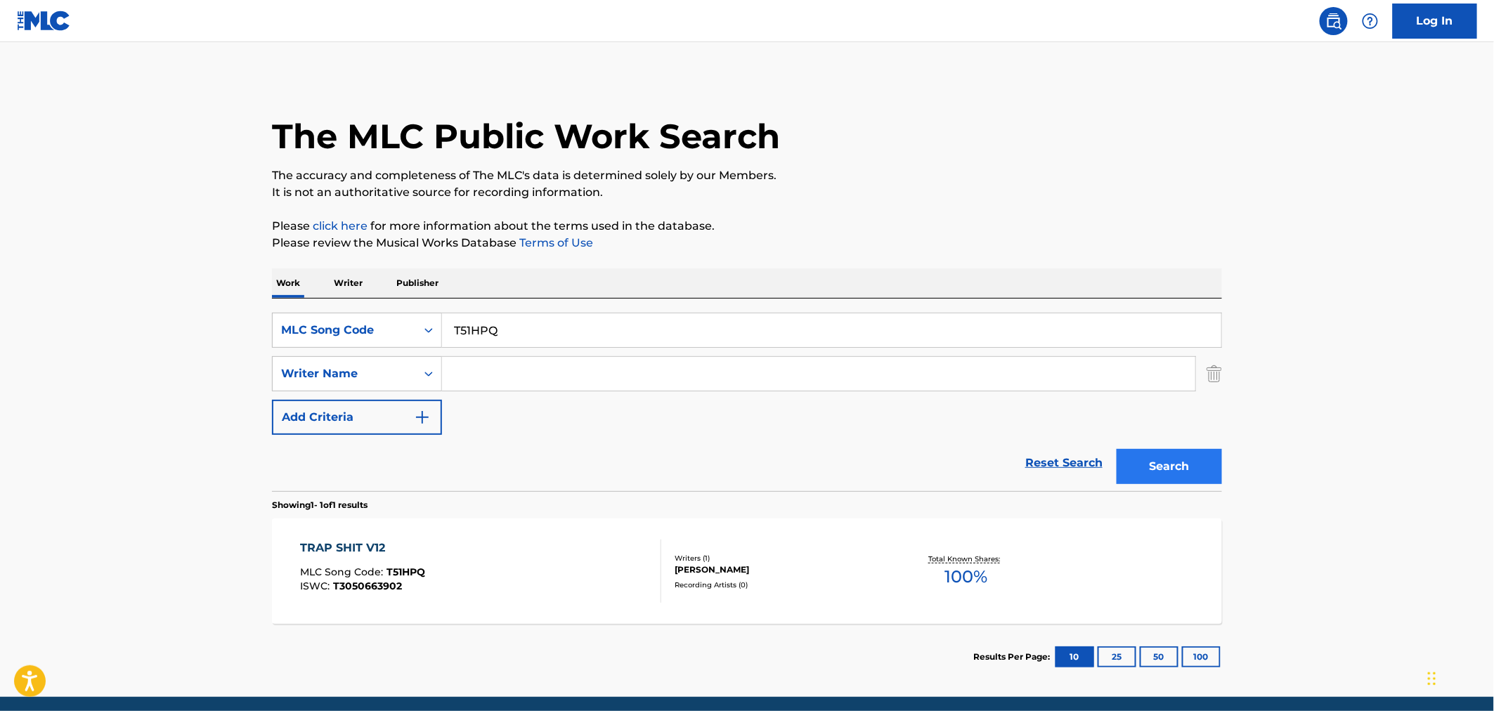
paste input "P"
click at [1200, 474] on button "Search" at bounding box center [1169, 466] width 105 height 35
drag, startPoint x: 578, startPoint y: 331, endPoint x: 362, endPoint y: 308, distance: 217.0
click at [378, 308] on div "SearchWithCriteriaeb98a730-ec7c-4301-9996-921f107c469e MLC Song Code T51HPP Sea…" at bounding box center [747, 395] width 950 height 193
paste input "E5IQL"
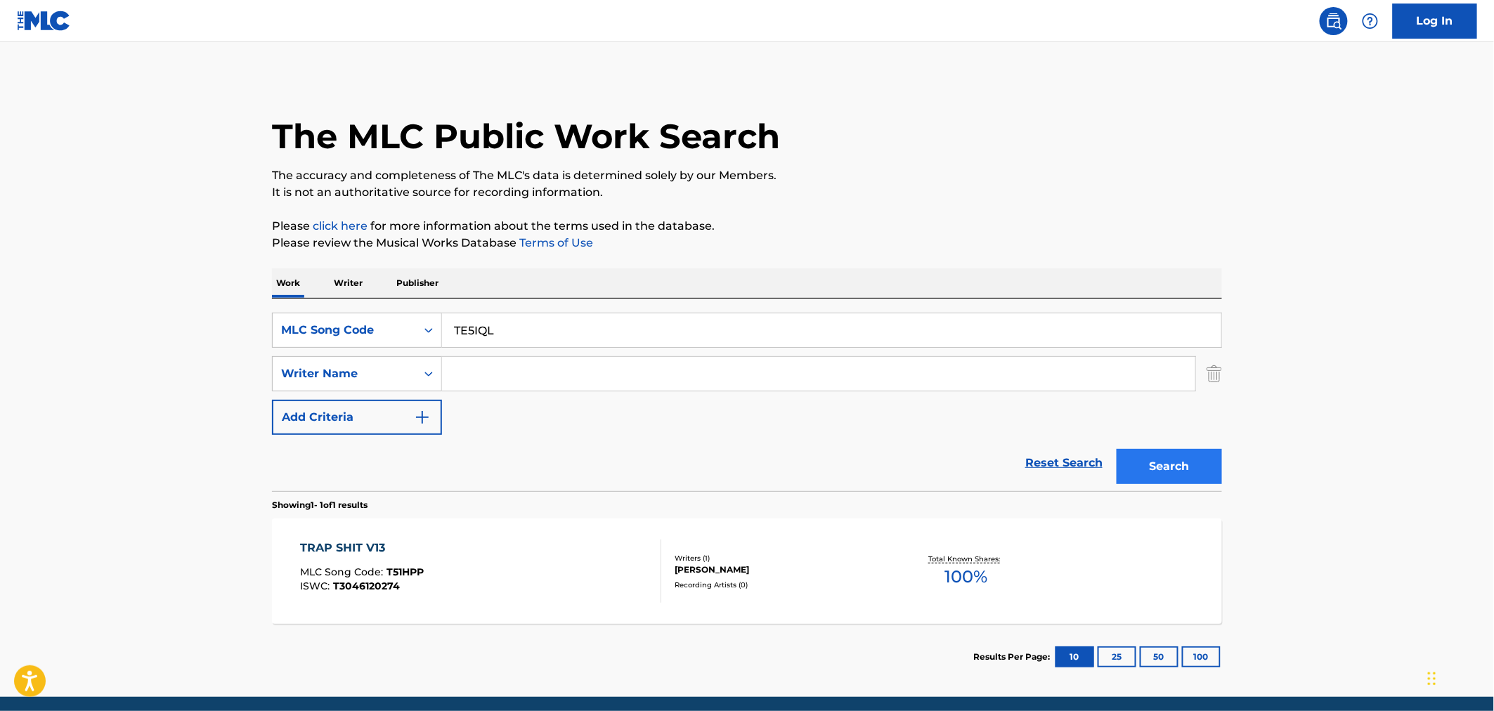
type input "TE5IQL"
click at [1188, 461] on button "Search" at bounding box center [1169, 466] width 105 height 35
click at [375, 313] on div "MLC Song Code" at bounding box center [357, 330] width 170 height 35
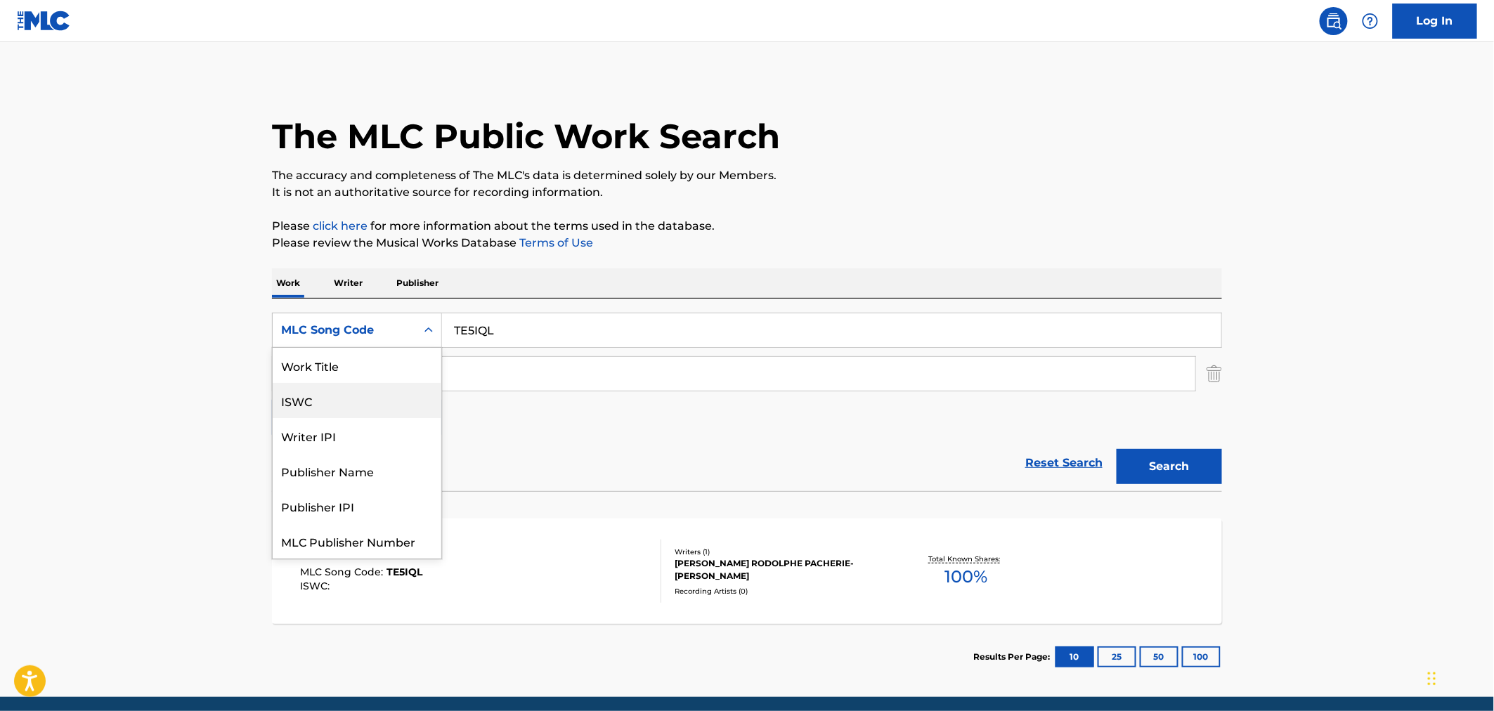
click at [356, 385] on div "ISWC" at bounding box center [357, 400] width 169 height 35
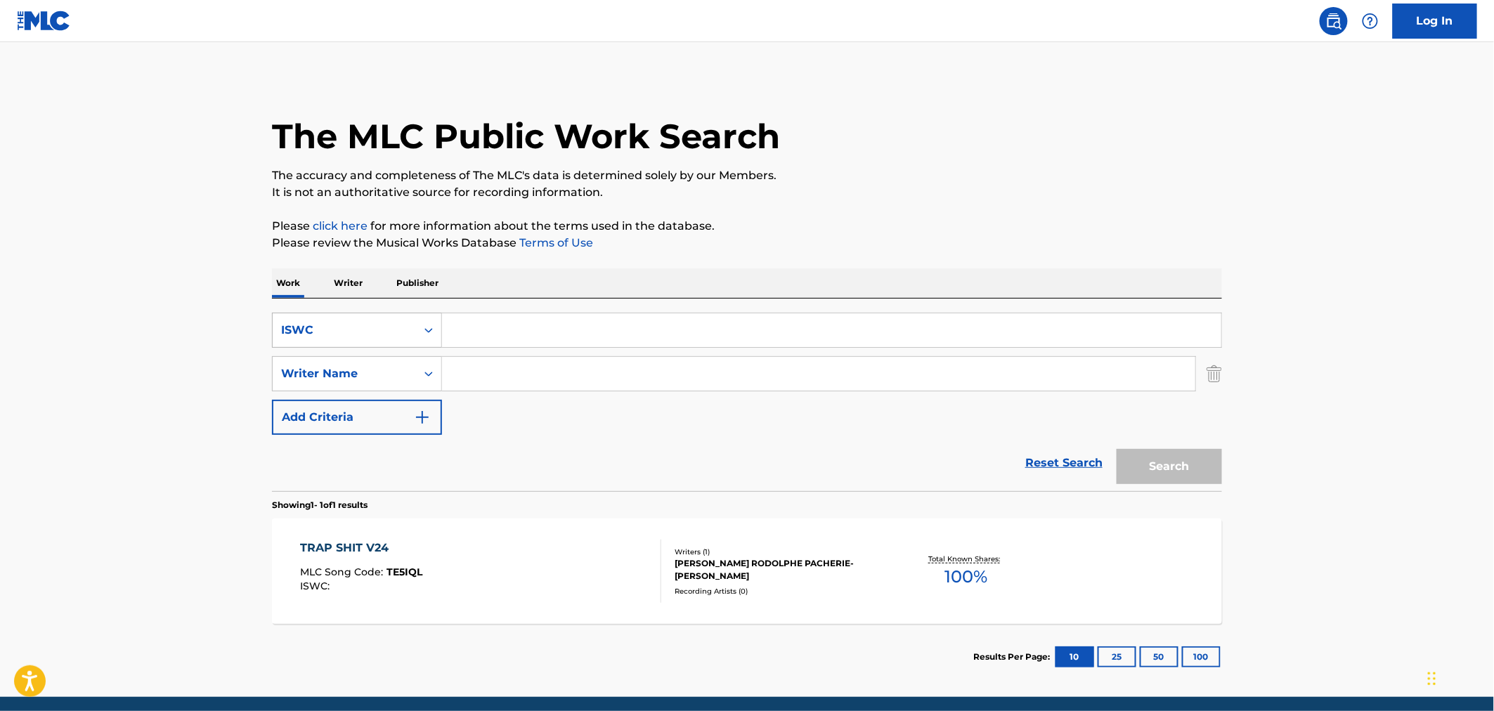
click at [333, 330] on div "ISWC" at bounding box center [344, 330] width 126 height 17
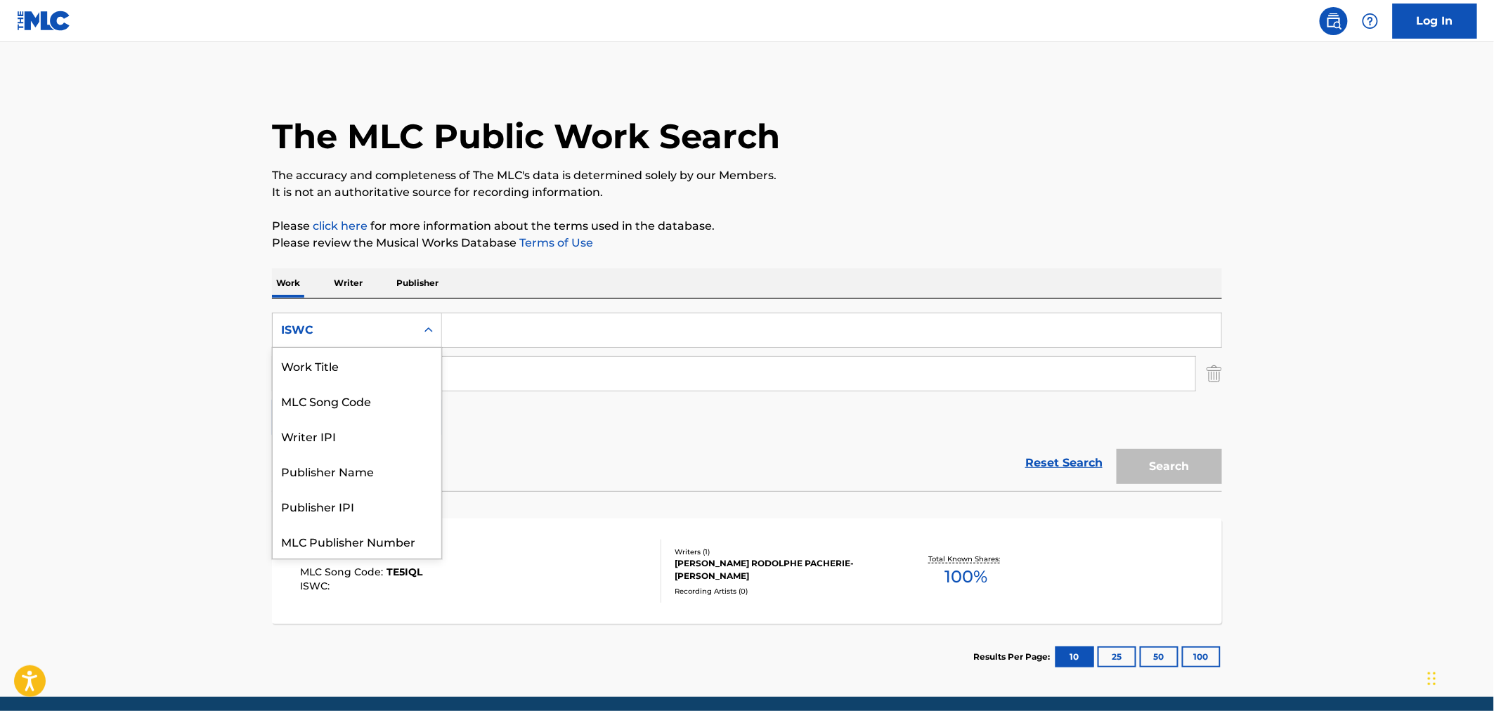
scroll to position [35, 0]
click at [354, 370] on div "MLC Song Code" at bounding box center [357, 365] width 169 height 35
click at [359, 343] on div "MLC Song Code" at bounding box center [344, 330] width 143 height 27
click at [361, 368] on div "Work Title" at bounding box center [357, 365] width 169 height 35
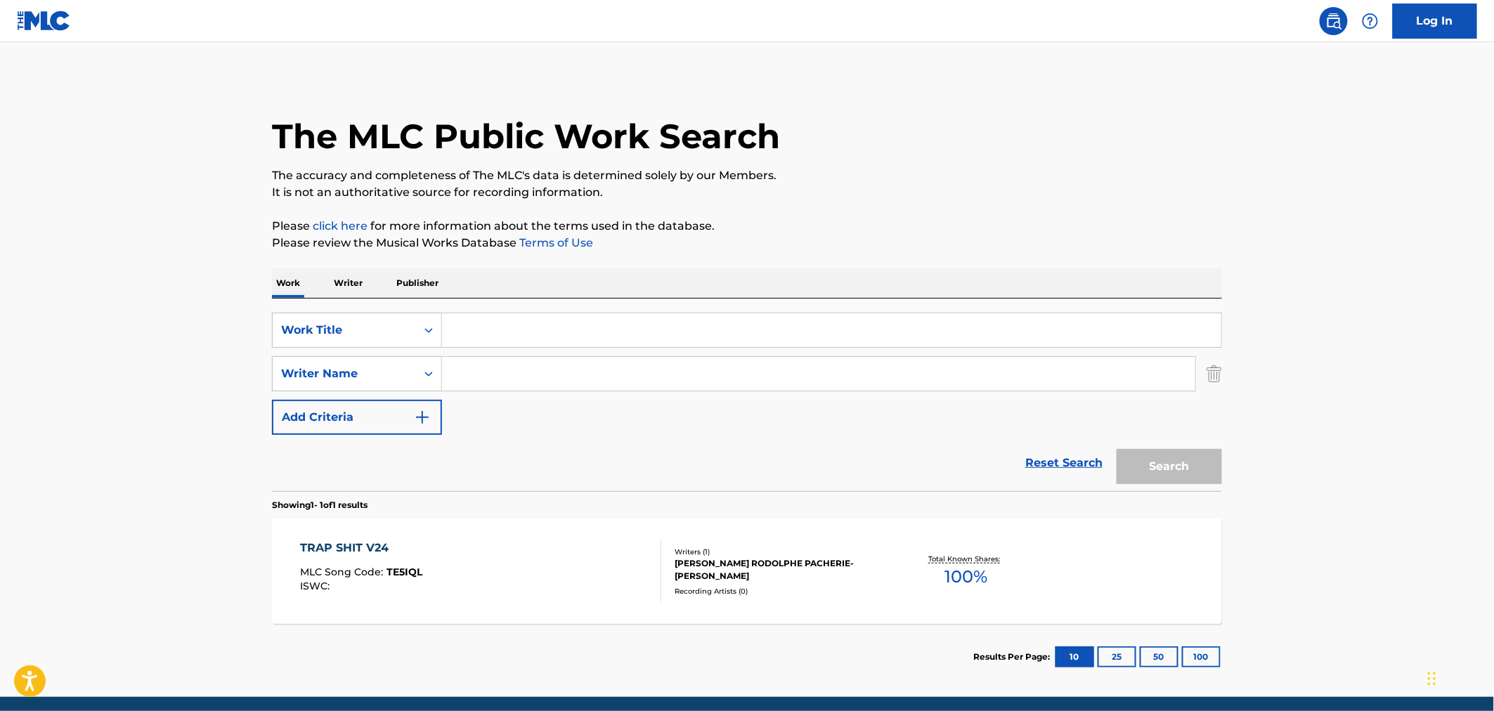
click at [469, 335] on input "Search Form" at bounding box center [831, 330] width 779 height 34
click at [1117, 449] on button "Search" at bounding box center [1169, 466] width 105 height 35
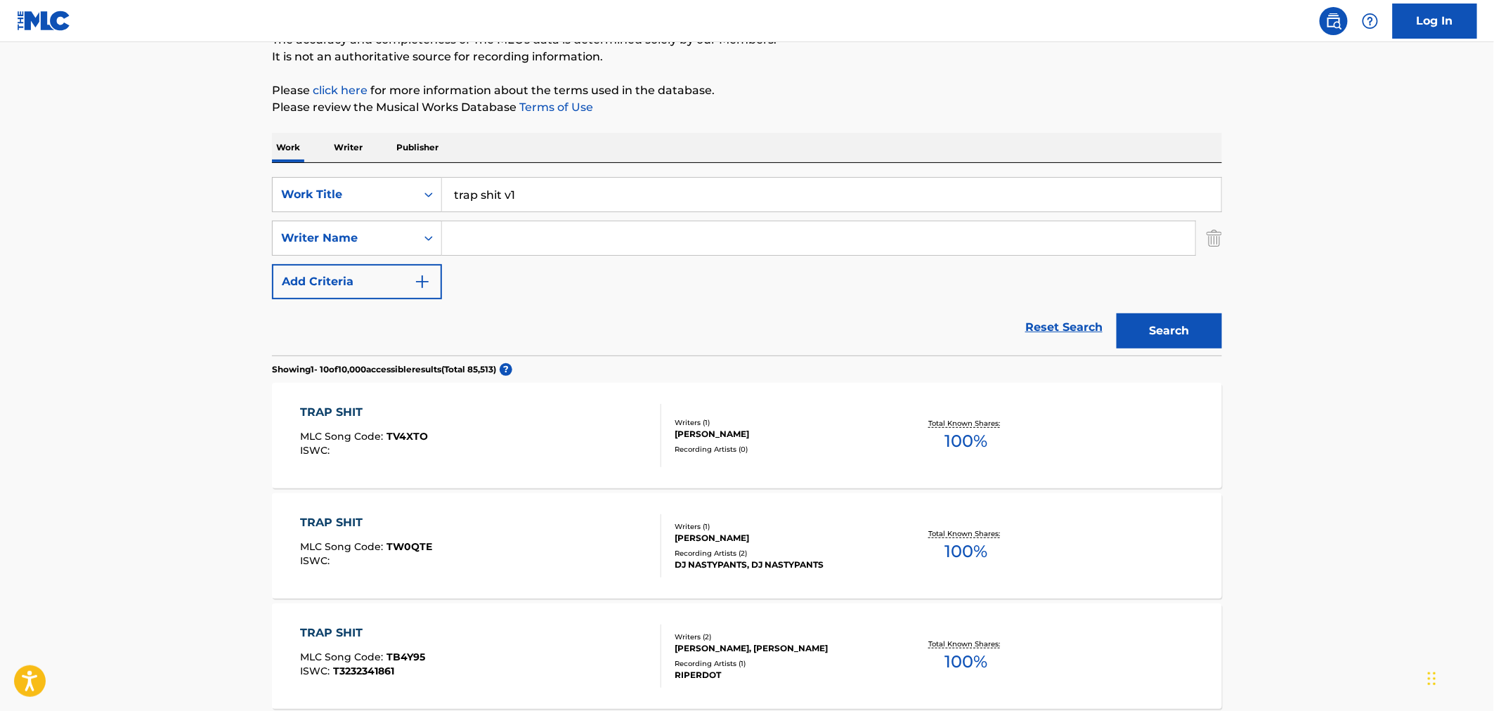
scroll to position [156, 0]
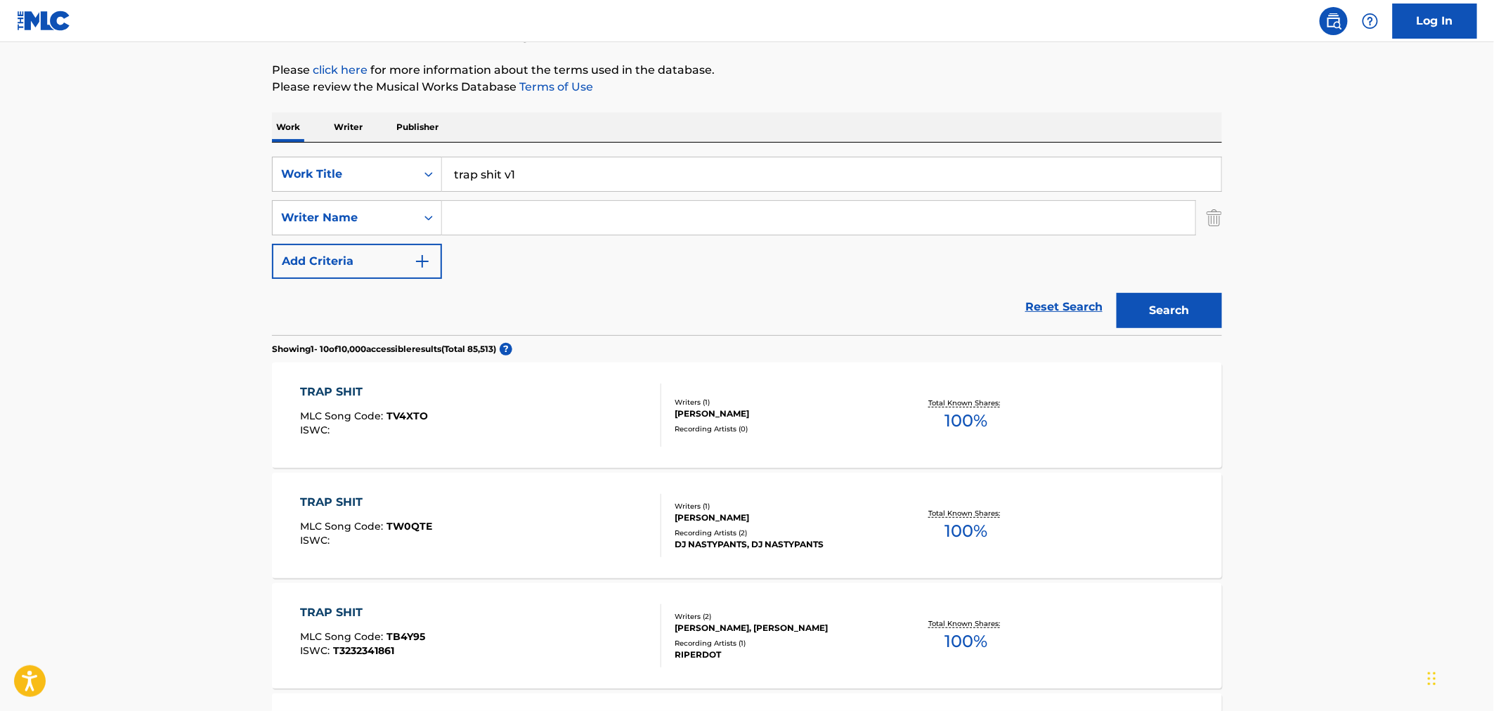
click at [513, 172] on input "trap shit v1" at bounding box center [831, 174] width 779 height 34
click at [1117, 293] on button "Search" at bounding box center [1169, 310] width 105 height 35
click at [544, 197] on div "SearchWithCriteria533d6c01-a43c-4d94-bffa-67943ceb70f2 Work Title trap shit v2 …" at bounding box center [747, 218] width 950 height 122
click at [543, 171] on input "trap shit v2" at bounding box center [831, 174] width 779 height 34
click at [1117, 293] on button "Search" at bounding box center [1169, 310] width 105 height 35
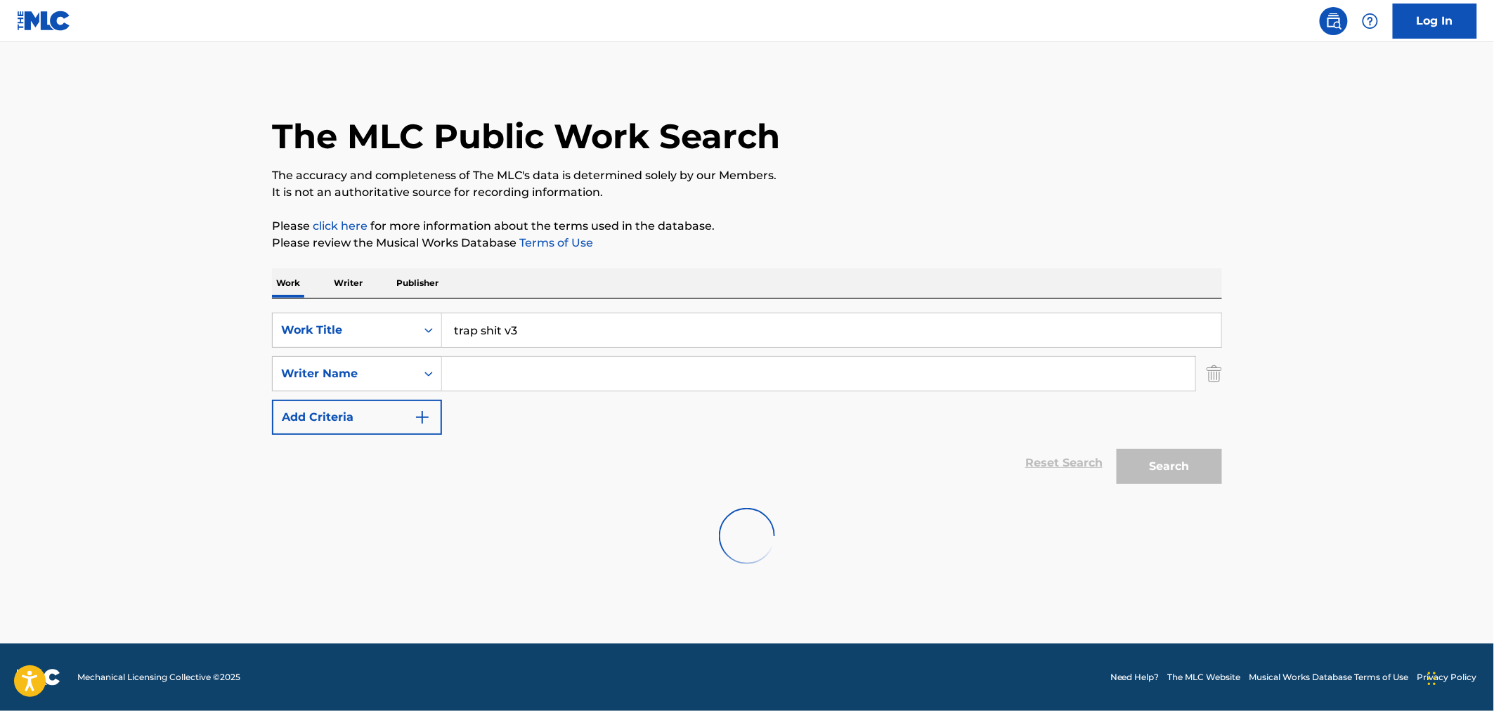
scroll to position [0, 0]
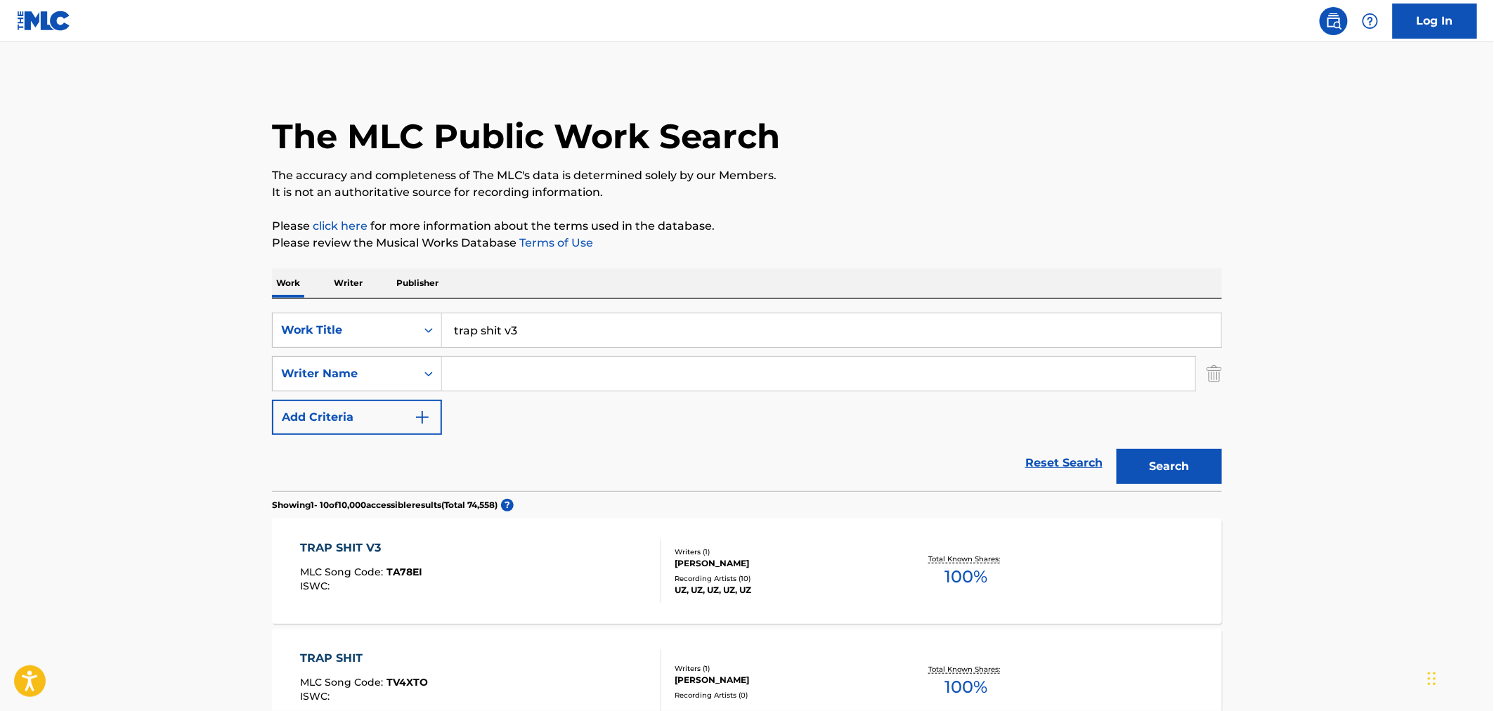
click at [555, 332] on input "trap shit v3" at bounding box center [831, 330] width 779 height 34
click at [1117, 449] on button "Search" at bounding box center [1169, 466] width 105 height 35
click at [555, 332] on input "trap shit v4" at bounding box center [831, 330] width 779 height 34
click at [1117, 449] on button "Search" at bounding box center [1169, 466] width 105 height 35
click at [555, 332] on input "trap shit v5" at bounding box center [831, 330] width 779 height 34
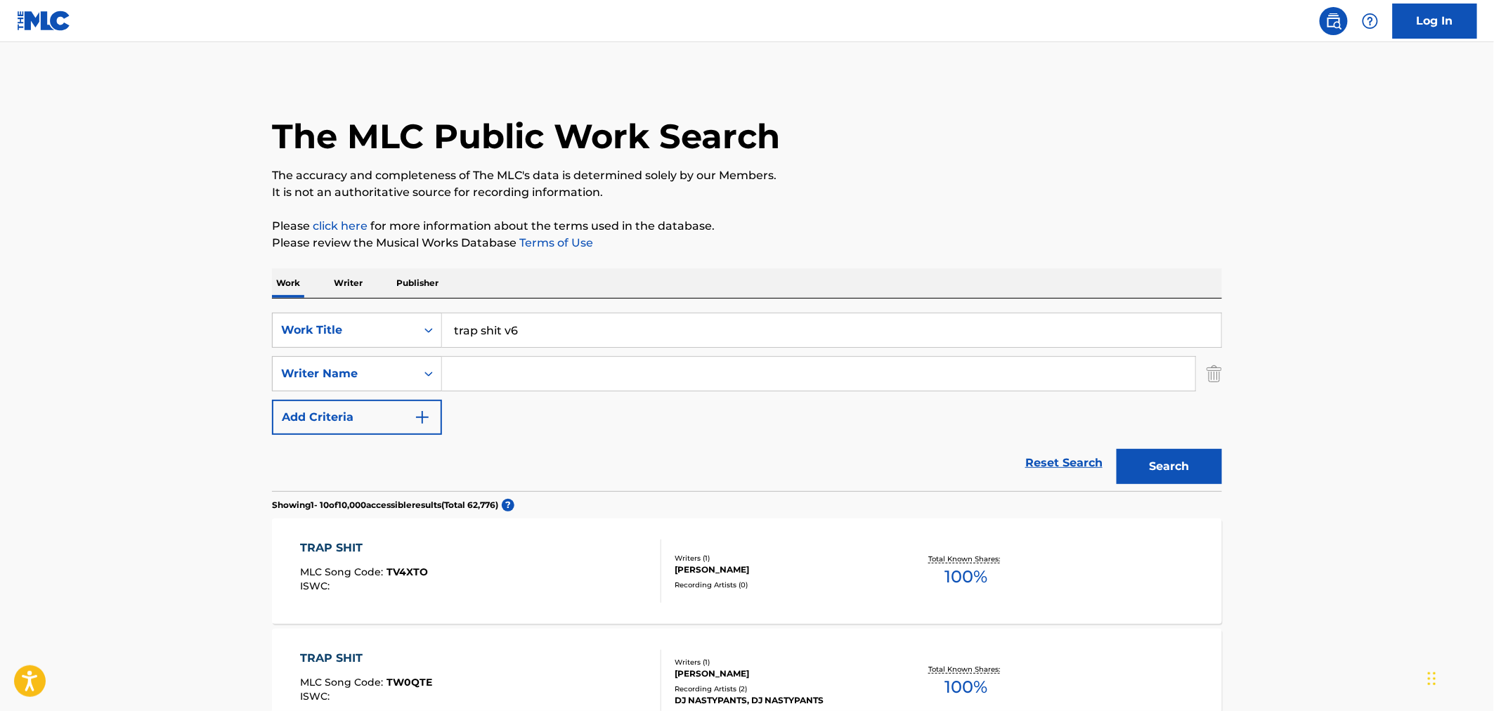
click at [1117, 449] on button "Search" at bounding box center [1169, 466] width 105 height 35
click at [555, 332] on input "trap shit v6" at bounding box center [831, 330] width 779 height 34
click at [539, 308] on div "SearchWithCriteria533d6c01-a43c-4d94-bffa-67943ceb70f2 Work Title trap shit v6 …" at bounding box center [747, 395] width 950 height 193
click at [541, 321] on input "trap shit v6" at bounding box center [831, 330] width 779 height 34
click at [1117, 449] on button "Search" at bounding box center [1169, 466] width 105 height 35
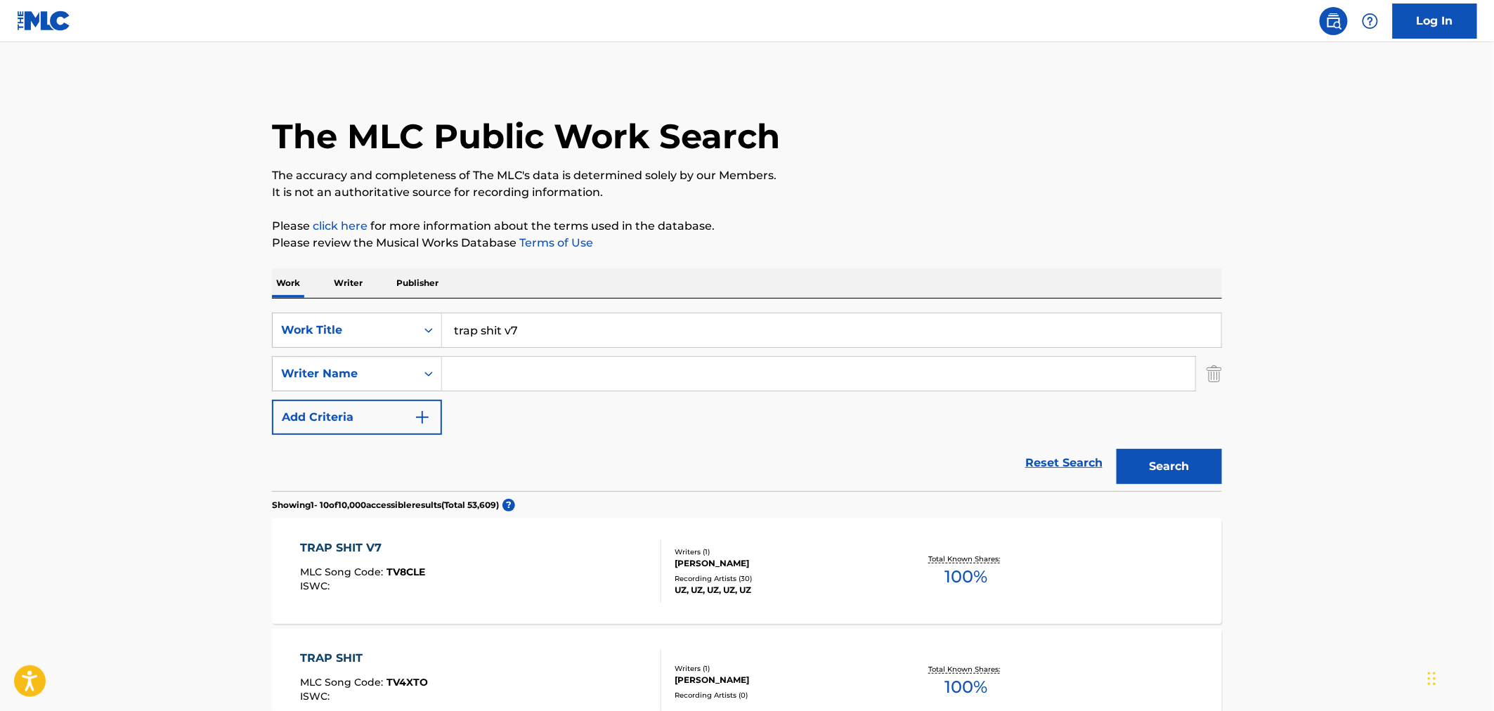
click at [543, 325] on input "trap shit v7" at bounding box center [831, 330] width 779 height 34
click at [1117, 449] on button "Search" at bounding box center [1169, 466] width 105 height 35
type input "trap shit v14"
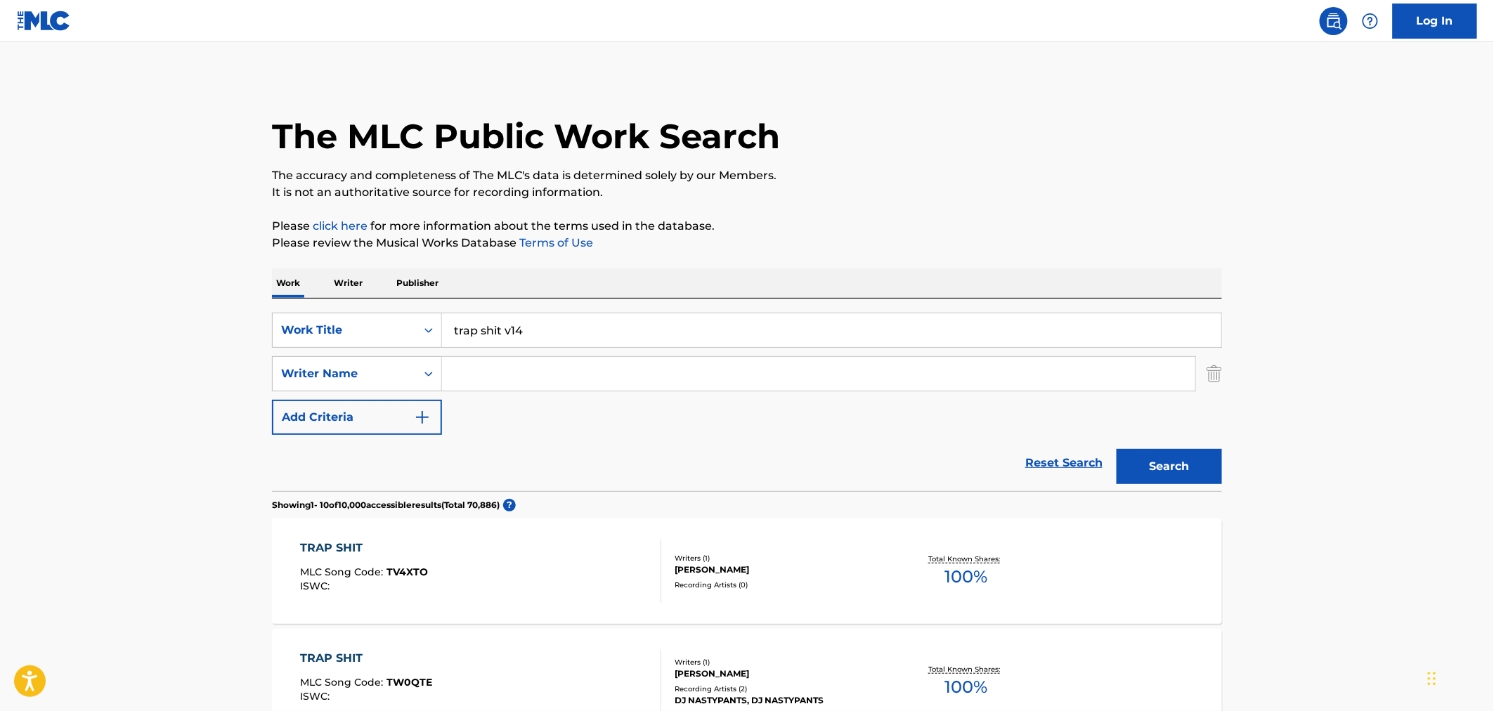
click at [1117, 449] on button "Search" at bounding box center [1169, 466] width 105 height 35
